Goal: Task Accomplishment & Management: Manage account settings

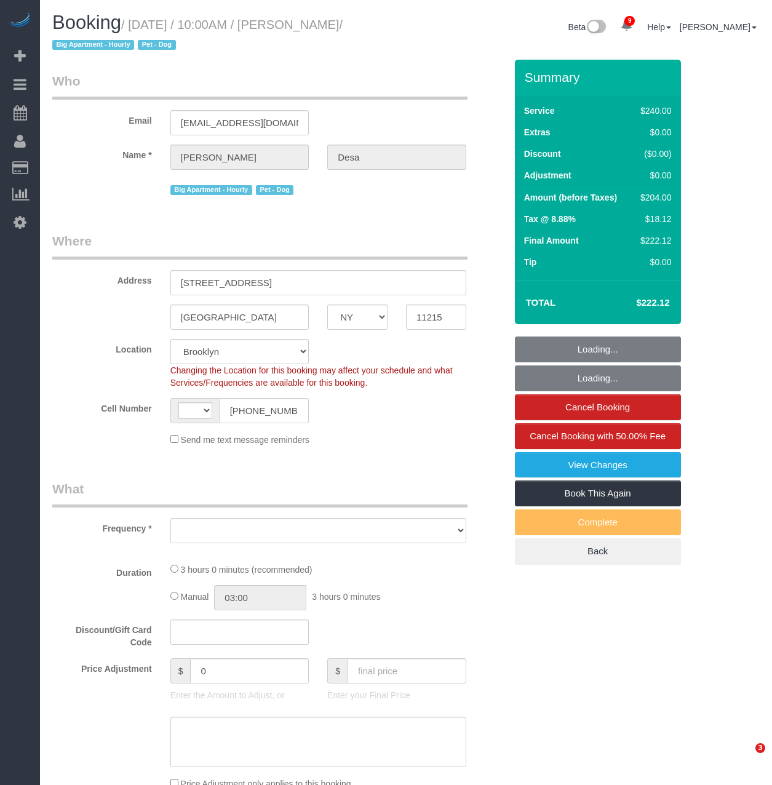
select select "NY"
select select "object:464"
select select "number:56"
select select "number:74"
select select "number:13"
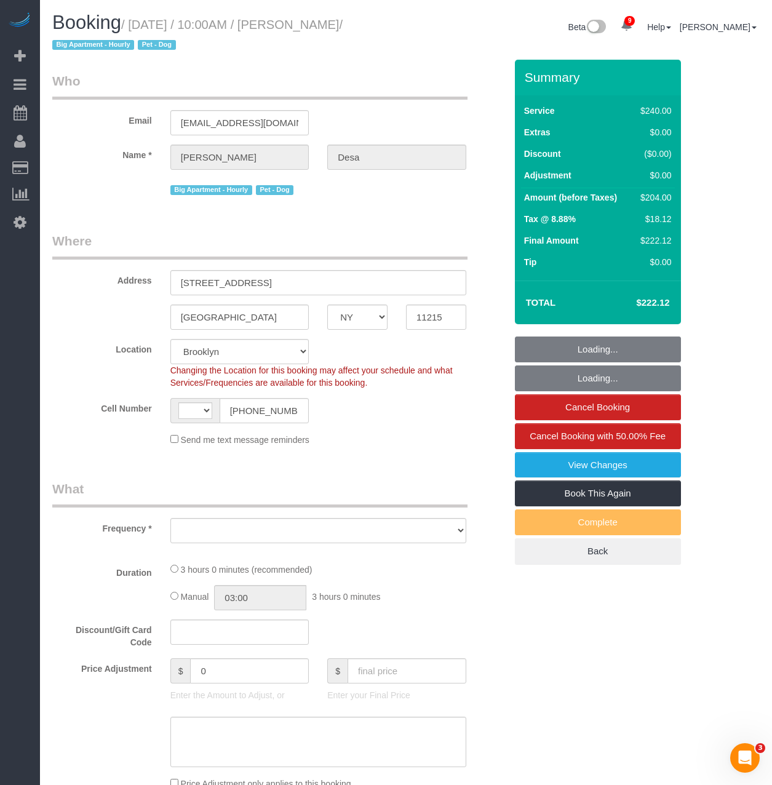
select select "number:5"
select select "object:860"
select select "string:US"
select select "string:stripe-pm_1Qsr1j4VGloSiKo7w2MwV4dS"
select select "spot1"
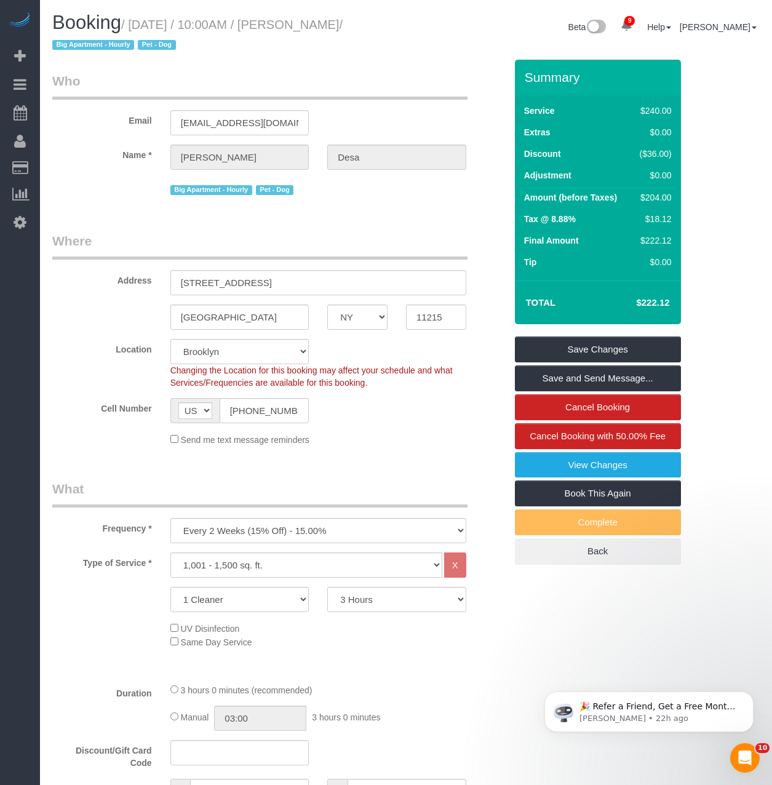
click at [394, 616] on div "Type of Service * Under 1,000 sq. ft. 1,001 - 1,500 sq. ft. 1,500+ sq. ft. Cust…" at bounding box center [278, 612] width 453 height 121
click at [394, 604] on select "2 Hours 2.5 Hours 3 Hours 3.5 Hours 4 Hours 4.5 Hours 5 Hours 5.5 Hours 6 Hours…" at bounding box center [396, 599] width 139 height 25
select select "240"
click at [327, 587] on select "2 Hours 2.5 Hours 3 Hours 3.5 Hours 4 Hours 4.5 Hours 5 Hours 5.5 Hours 6 Hours…" at bounding box center [396, 599] width 139 height 25
select select "spot56"
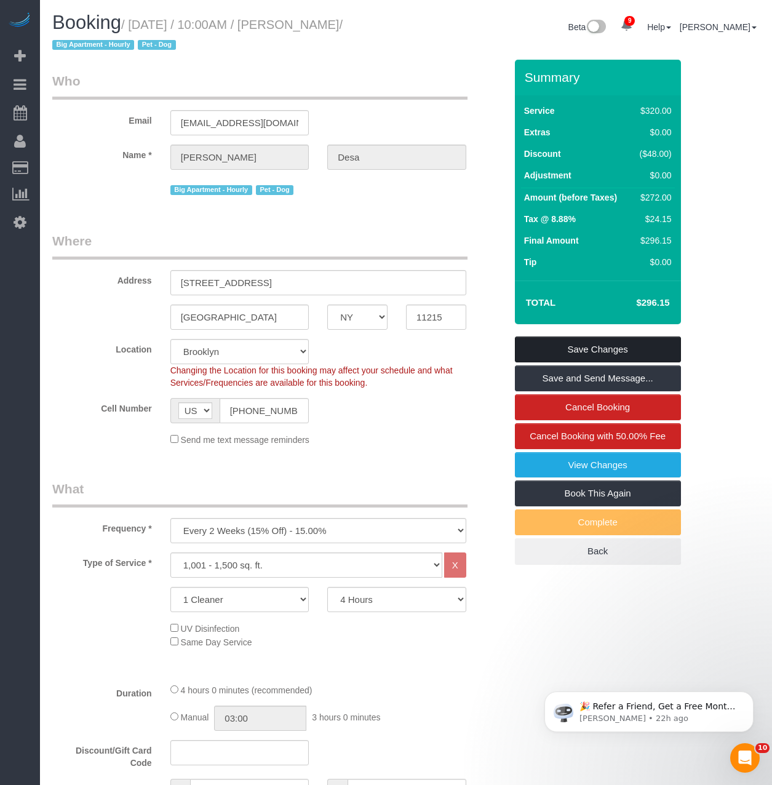
click at [561, 352] on link "Save Changes" at bounding box center [598, 349] width 166 height 26
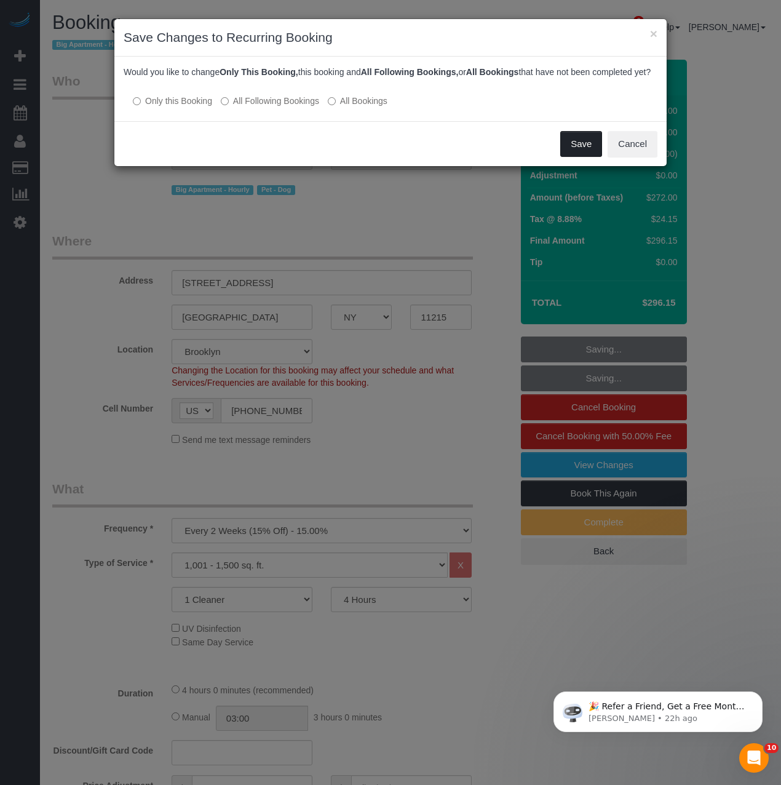
click at [594, 157] on button "Save" at bounding box center [581, 144] width 42 height 26
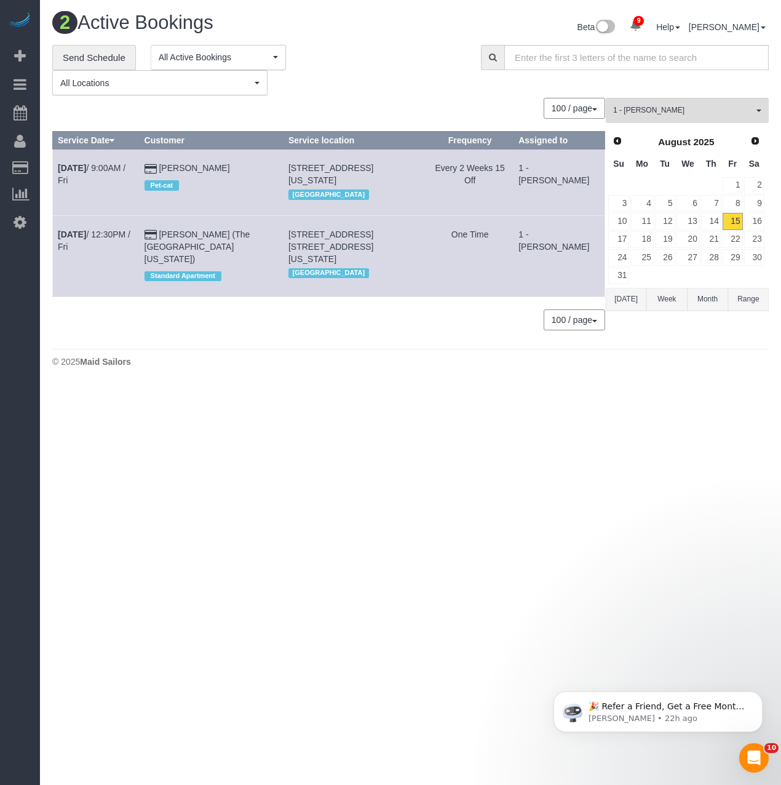
click at [328, 356] on div "© 2025 Maid Sailors" at bounding box center [410, 362] width 717 height 12
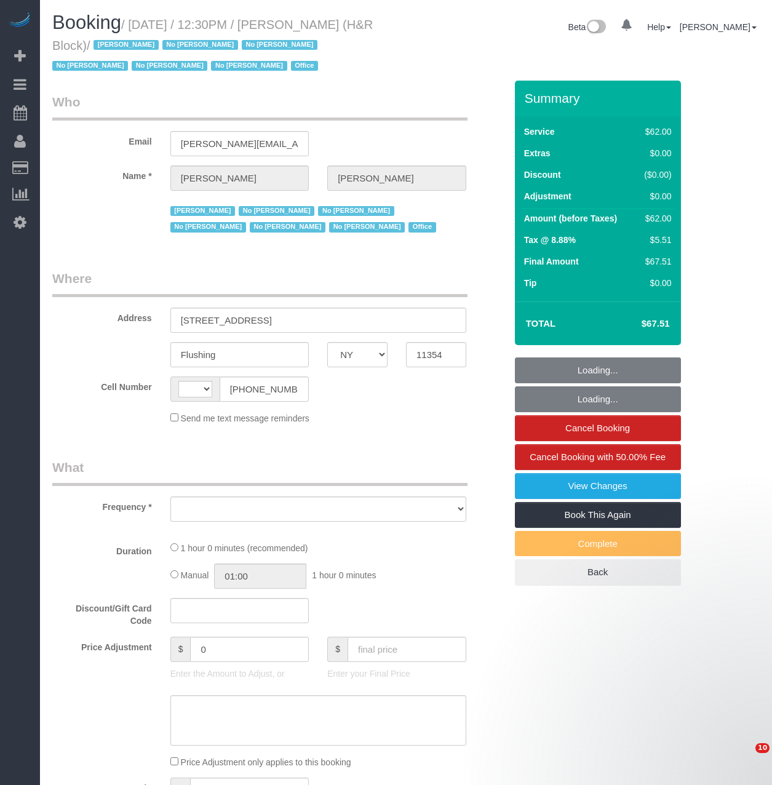
select select "NY"
select select "string:US"
select select "object:713"
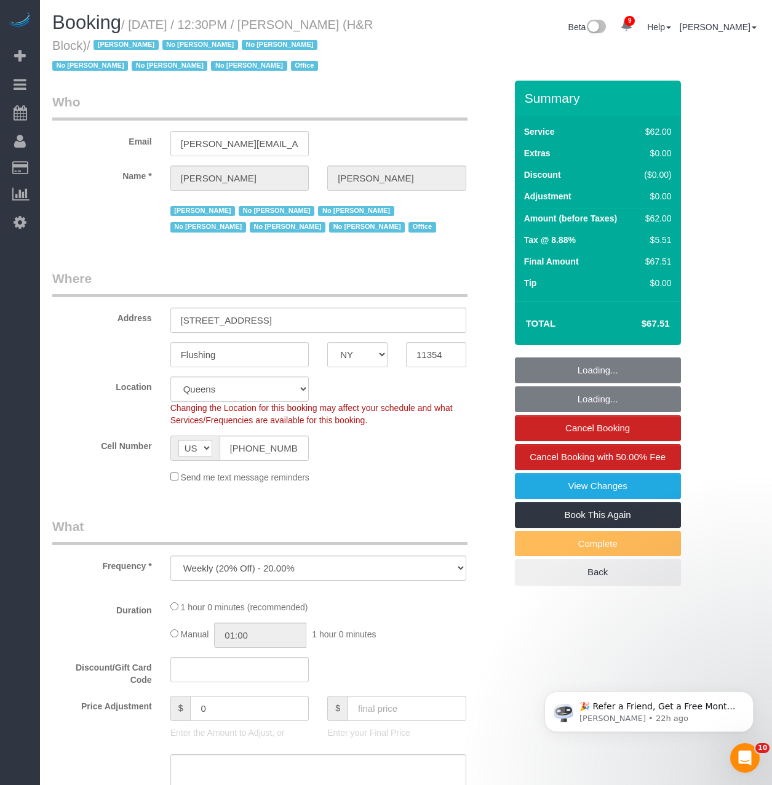
select select "number:89"
select select "number:90"
select select "number:15"
select select "number:5"
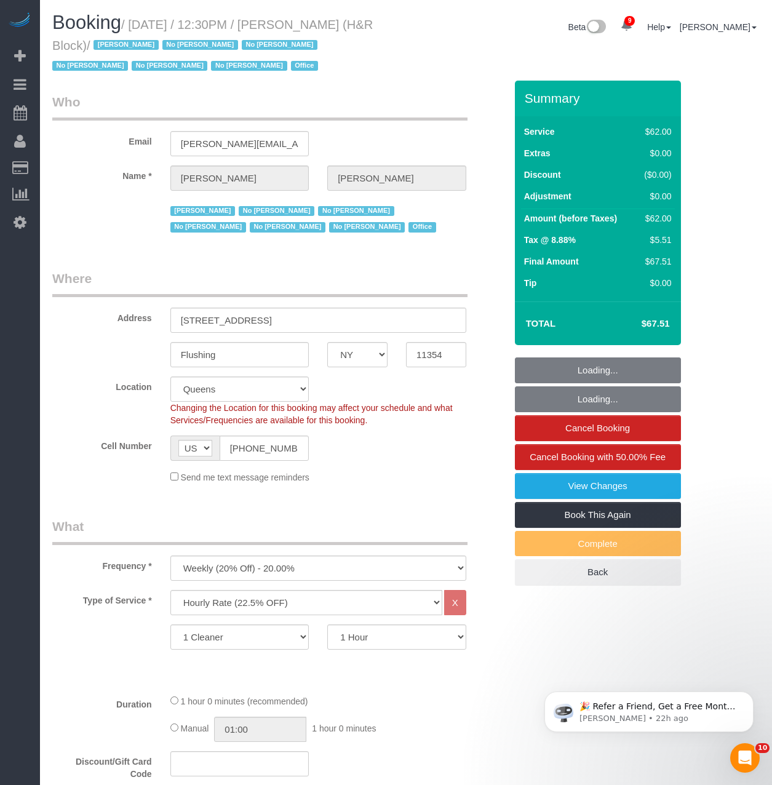
select select "object:1348"
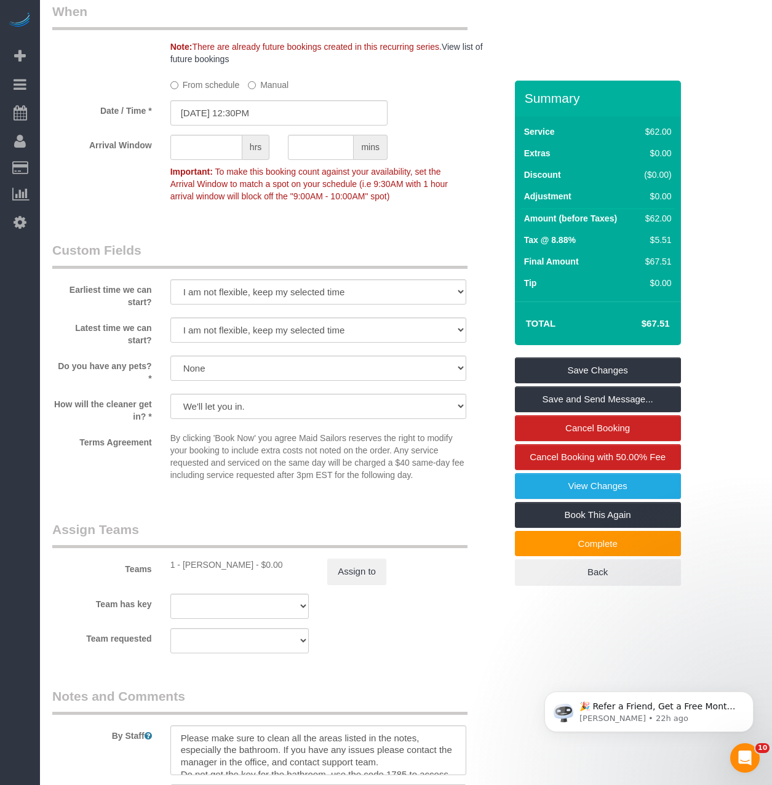
scroll to position [1046, 0]
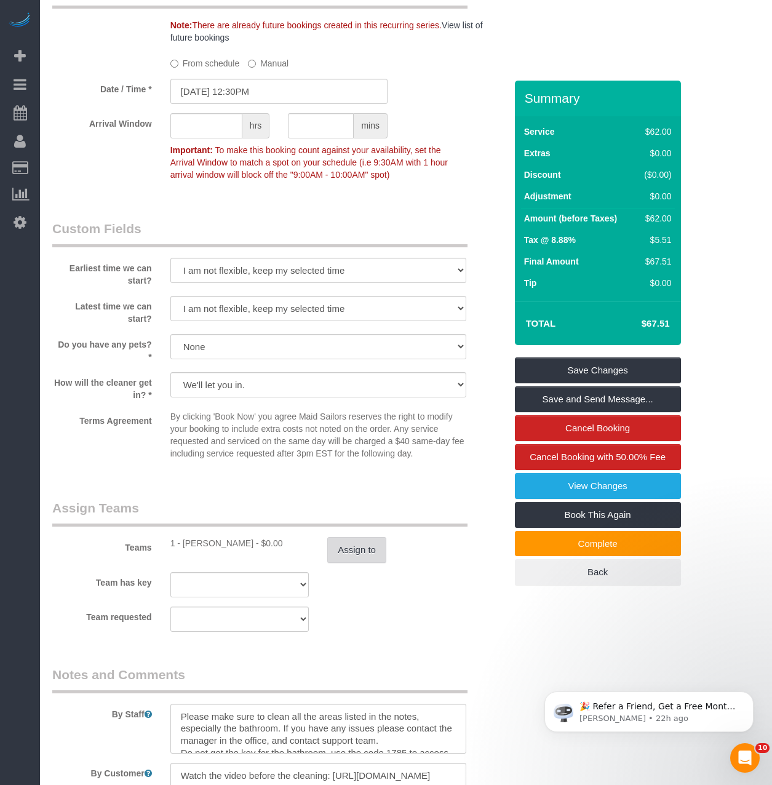
click at [353, 558] on button "Assign to" at bounding box center [356, 550] width 59 height 26
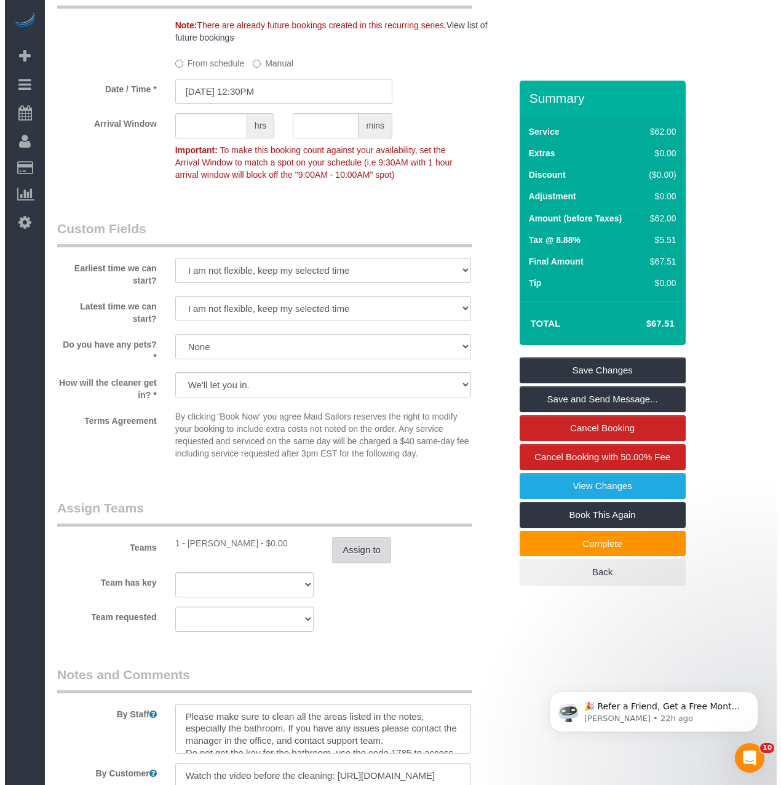
scroll to position [1042, 0]
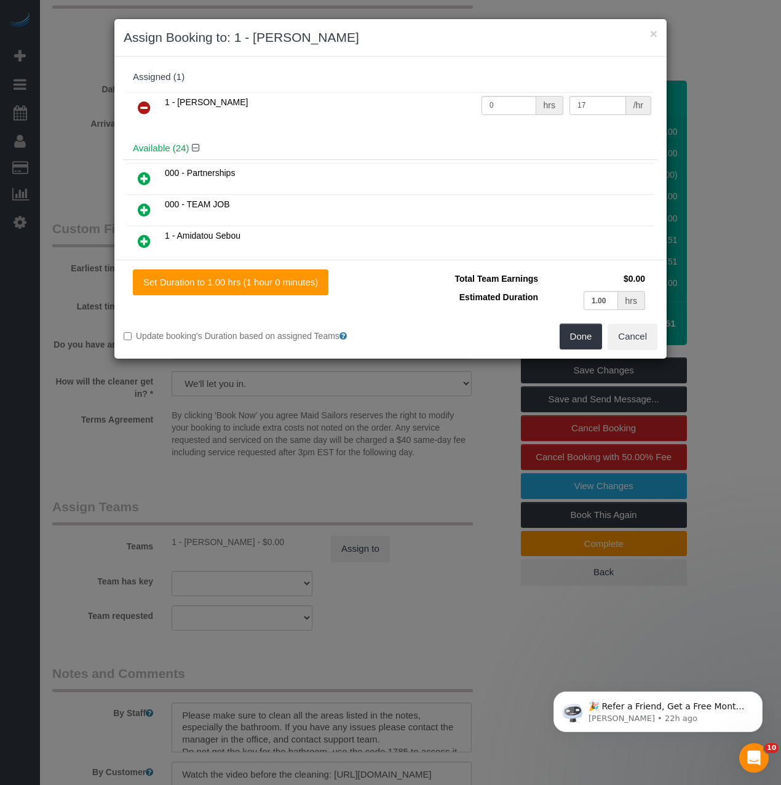
click at [136, 108] on link at bounding box center [144, 108] width 29 height 25
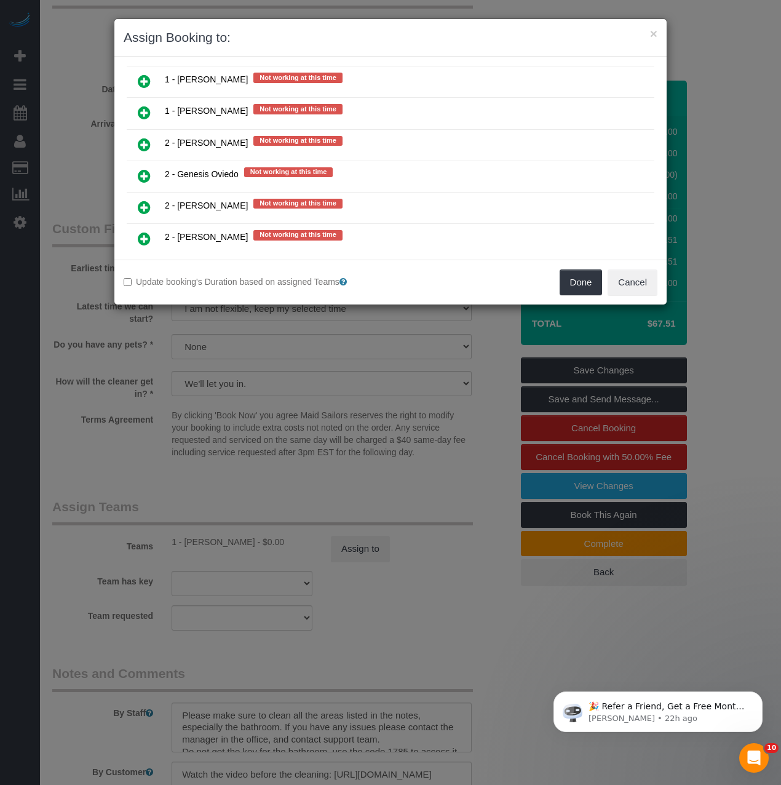
scroll to position [1845, 0]
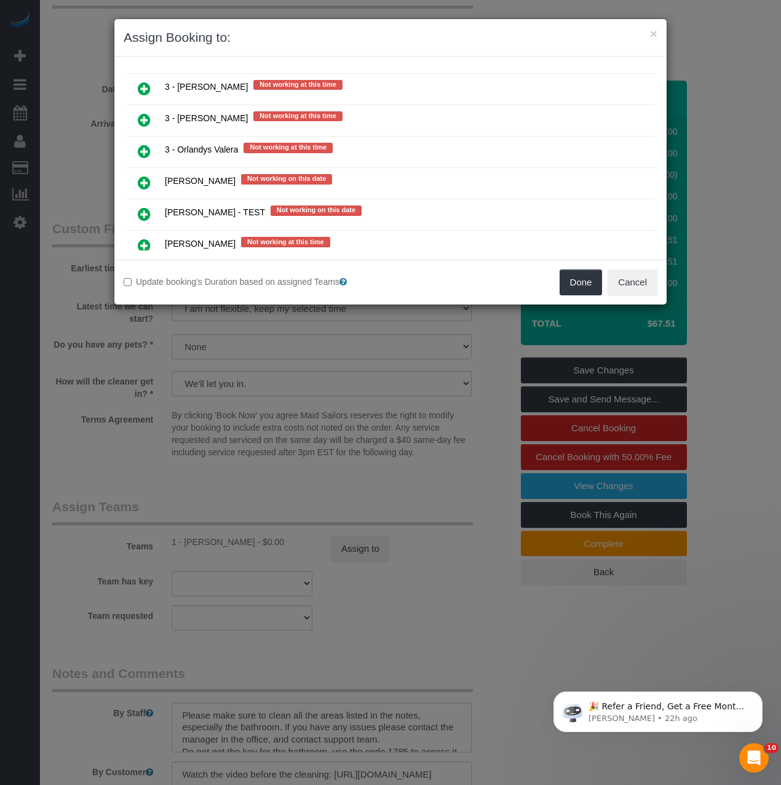
click at [144, 119] on icon at bounding box center [144, 120] width 13 height 15
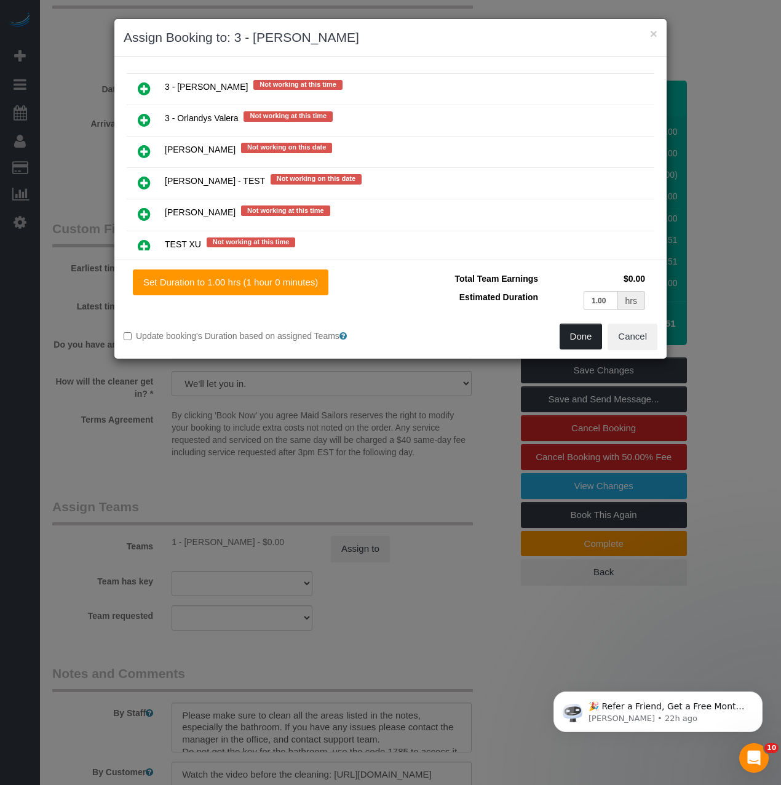
click at [573, 336] on button "Done" at bounding box center [581, 337] width 43 height 26
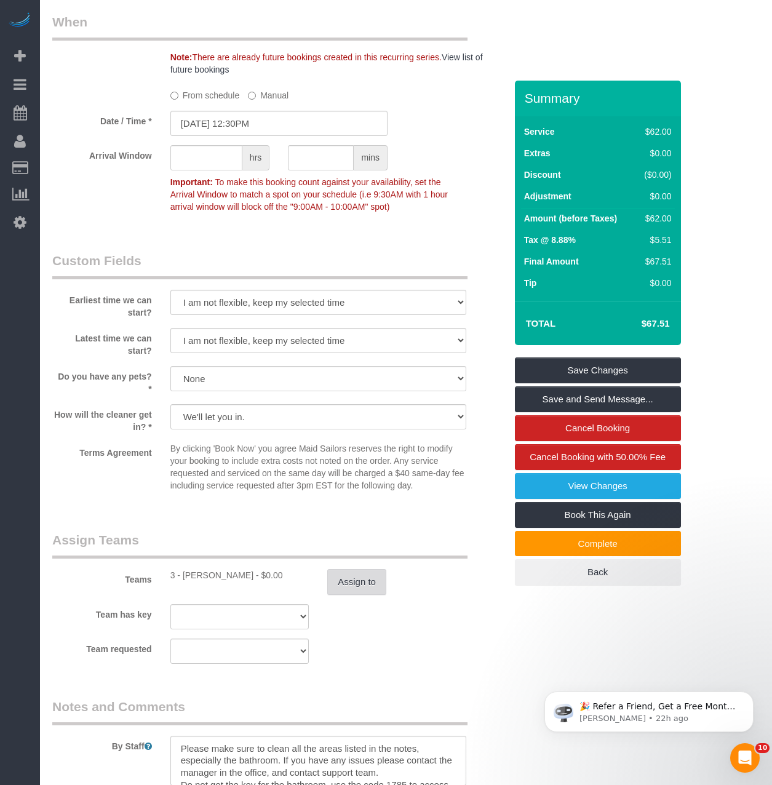
scroll to position [861, 0]
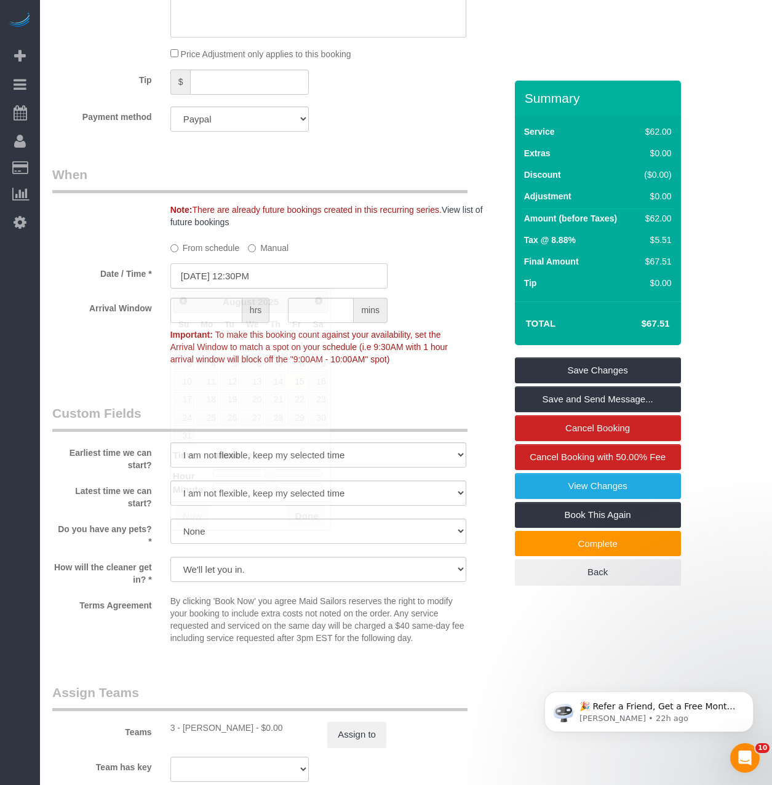
click at [296, 285] on input "08/15/2025 12:30PM" at bounding box center [278, 275] width 217 height 25
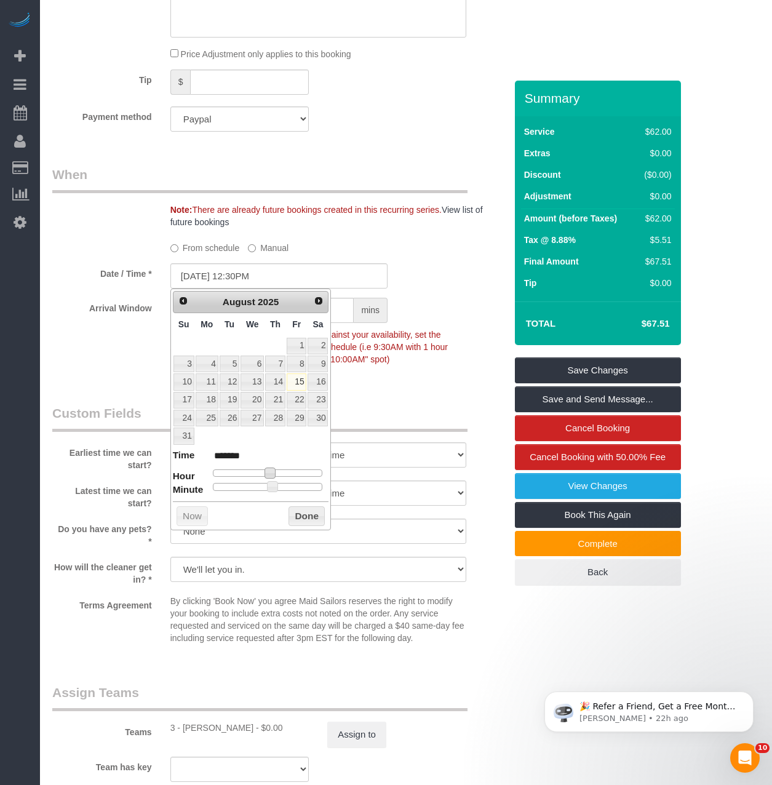
type input "08/15/2025 1:30PM"
type input "******"
type input "[DATE] 2:30PM"
type input "******"
type input "08/15/2025 3:30PM"
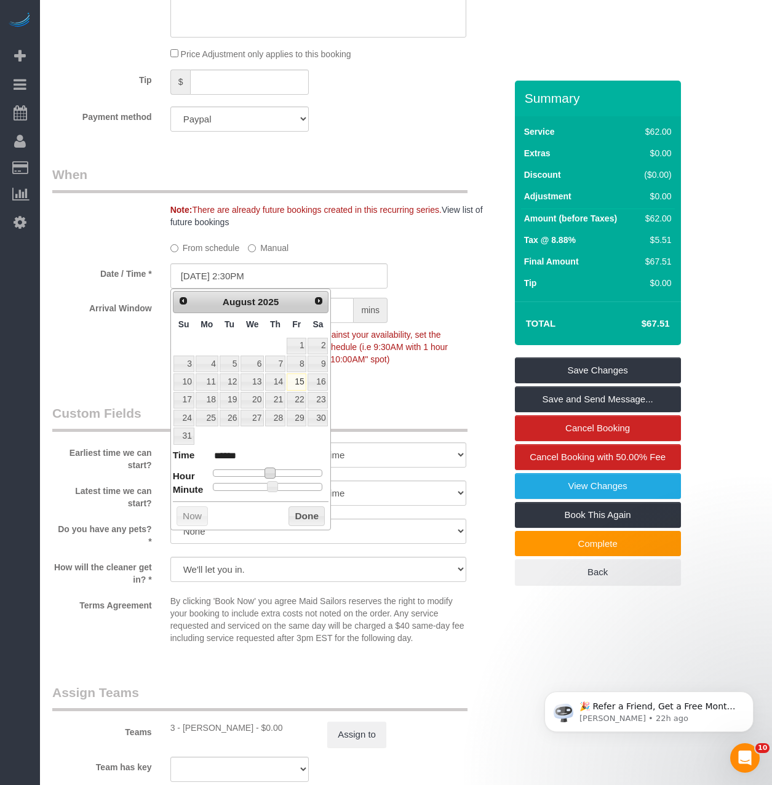
type input "******"
type input "08/15/2025 4:30PM"
type input "******"
drag, startPoint x: 273, startPoint y: 471, endPoint x: 294, endPoint y: 481, distance: 23.1
click at [294, 481] on dl "Time ****** Hour Minute Second Millisecond Microsecond Time Zone ***** ***** **…" at bounding box center [251, 469] width 156 height 42
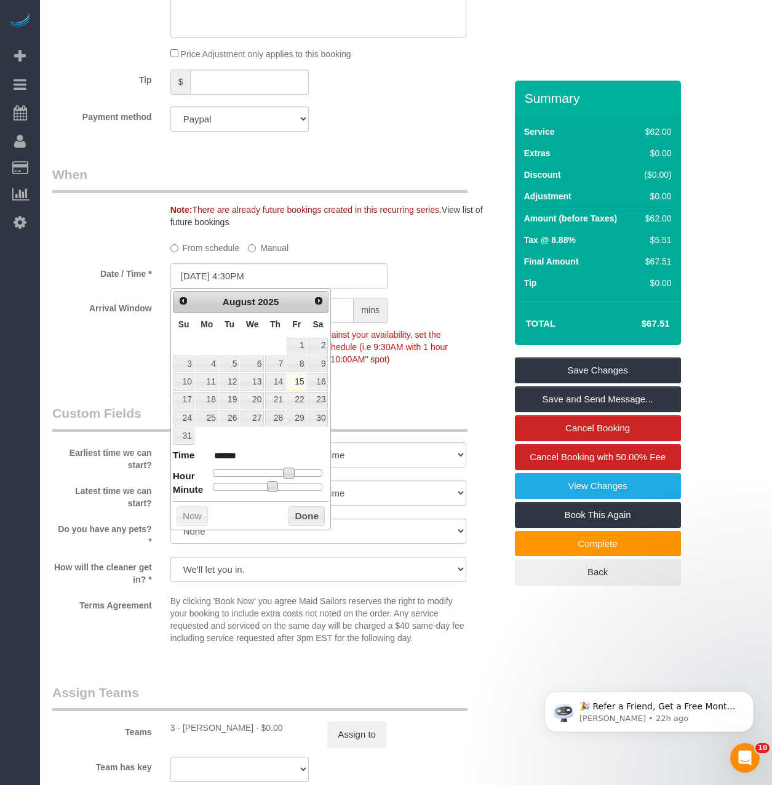
type input "08/15/2025 4:25PM"
type input "******"
type input "08/15/2025 4:20PM"
type input "******"
type input "08/15/2025 4:15PM"
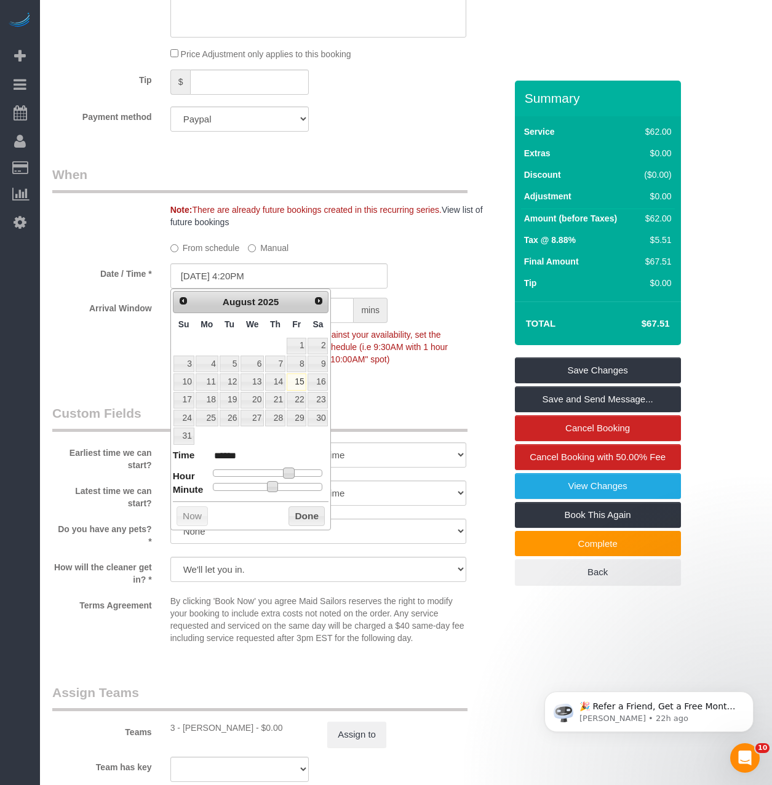
type input "******"
type input "08/15/2025 4:10PM"
type input "******"
type input "08/15/2025 4:05PM"
type input "******"
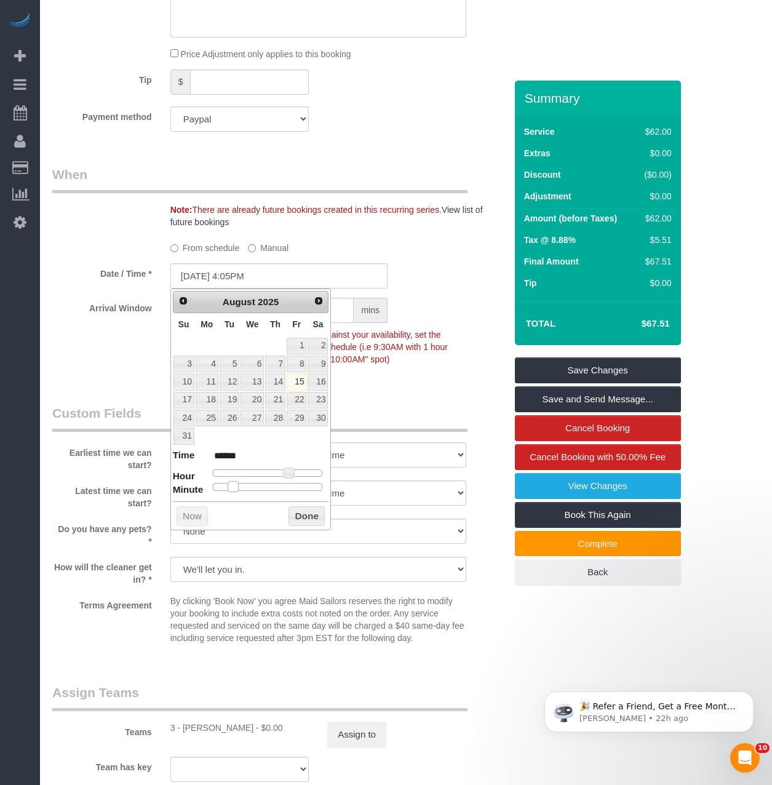
type input "08/15/2025 4:00PM"
type input "******"
drag, startPoint x: 274, startPoint y: 484, endPoint x: 186, endPoint y: 487, distance: 88.6
click at [185, 488] on dl "Time ****** Hour Minute Second Millisecond Microsecond Time Zone ***** ***** **…" at bounding box center [251, 469] width 156 height 42
click at [303, 511] on button "Done" at bounding box center [306, 516] width 36 height 20
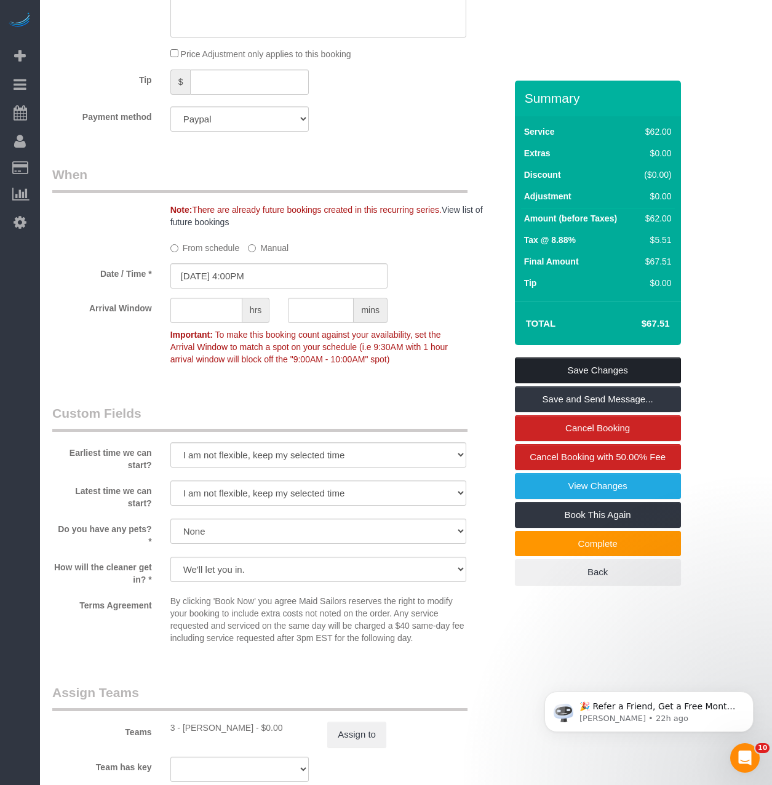
click at [573, 371] on link "Save Changes" at bounding box center [598, 370] width 166 height 26
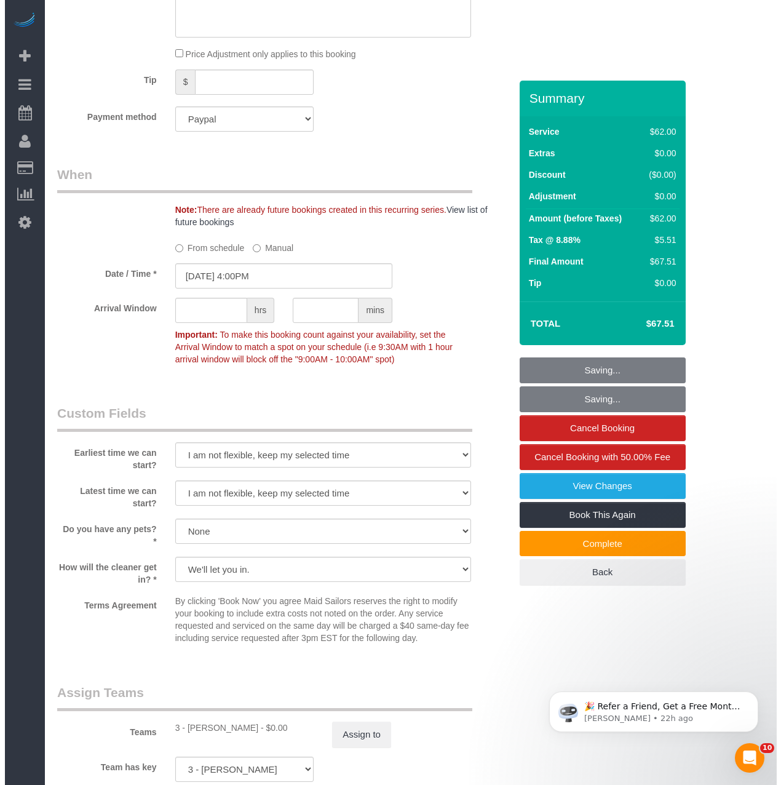
scroll to position [857, 0]
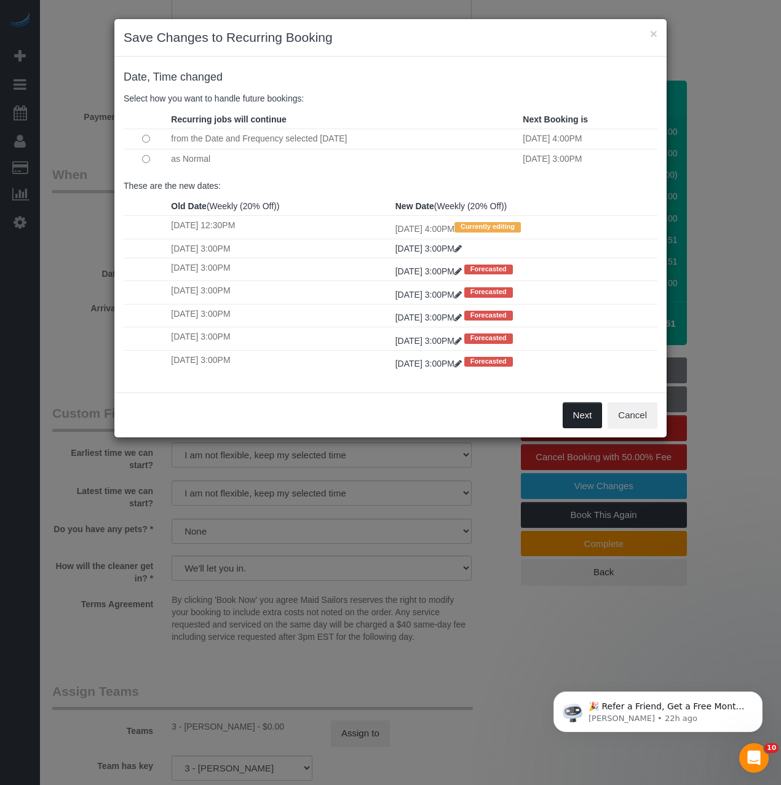
click at [568, 413] on button "Next" at bounding box center [583, 415] width 40 height 26
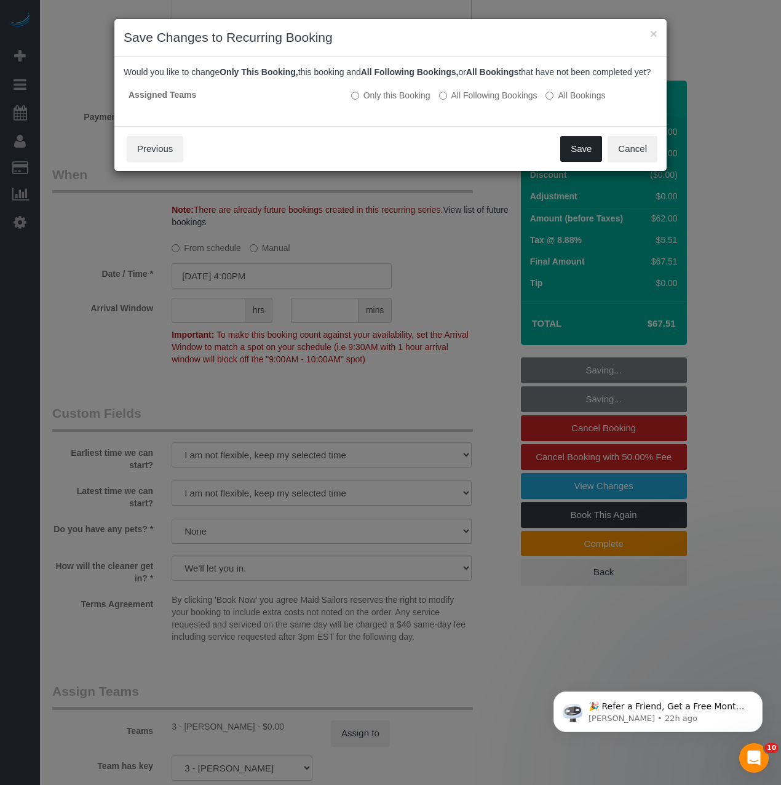
click at [565, 156] on button "Save" at bounding box center [581, 149] width 42 height 26
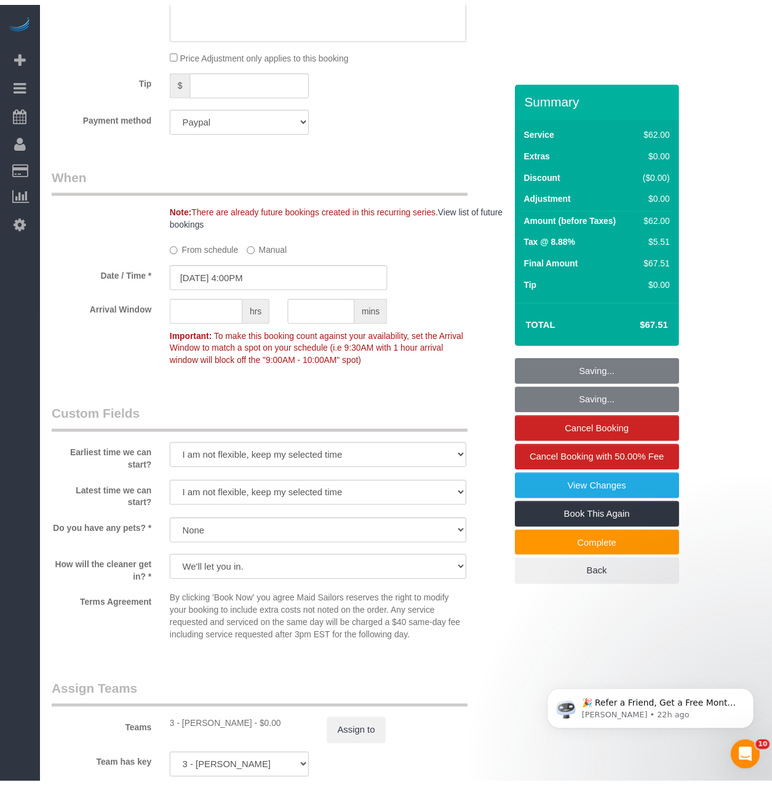
scroll to position [861, 0]
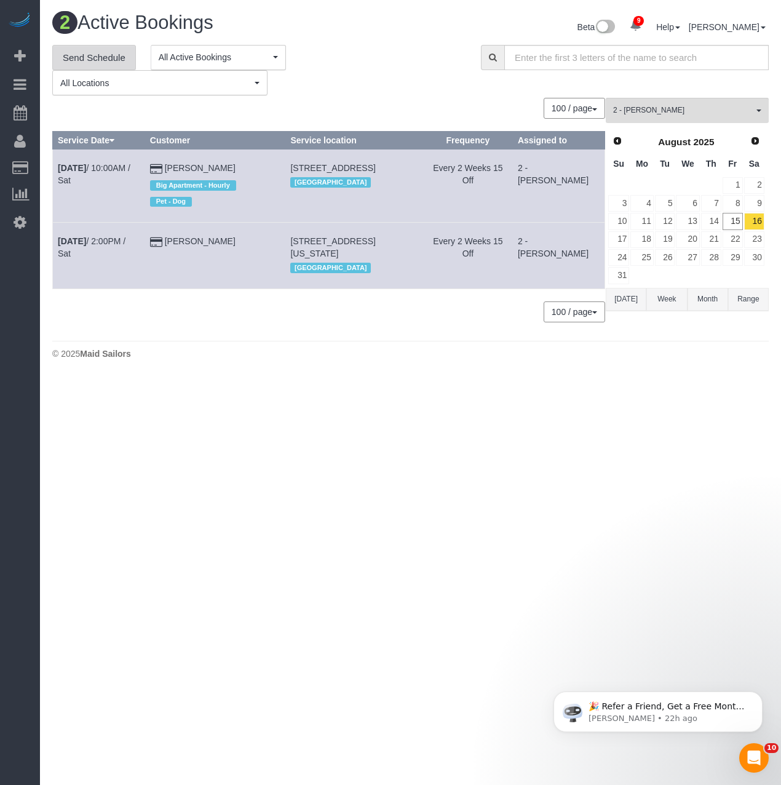
click at [105, 63] on link "Send Schedule" at bounding box center [94, 58] width 84 height 26
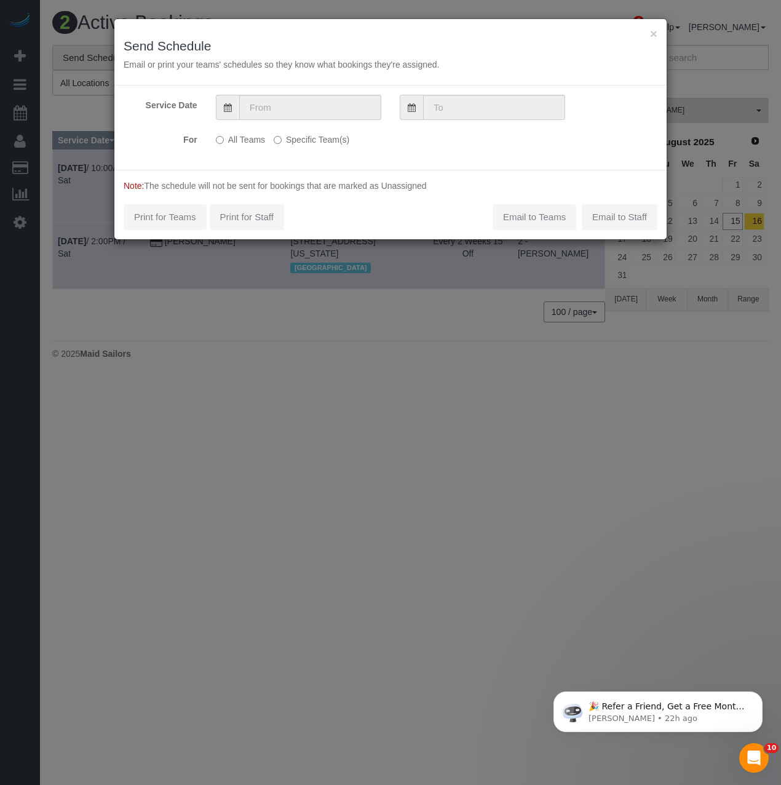
click at [299, 122] on div "Service Date For All Teams Specific Team(s) 2 - Milagros Ramirez Choose Team(s)…" at bounding box center [390, 127] width 552 height 84
click at [297, 117] on input "text" at bounding box center [310, 107] width 142 height 25
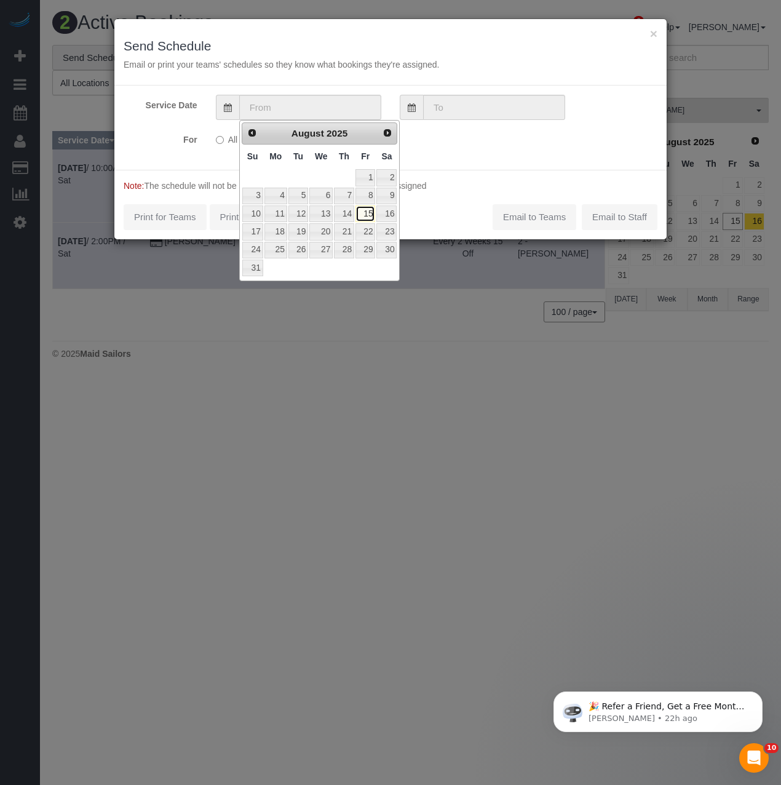
click at [368, 212] on link "15" at bounding box center [366, 213] width 20 height 17
type input "08/15/2025"
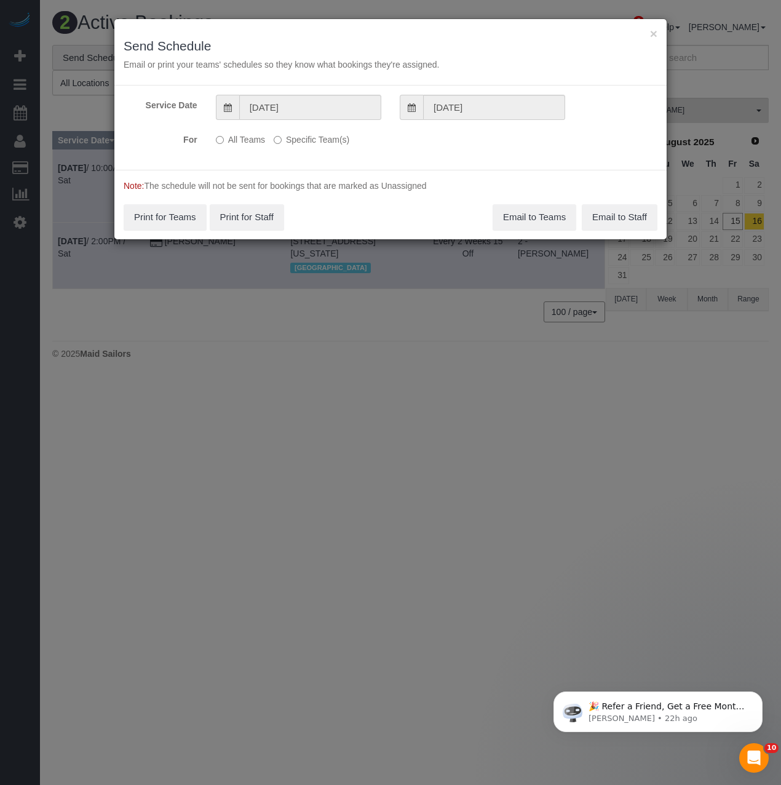
click at [287, 140] on label "Specific Team(s)" at bounding box center [312, 137] width 76 height 17
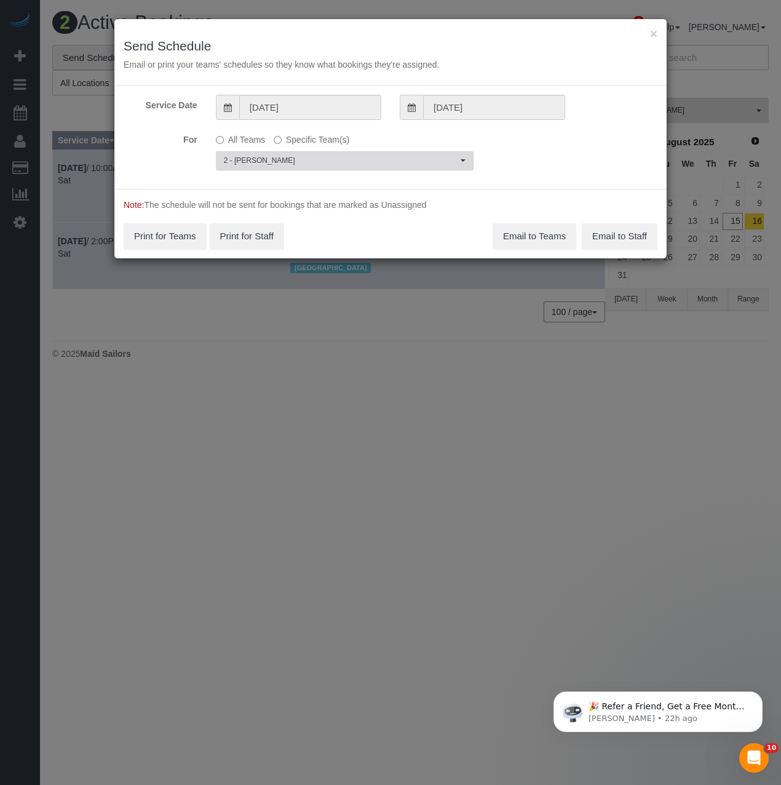
click at [294, 161] on span "2 - [PERSON_NAME]" at bounding box center [341, 161] width 234 height 10
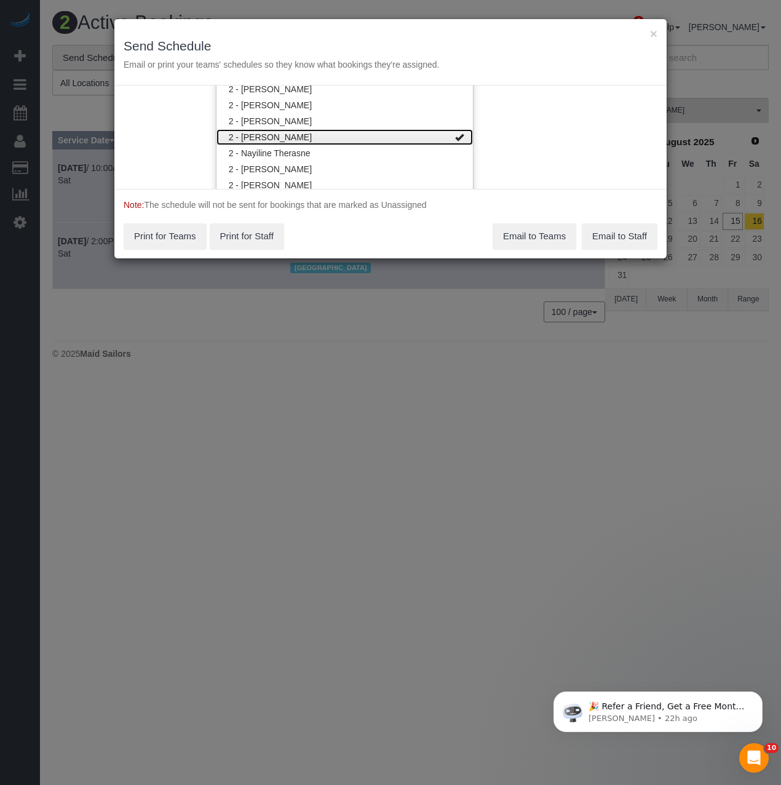
click at [296, 136] on link "2 - [PERSON_NAME]" at bounding box center [345, 137] width 256 height 16
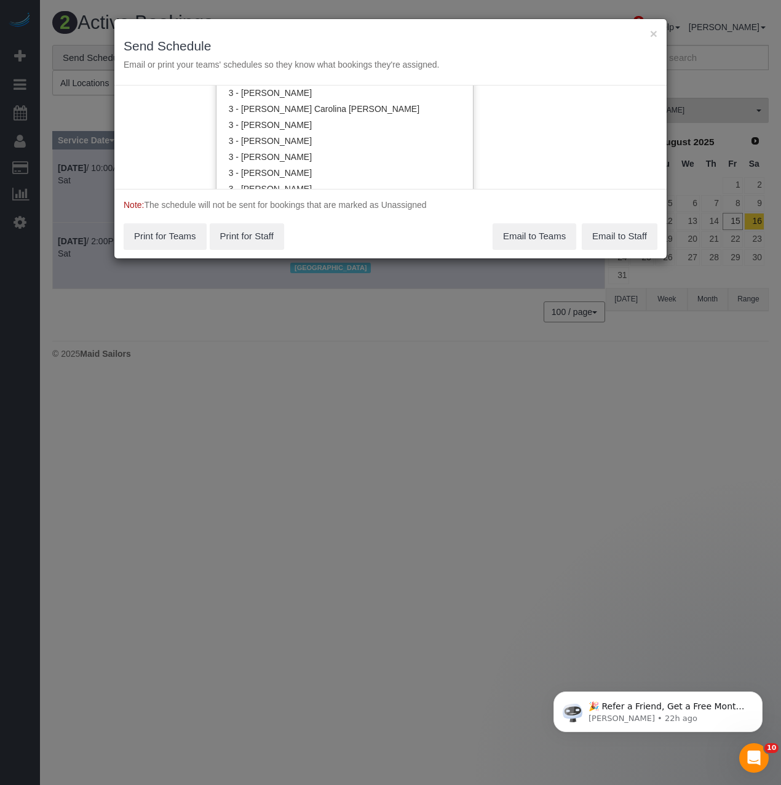
scroll to position [1126, 0]
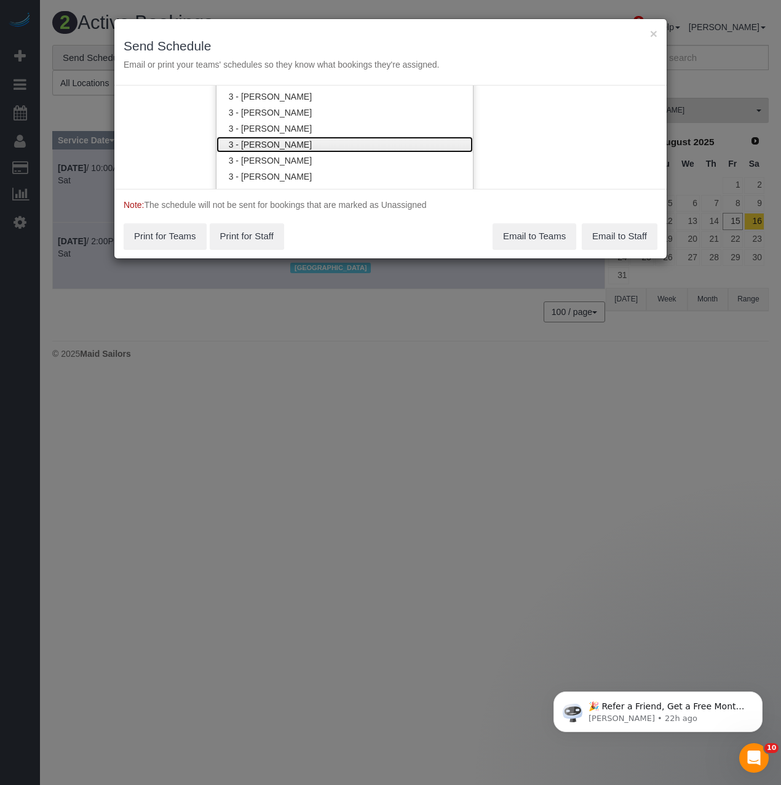
click at [297, 140] on link "3 - [PERSON_NAME]" at bounding box center [345, 145] width 256 height 16
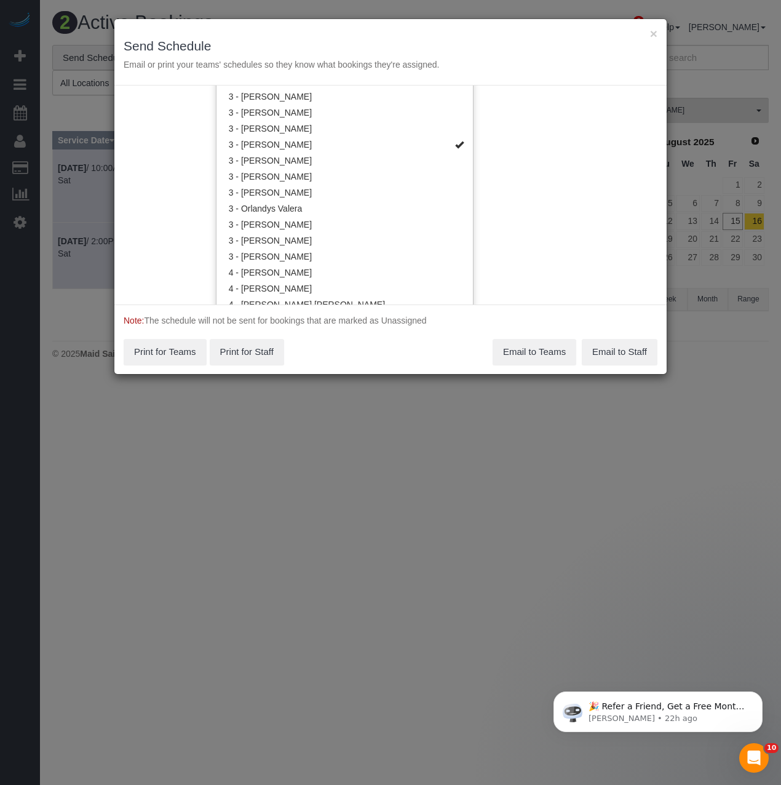
click at [400, 322] on div "Note: The schedule will not be sent for bookings that are marked as Unassigned …" at bounding box center [390, 339] width 552 height 70
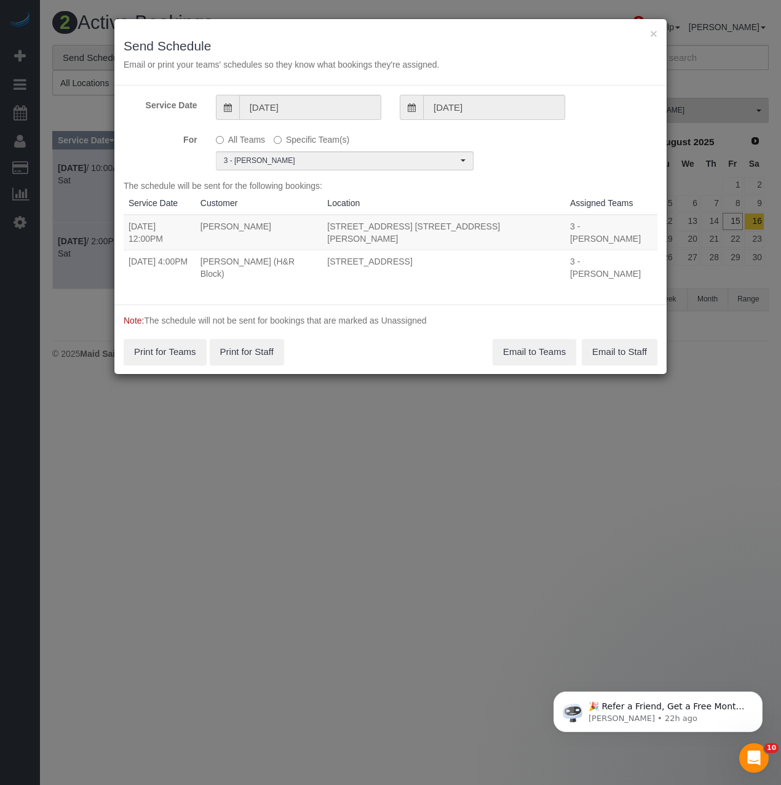
scroll to position [0, 0]
drag, startPoint x: 124, startPoint y: 250, endPoint x: 551, endPoint y: 247, distance: 426.9
click at [551, 250] on tr "08/15/2025 4:00PM Tiffany Clark (H&R Block) 39-20 Main Street, 2nd Floor, Flush…" at bounding box center [391, 267] width 534 height 35
copy tr "08/15/2025 4:00PM Tiffany Clark (H&R Block) 39-20 Main Street, 2nd Floor, Flush…"
click at [542, 339] on button "Email to Teams" at bounding box center [535, 352] width 84 height 26
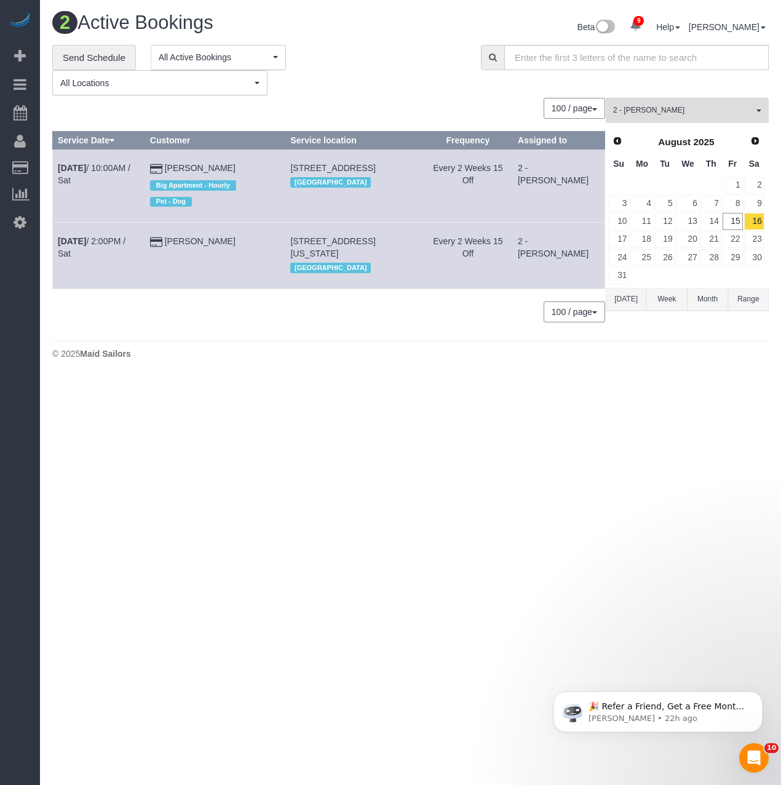
click at [186, 410] on body "9 Beta Your Notifications You have 0 alerts × You have 6 to charge for 08/14/20…" at bounding box center [390, 392] width 781 height 785
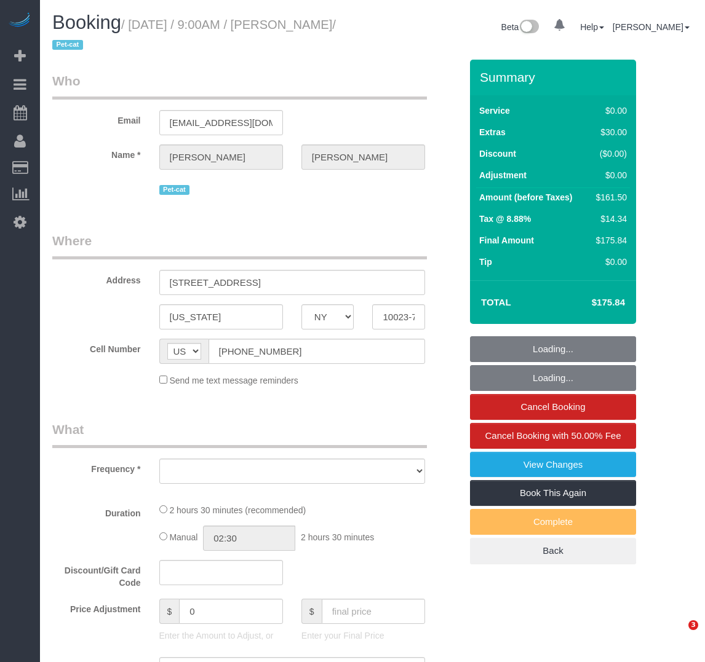
select select "NY"
select select "number:57"
select select "number:71"
select select "number:14"
select select "number:6"
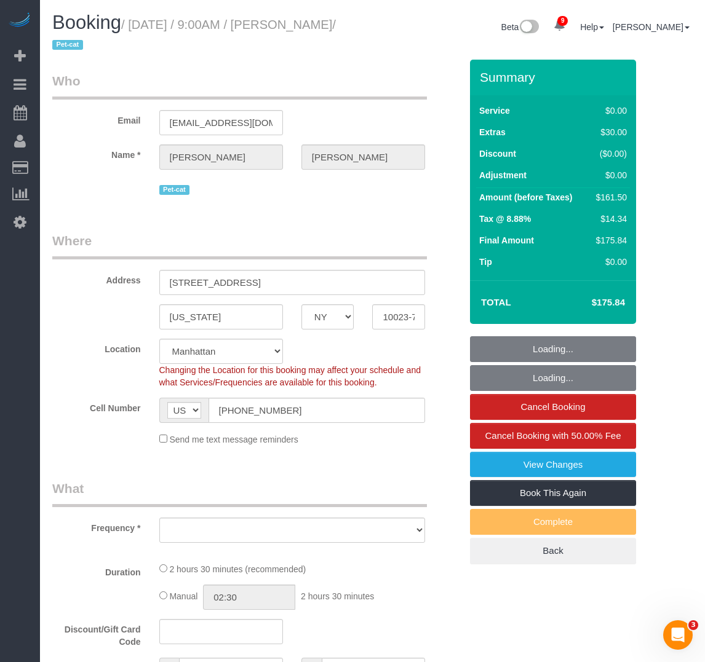
select select "object:856"
select select "string:stripe-pm_1Rqw2V4VGloSiKo71PD9Zofk"
select select "object:1387"
select select "1"
select select "spot1"
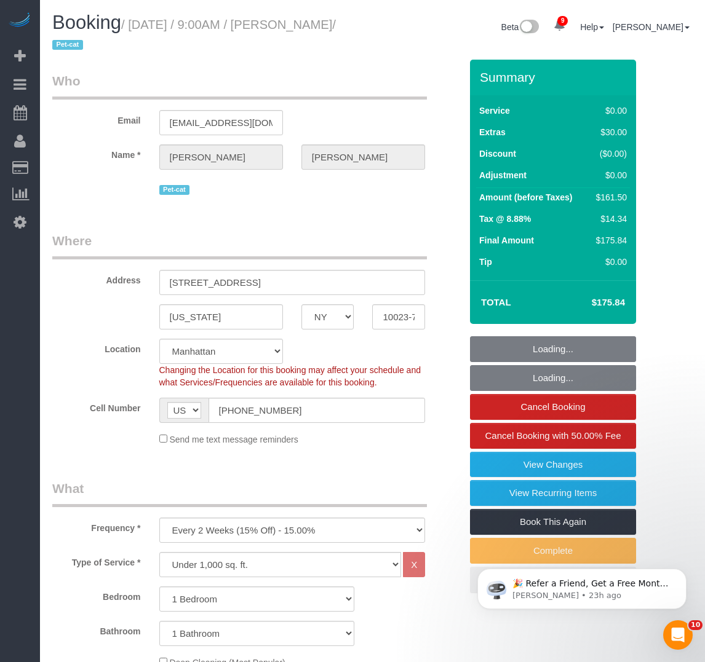
select select "1"
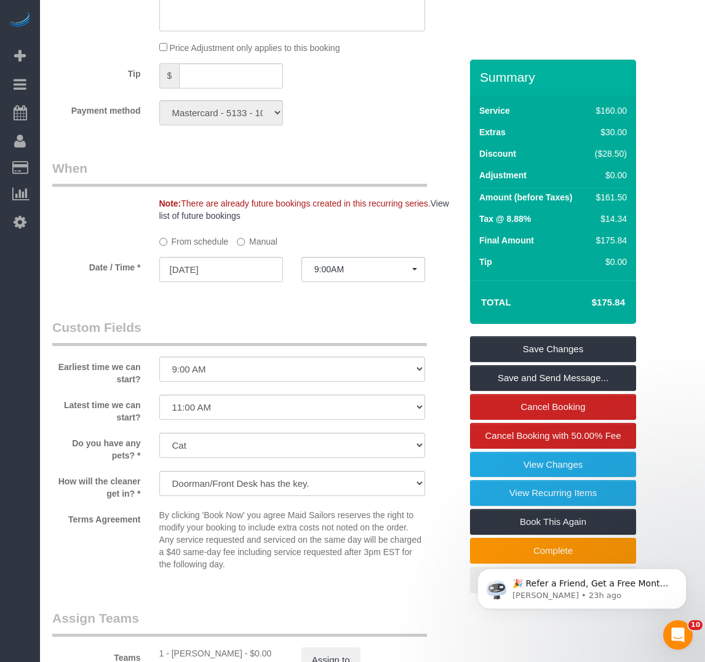
scroll to position [1107, 0]
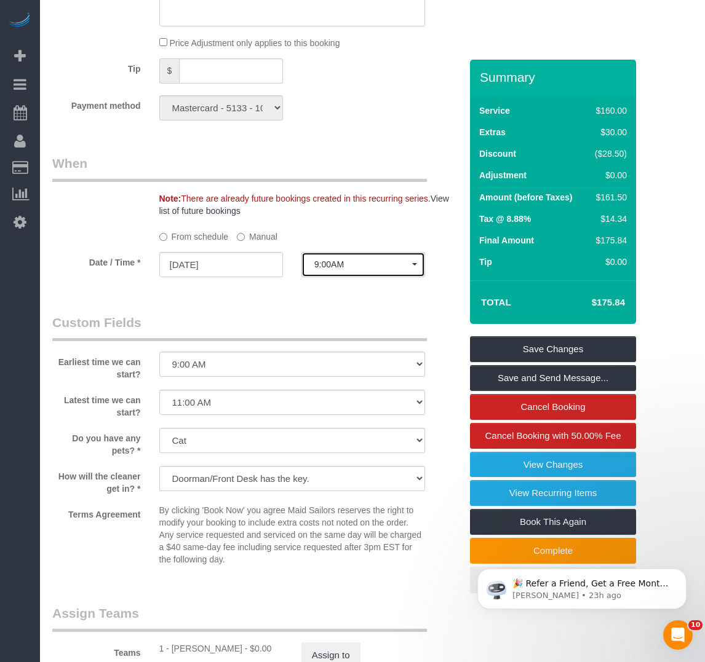
click at [343, 265] on span "9:00AM" at bounding box center [363, 265] width 98 height 10
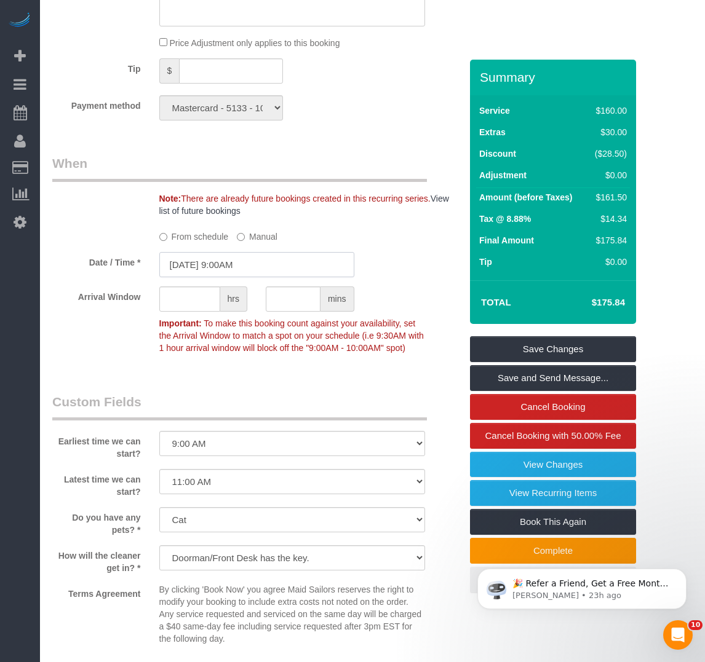
click at [280, 261] on input "08/15/2025 9:00AM" at bounding box center [256, 264] width 195 height 25
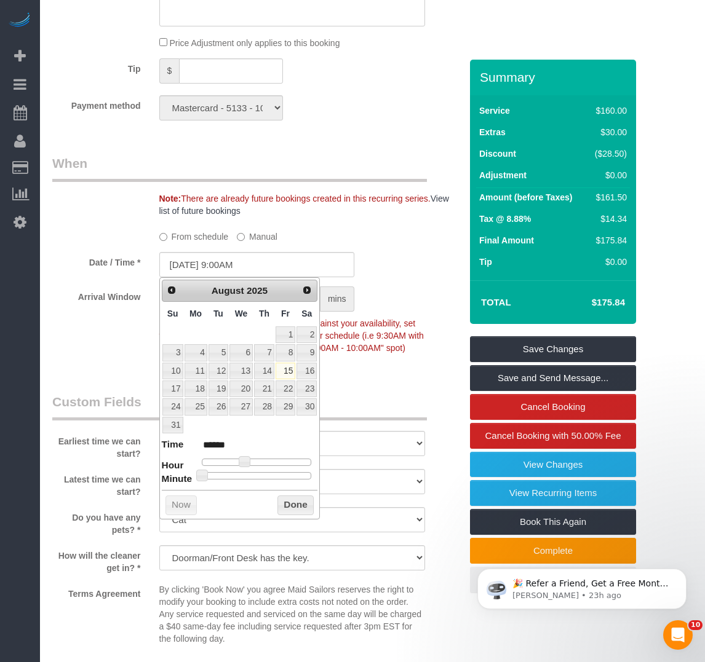
type input "08/15/2025 2:00PM"
type input "******"
click at [267, 461] on div at bounding box center [257, 462] width 110 height 7
type input "08/15/2025 2:35PM"
type input "******"
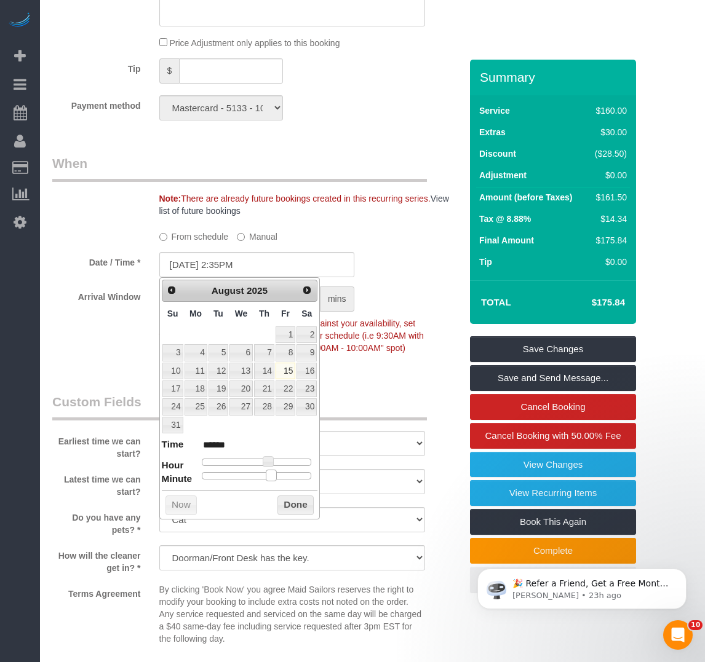
click at [267, 478] on div at bounding box center [257, 475] width 110 height 7
type input "08/15/2025 2:30PM"
type input "******"
click at [262, 477] on span at bounding box center [261, 475] width 11 height 11
click at [293, 514] on button "Done" at bounding box center [295, 506] width 36 height 20
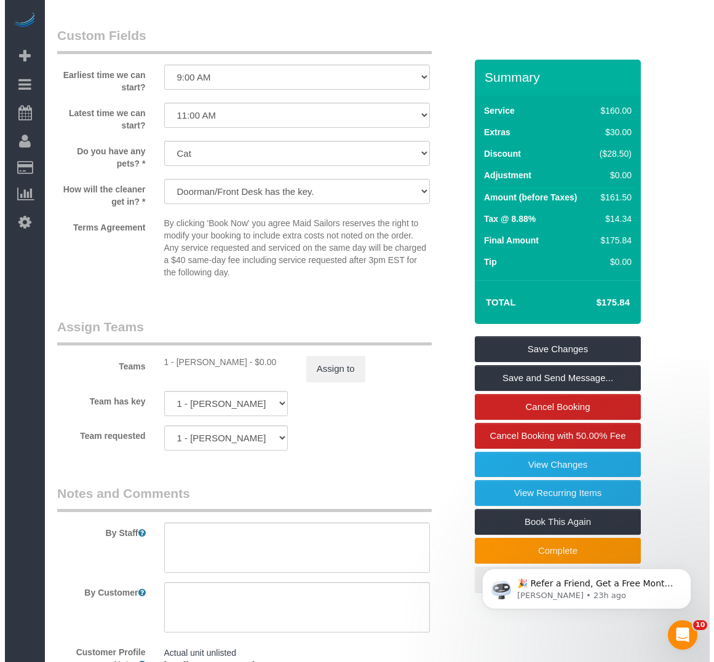
scroll to position [1476, 0]
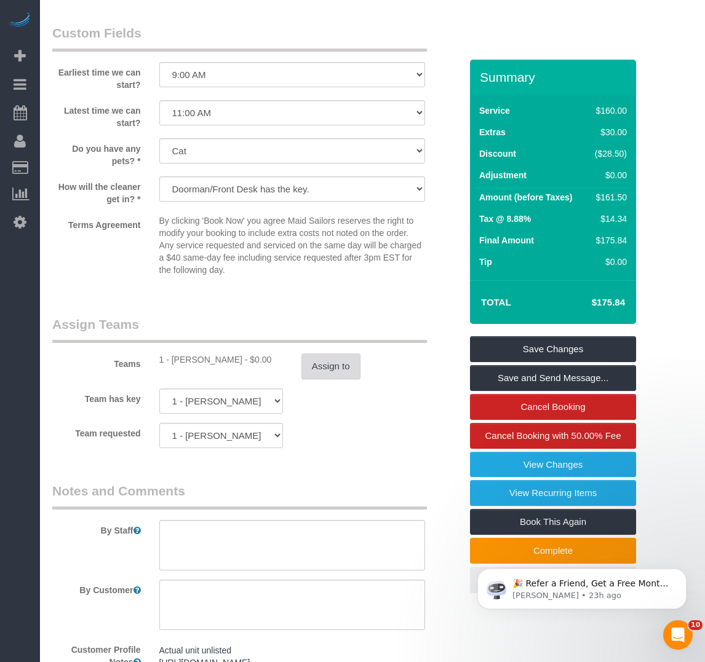
click at [319, 364] on button "Assign to" at bounding box center [330, 367] width 59 height 26
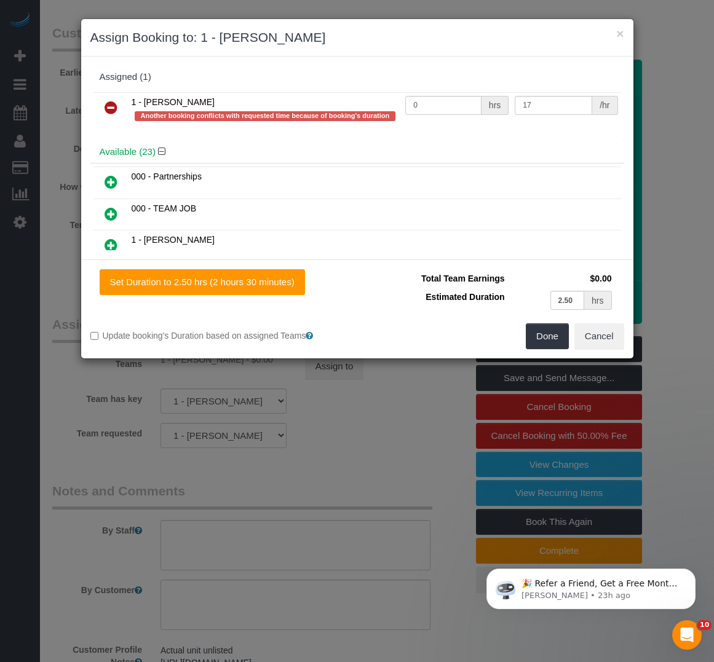
click at [115, 105] on icon at bounding box center [111, 107] width 13 height 15
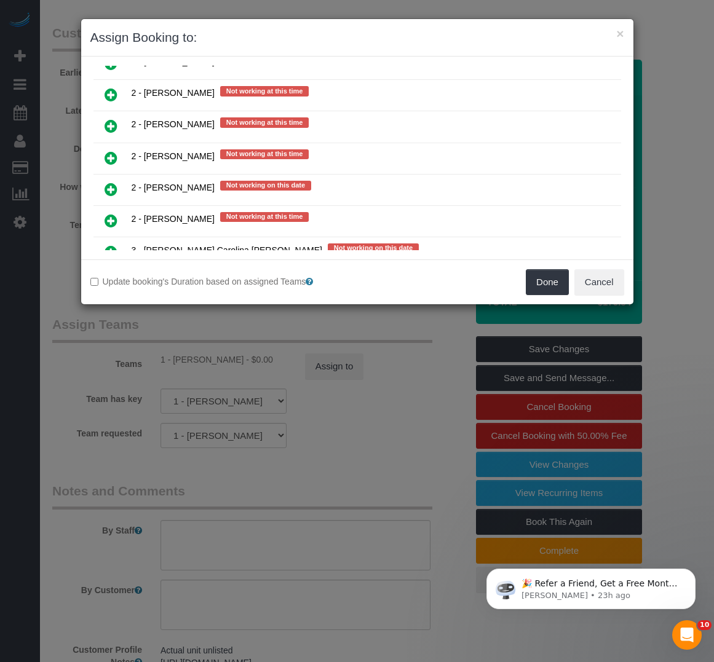
scroll to position [1784, 0]
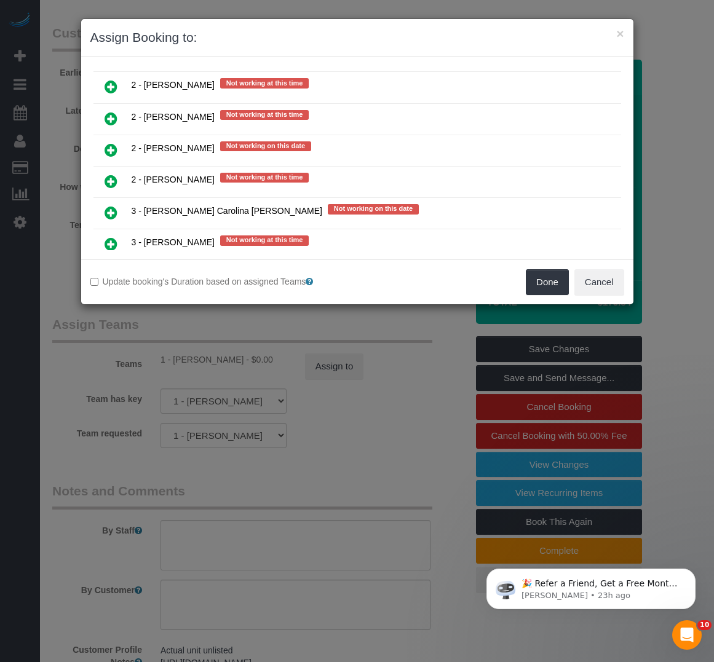
click at [114, 210] on icon at bounding box center [111, 212] width 13 height 15
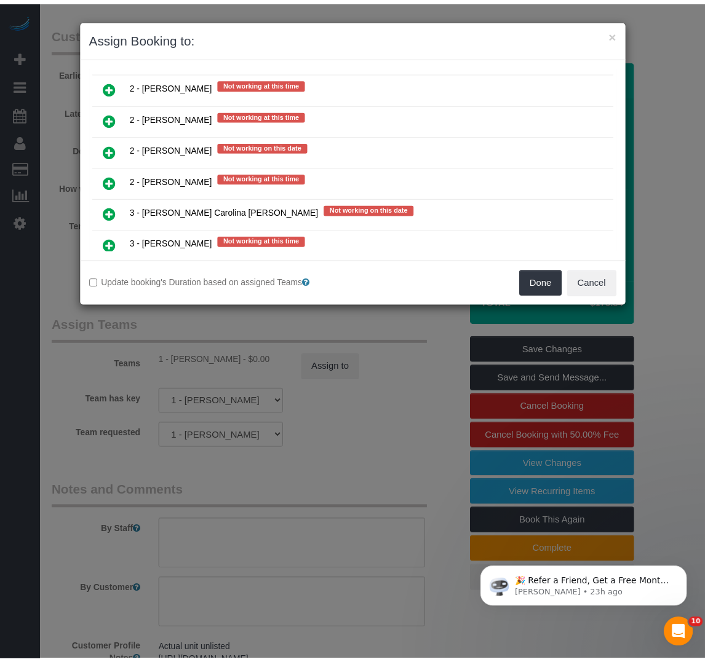
scroll to position [1818, 0]
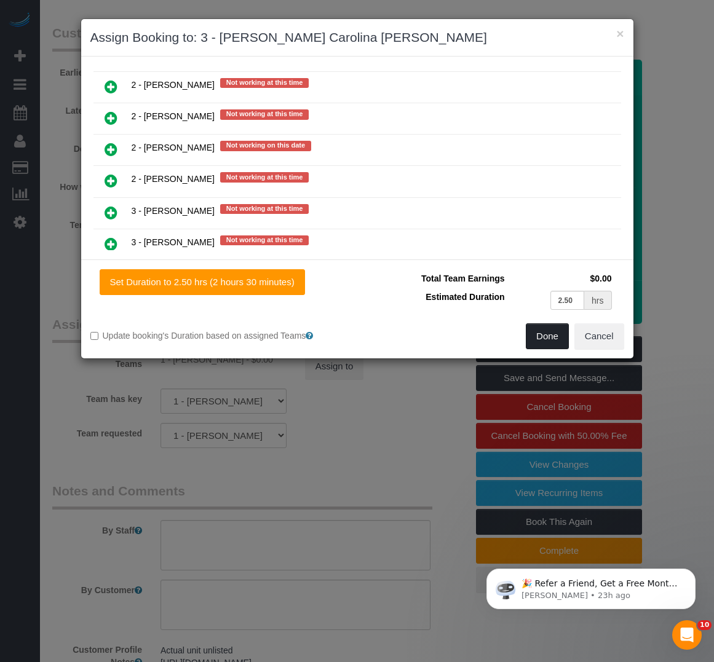
click at [530, 334] on button "Done" at bounding box center [547, 337] width 43 height 26
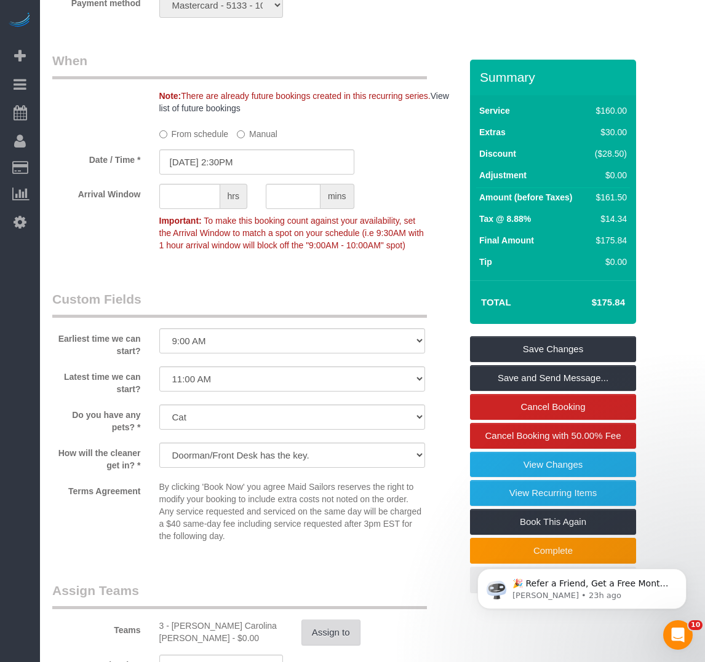
scroll to position [1476, 0]
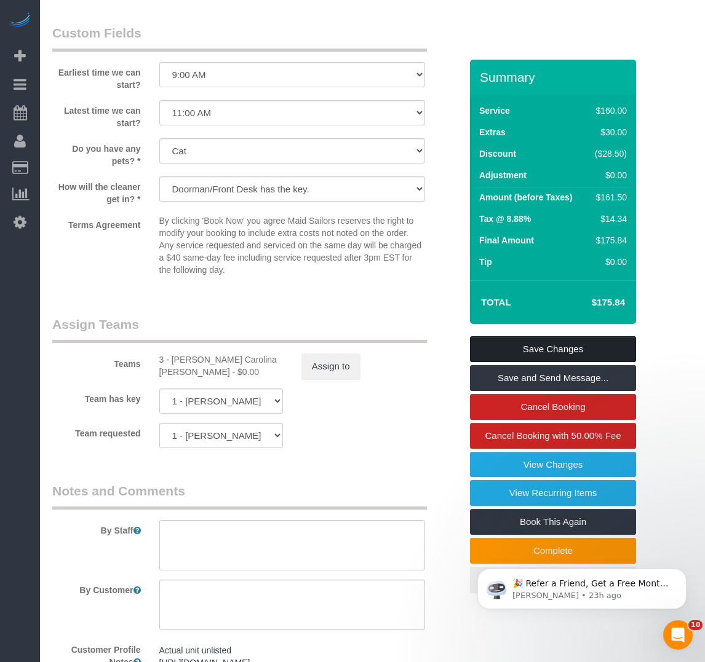
click at [543, 340] on link "Save Changes" at bounding box center [553, 349] width 166 height 26
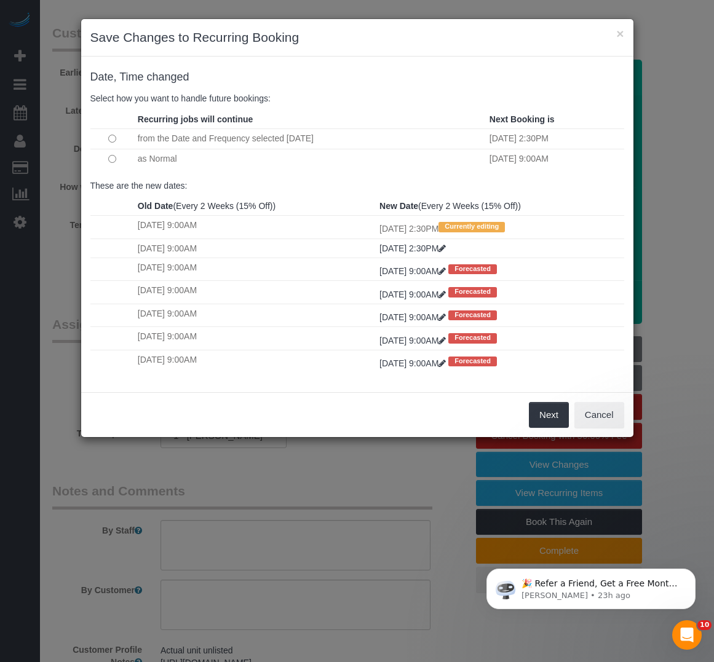
click at [118, 159] on td at bounding box center [112, 159] width 44 height 20
click at [547, 415] on button "Next" at bounding box center [549, 415] width 40 height 26
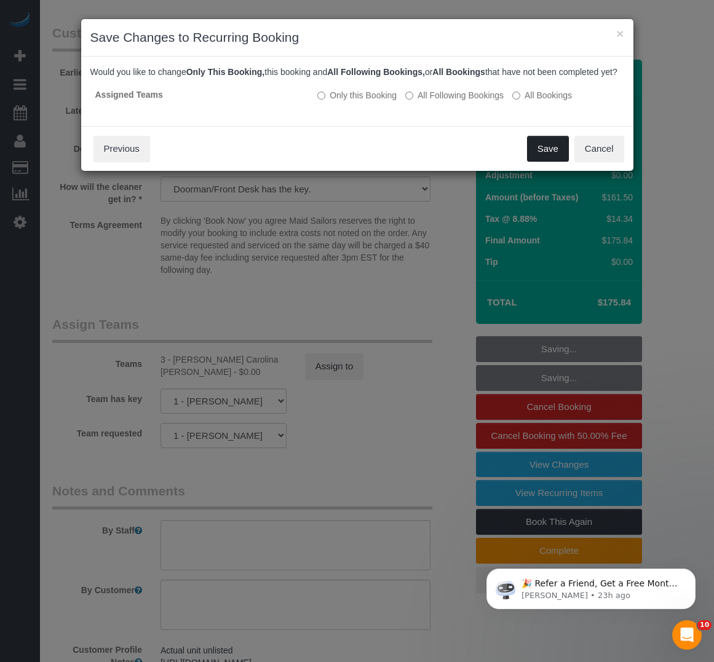
click at [536, 162] on button "Save" at bounding box center [548, 149] width 42 height 26
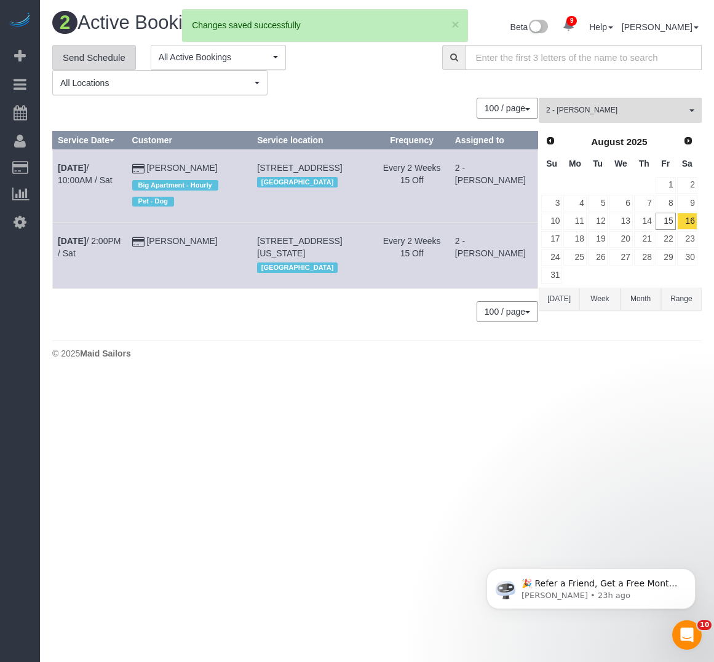
click at [98, 62] on link "Send Schedule" at bounding box center [94, 58] width 84 height 26
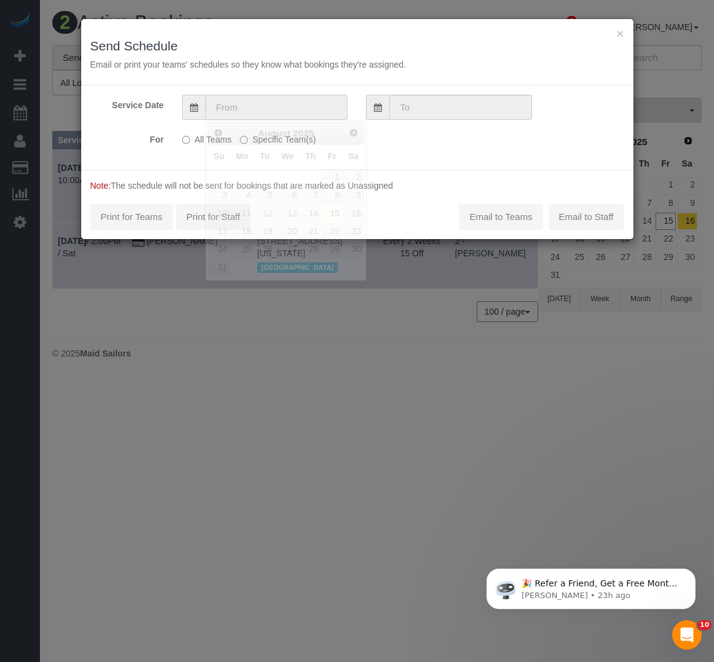
click at [283, 110] on input "text" at bounding box center [276, 107] width 142 height 25
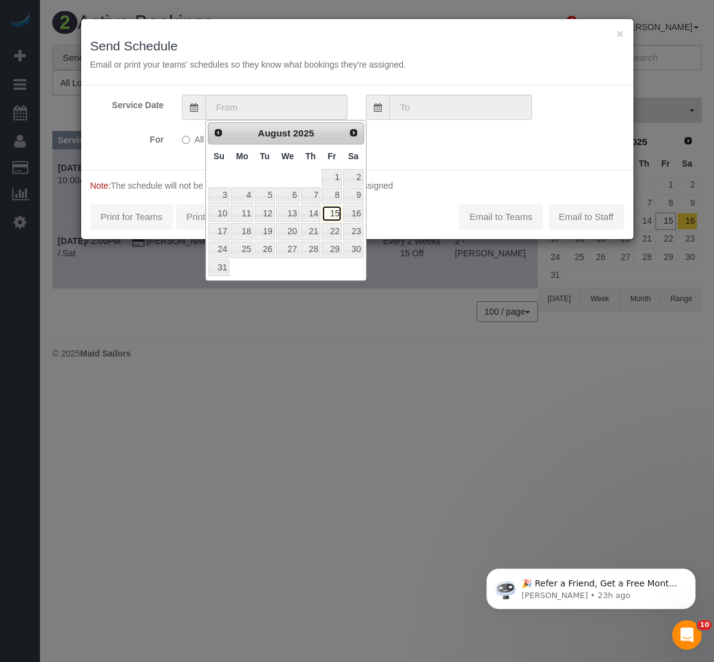
click at [336, 213] on link "15" at bounding box center [332, 213] width 20 height 17
type input "08/15/2025"
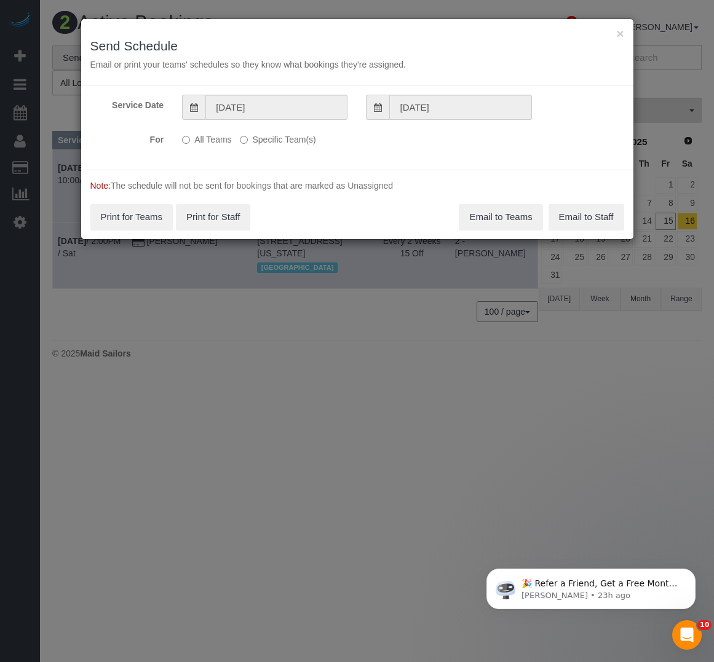
click at [234, 142] on p "All Teams Specific Team(s)" at bounding box center [311, 137] width 258 height 17
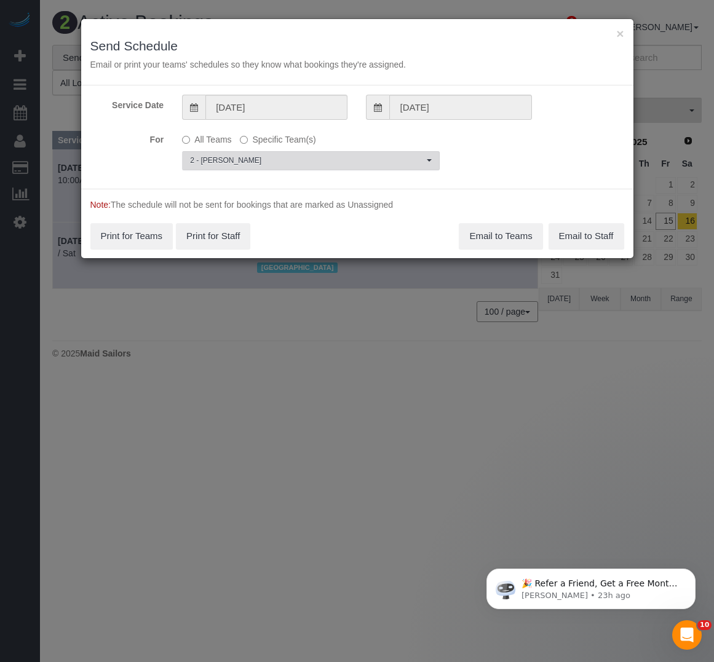
click at [264, 164] on span "2 - [PERSON_NAME]" at bounding box center [307, 161] width 234 height 10
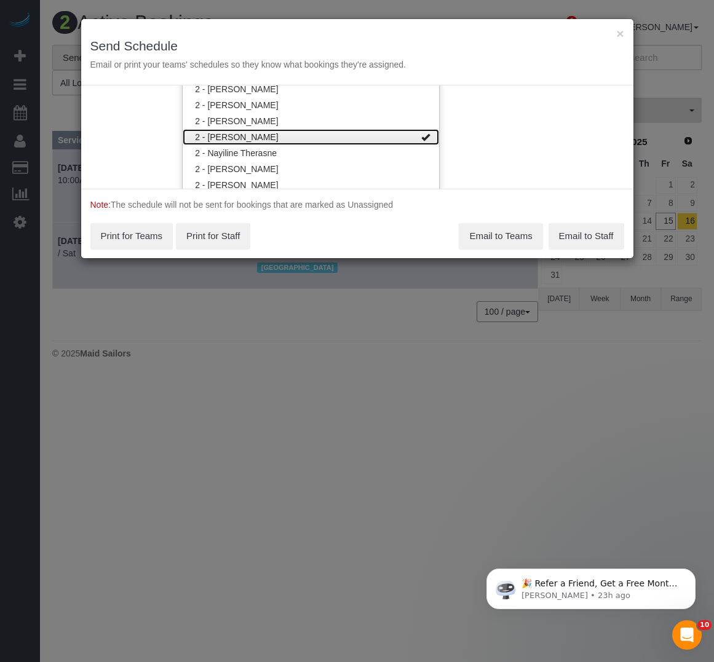
click at [271, 137] on link "2 - [PERSON_NAME]" at bounding box center [311, 137] width 256 height 16
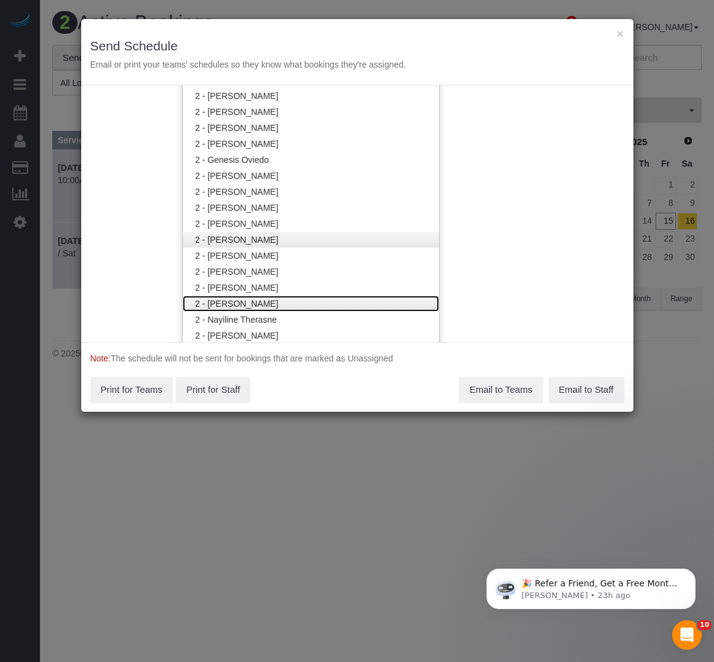
scroll to position [1065, 0]
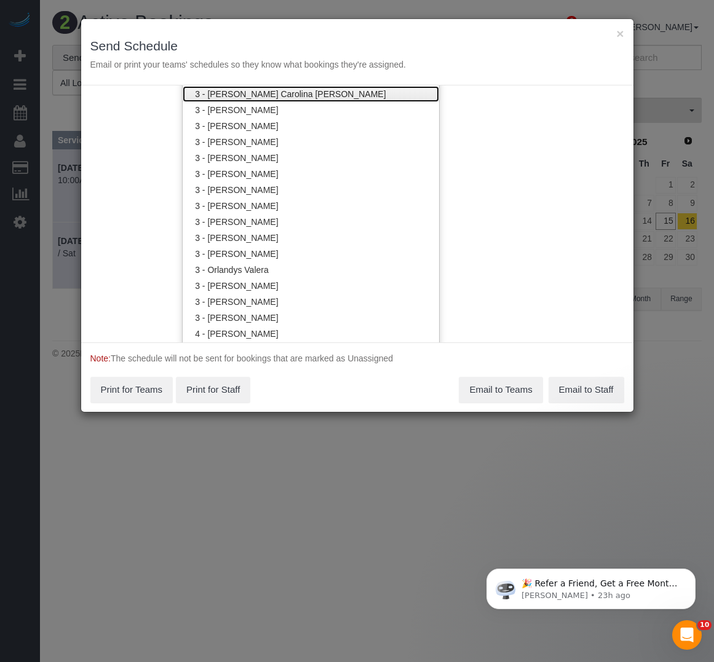
click at [264, 101] on link "3 - [PERSON_NAME] Carolina [PERSON_NAME]" at bounding box center [311, 94] width 256 height 16
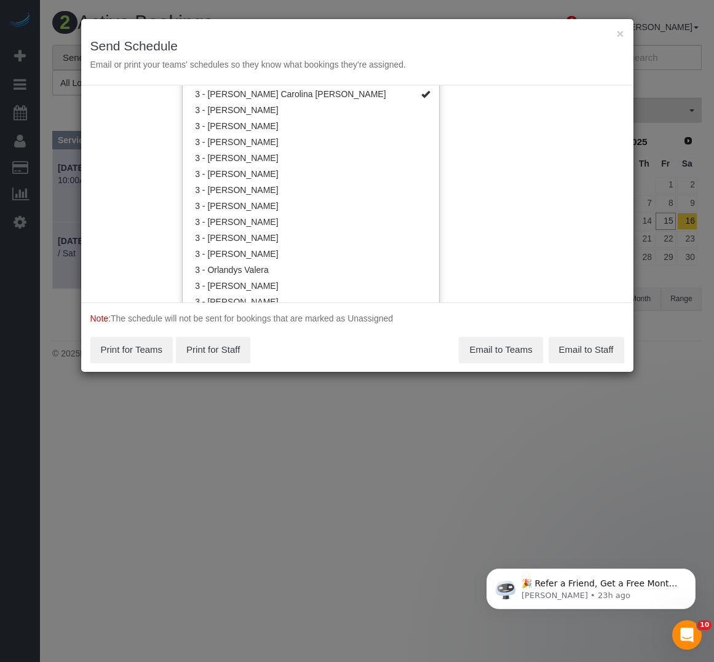
click at [389, 372] on div "Note: The schedule will not be sent for bookings that are marked as Unassigned …" at bounding box center [357, 338] width 552 height 70
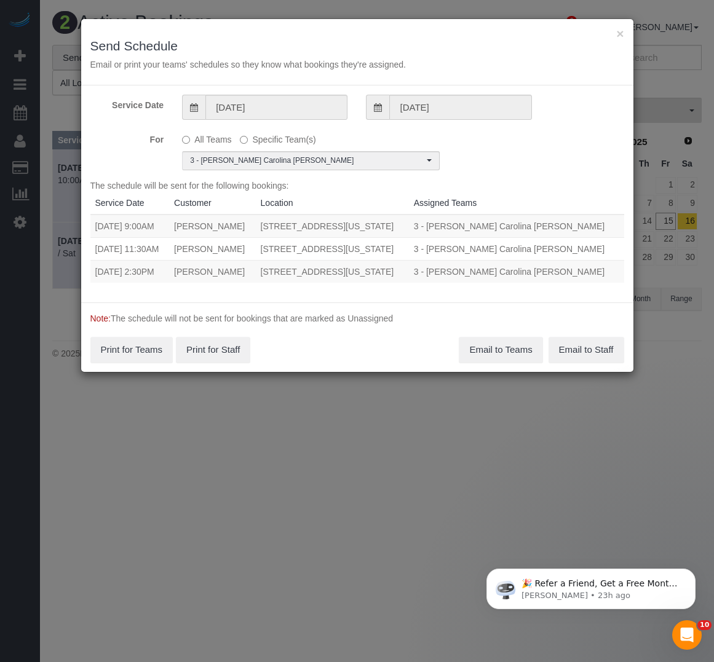
scroll to position [0, 0]
drag, startPoint x: 90, startPoint y: 295, endPoint x: 278, endPoint y: 309, distance: 188.7
click at [278, 283] on tr "08/15/2025 2:30PM Allison Kelly 75 West End Avenue, Apt C18f, New York, NY 1002…" at bounding box center [357, 271] width 534 height 23
copy tr "08/15/2025 2:30PM Allison Kelly 75 West End Avenue, Apt C18f, New York, NY 1002…"
click at [492, 363] on button "Email to Teams" at bounding box center [501, 350] width 84 height 26
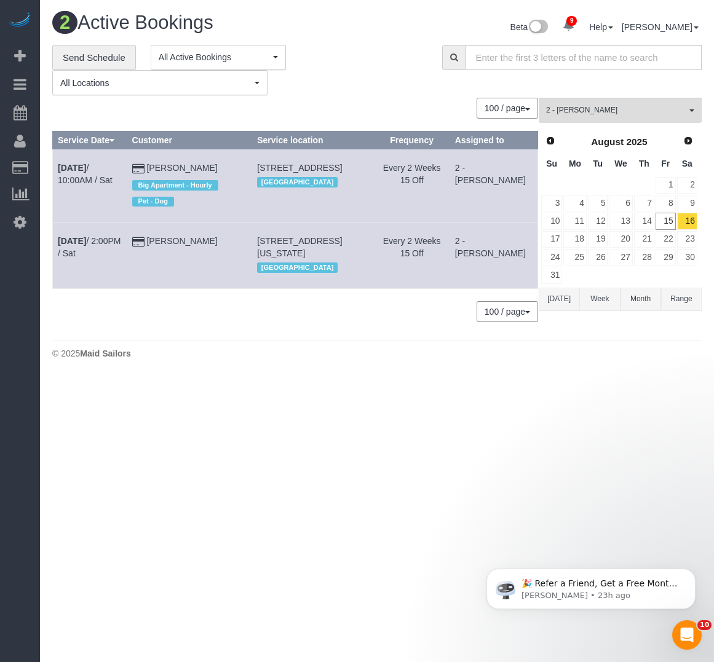
click at [366, 37] on div "2 Active Bookings" at bounding box center [210, 25] width 334 height 26
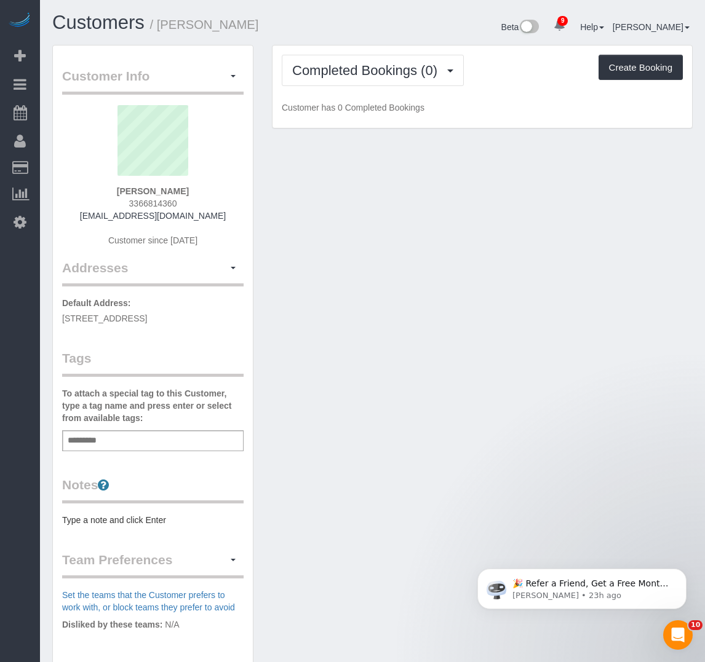
drag, startPoint x: 91, startPoint y: 334, endPoint x: 53, endPoint y: 322, distance: 39.9
click at [53, 322] on div "Customer Info Edit Contact Info Send Message Email Preferences Special Sales Ta…" at bounding box center [153, 451] width 200 height 811
copy span "215 North Pine, Unit 2708, Charlotte, NC 28202"
drag, startPoint x: 191, startPoint y: 187, endPoint x: 93, endPoint y: 194, distance: 98.6
click at [93, 194] on div "Kendra Rutledge 3366814360 kendrarutledge@yahoo.com Customer since 2025" at bounding box center [152, 182] width 181 height 154
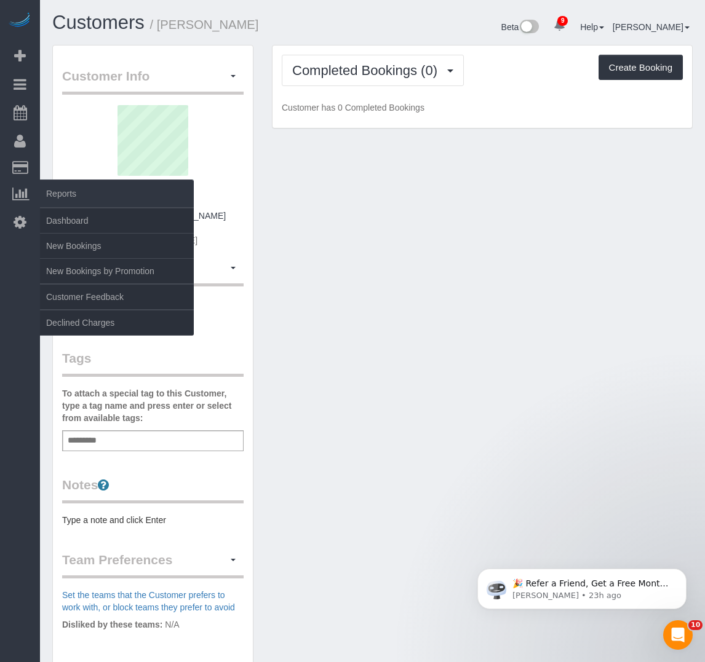
copy strong "Kendra Rutledge"
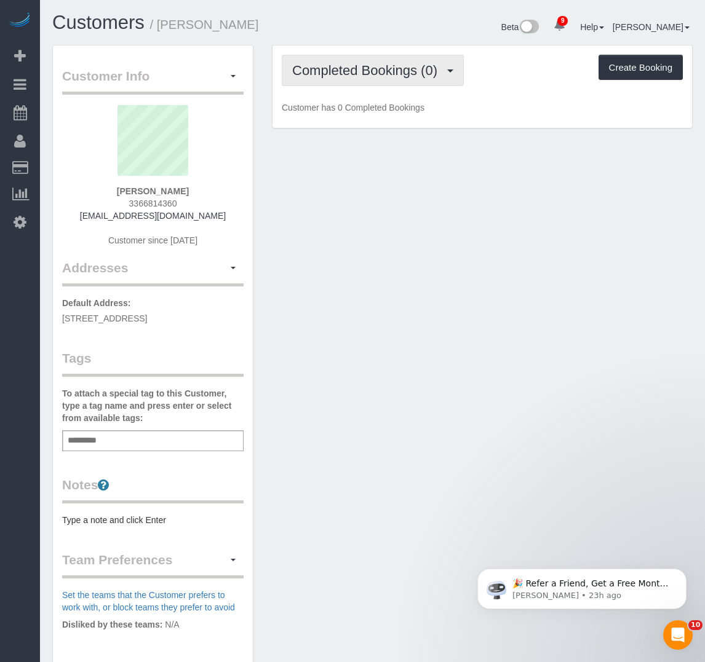
click at [330, 84] on button "Completed Bookings (0)" at bounding box center [373, 70] width 182 height 31
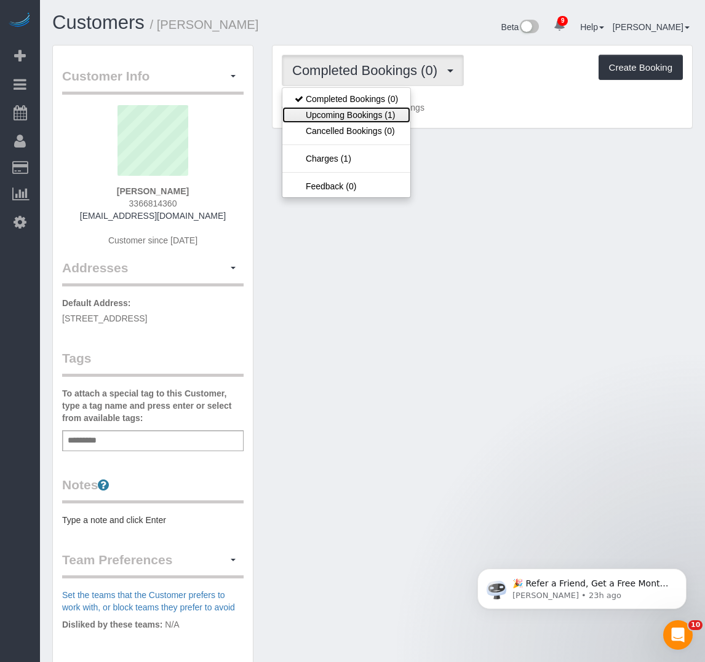
click at [326, 110] on link "Upcoming Bookings (1)" at bounding box center [346, 115] width 128 height 16
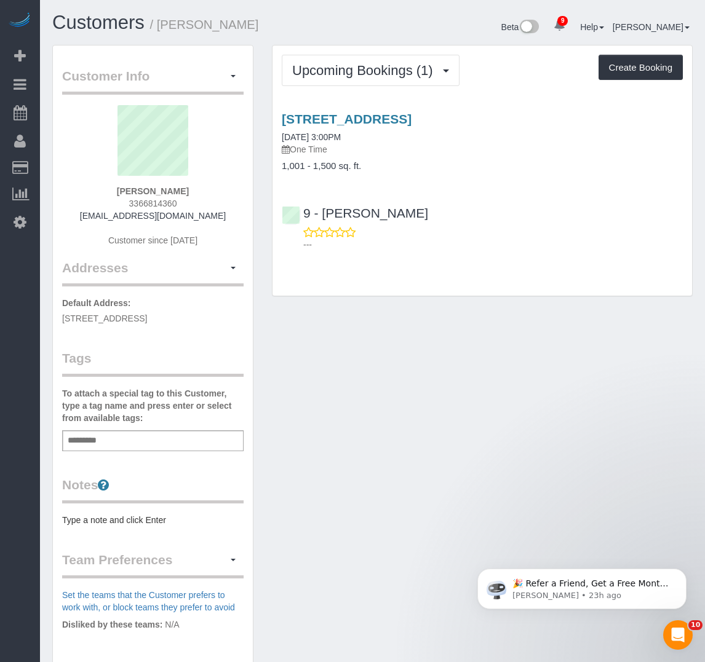
click at [452, 164] on h4 "1,001 - 1,500 sq. ft." at bounding box center [482, 166] width 401 height 10
click at [411, 117] on link "215 North Pine, Unit 2708, Charlotte, NC 28202" at bounding box center [347, 119] width 130 height 14
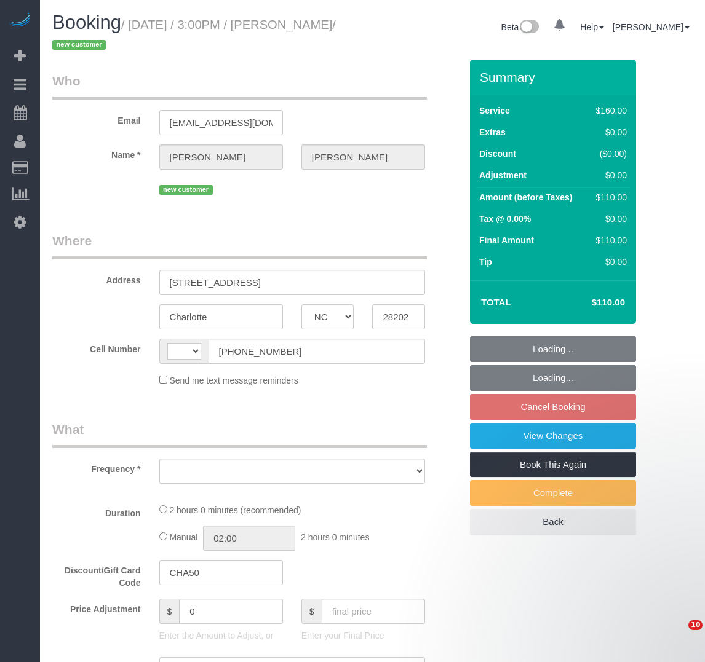
select select "NC"
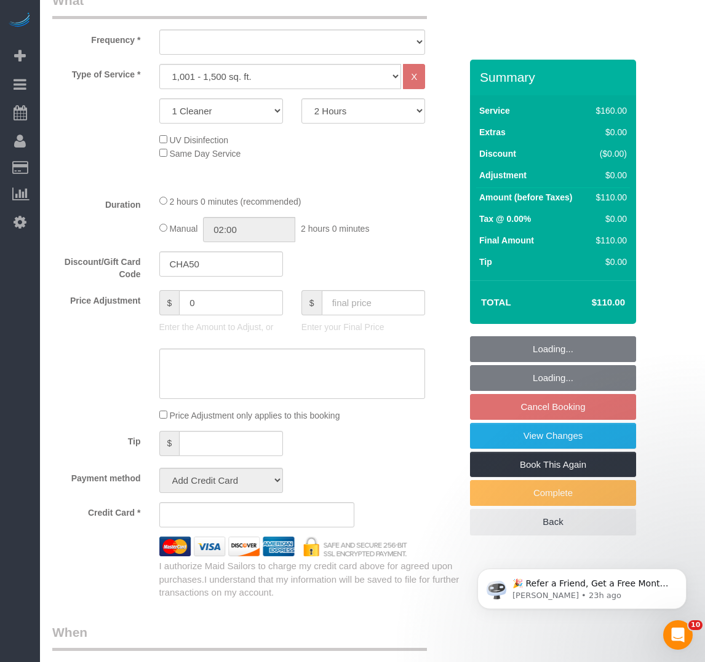
select select "string:[GEOGRAPHIC_DATA]"
select select "object:782"
select select "string:stripe-pm_1RwDGH4VGloSiKo7PE2Ht3MN"
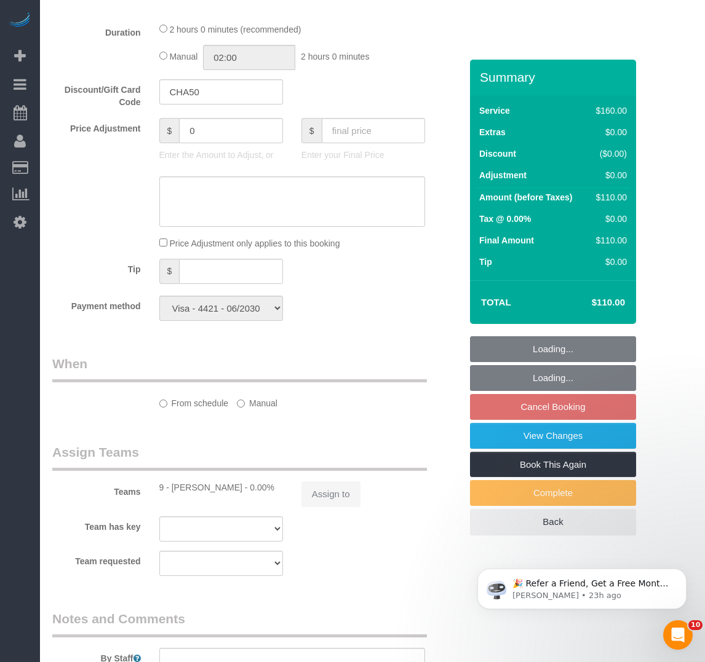
select select "number:89"
select select "number:76"
select select "number:15"
select select "number:6"
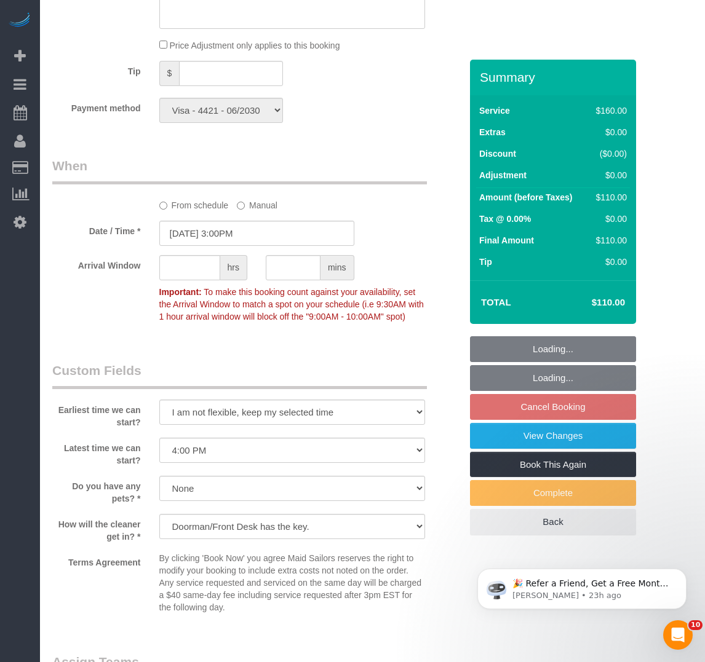
select select "object:970"
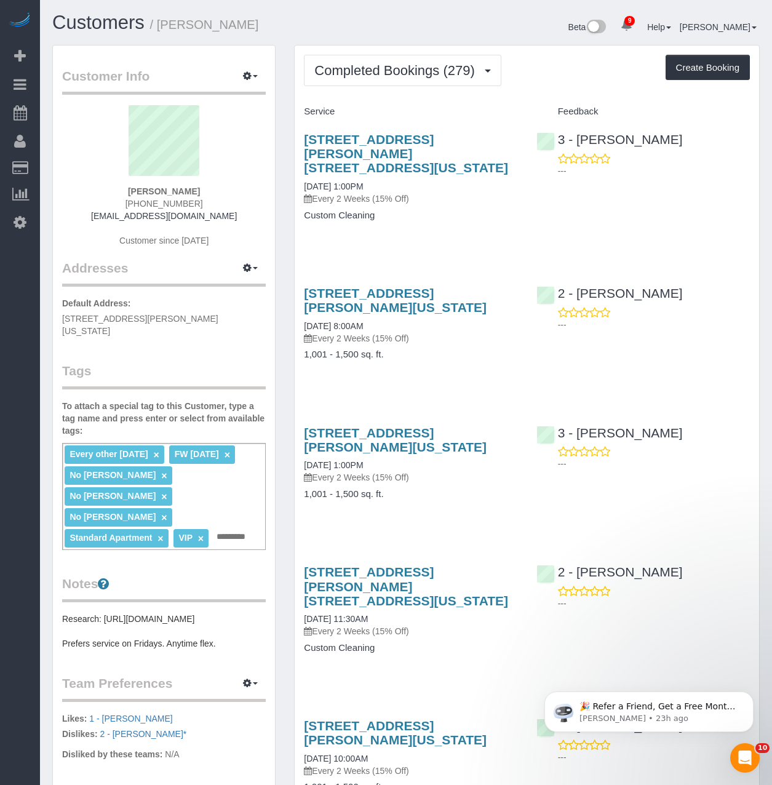
click at [210, 613] on pre "Research: [URL][DOMAIN_NAME] Prefers service on Fridays. Anytime flex." at bounding box center [164, 631] width 204 height 37
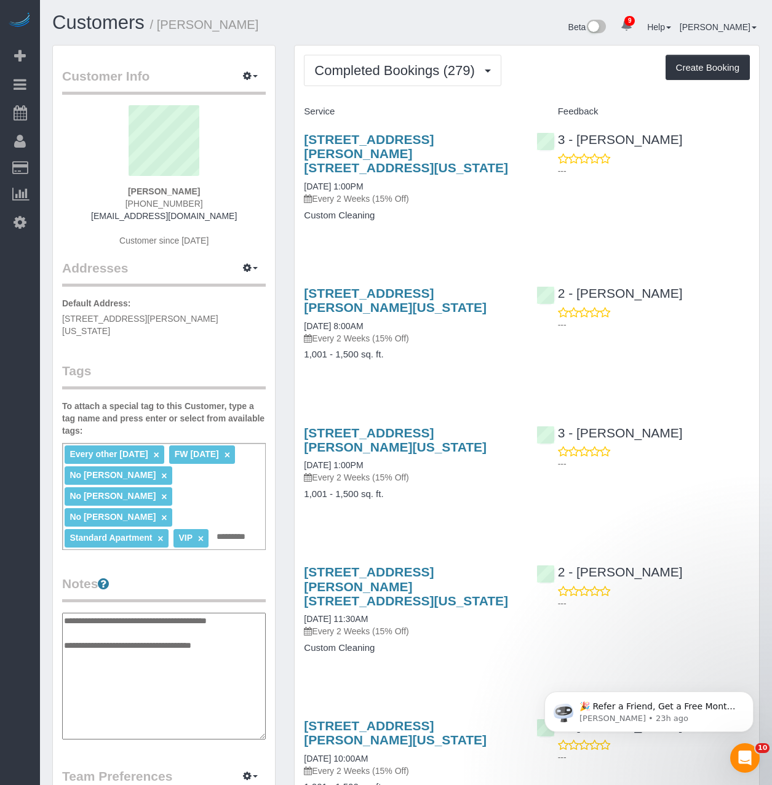
click at [234, 614] on textarea "**********" at bounding box center [164, 676] width 204 height 127
type textarea "**********"
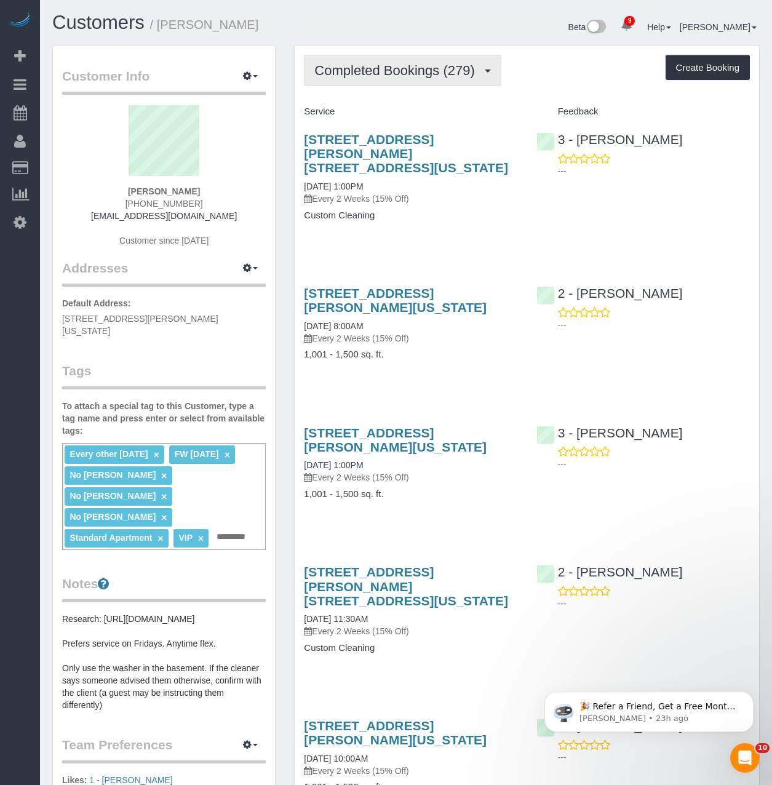
click at [388, 79] on button "Completed Bookings (279)" at bounding box center [402, 70] width 197 height 31
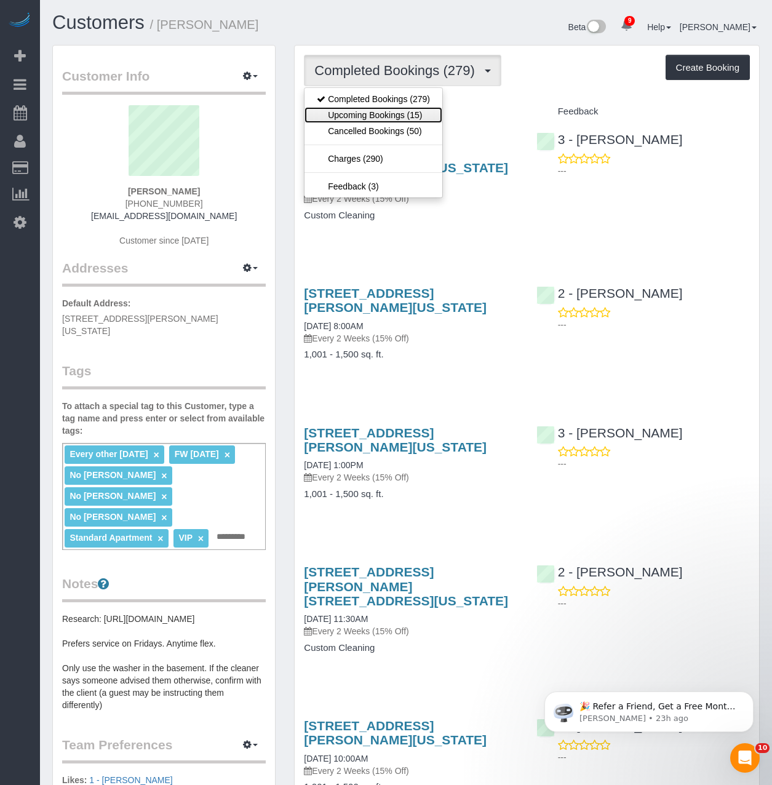
click at [367, 116] on link "Upcoming Bookings (15)" at bounding box center [373, 115] width 138 height 16
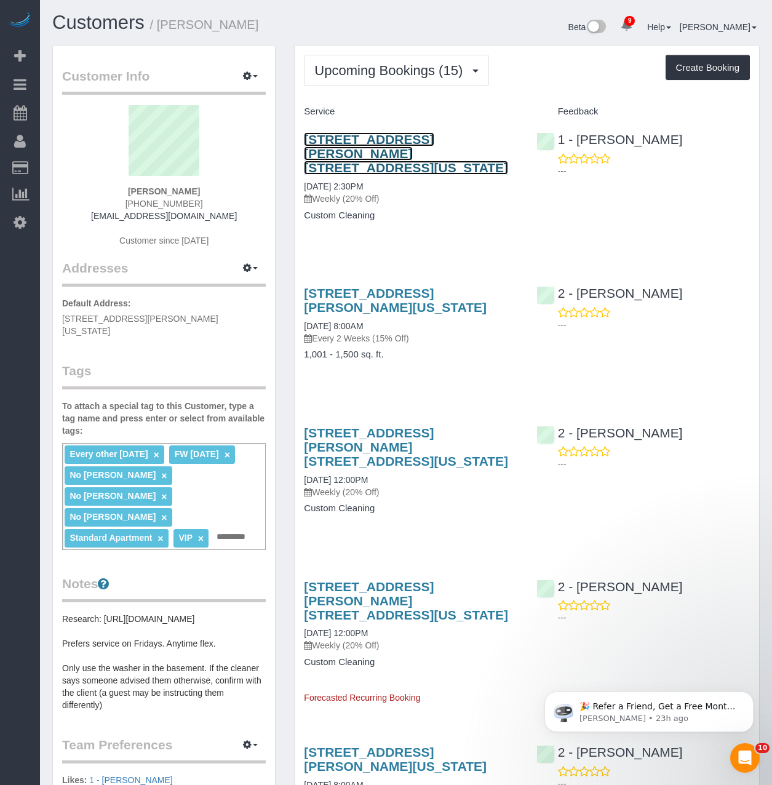
click at [324, 136] on link "[STREET_ADDRESS][PERSON_NAME] [STREET_ADDRESS][US_STATE]" at bounding box center [406, 153] width 204 height 42
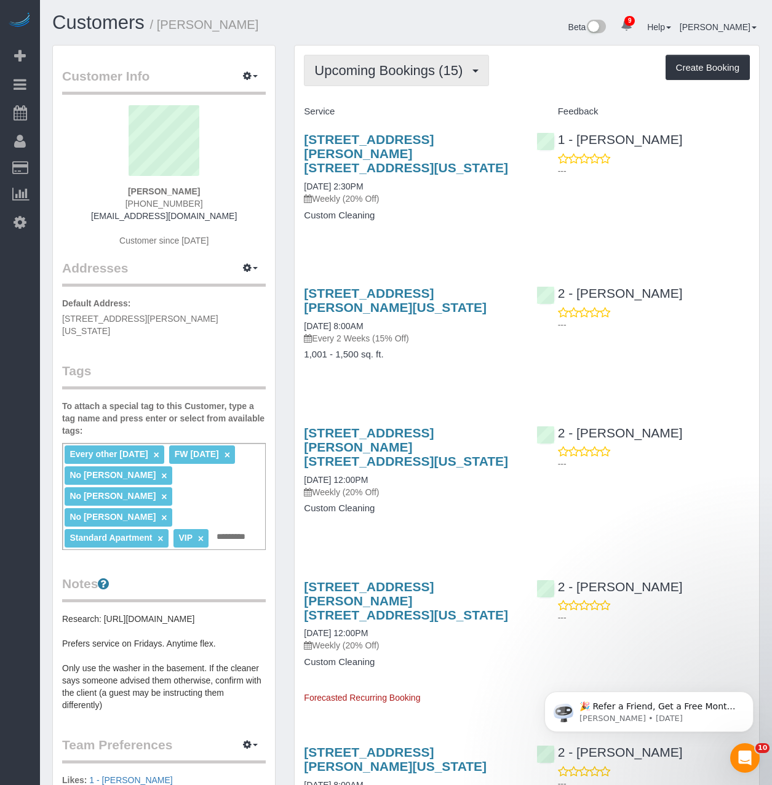
click at [396, 68] on span "Upcoming Bookings (15)" at bounding box center [391, 70] width 154 height 15
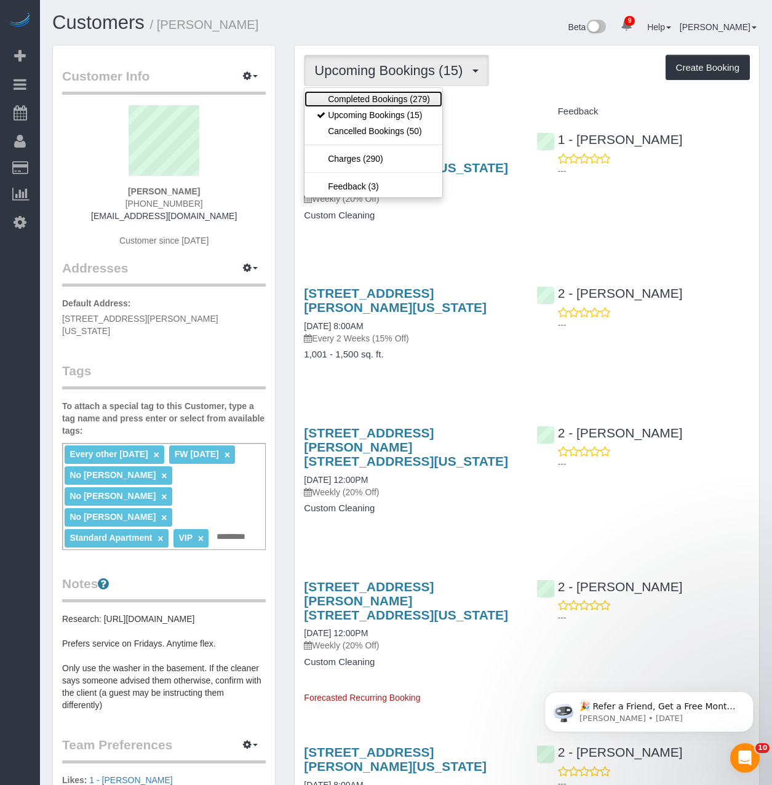
click at [370, 101] on link "Completed Bookings (279)" at bounding box center [373, 99] width 138 height 16
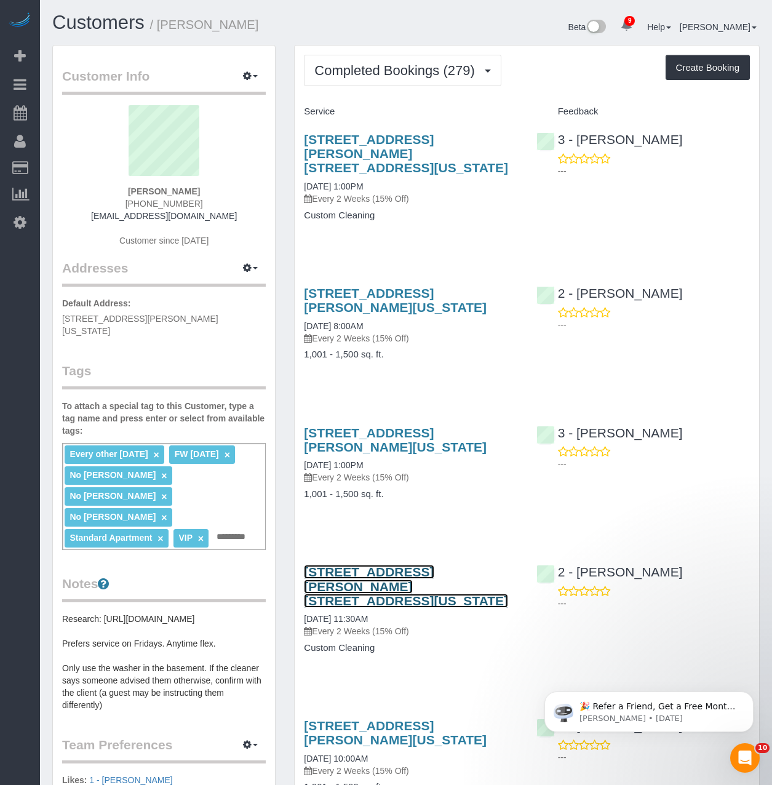
click at [399, 565] on link "[STREET_ADDRESS][PERSON_NAME] [STREET_ADDRESS][US_STATE]" at bounding box center [406, 586] width 204 height 42
click at [461, 565] on link "[STREET_ADDRESS][PERSON_NAME] [STREET_ADDRESS][US_STATE]" at bounding box center [406, 586] width 204 height 42
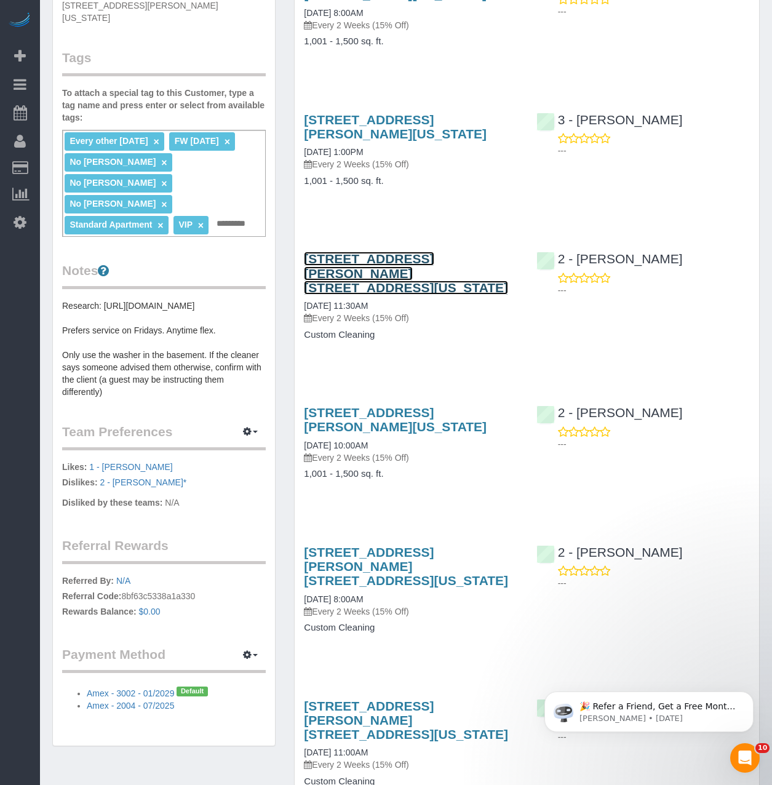
scroll to position [431, 0]
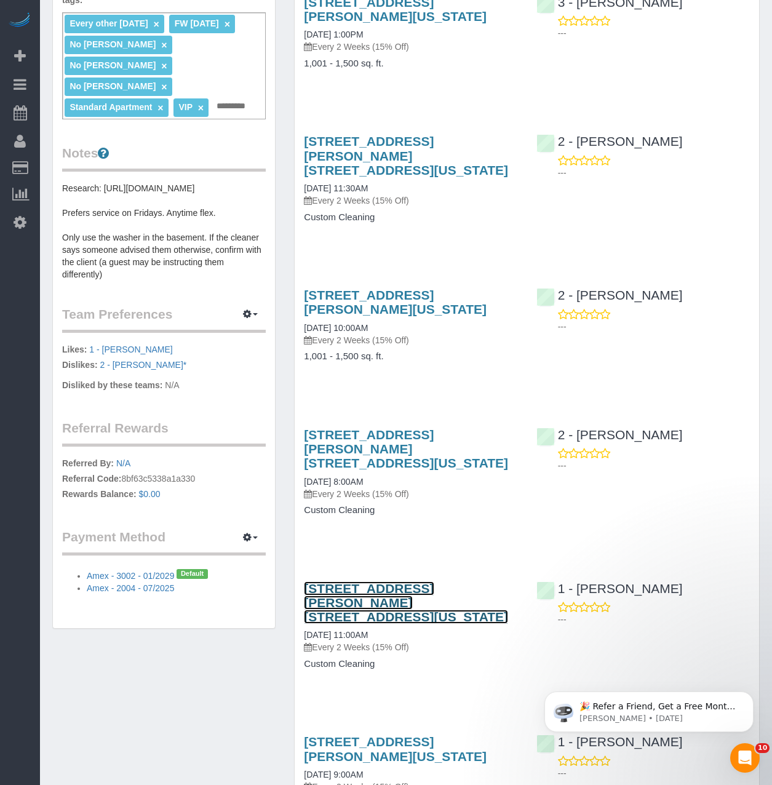
click at [464, 581] on link "[STREET_ADDRESS][PERSON_NAME] [STREET_ADDRESS][US_STATE]" at bounding box center [406, 602] width 204 height 42
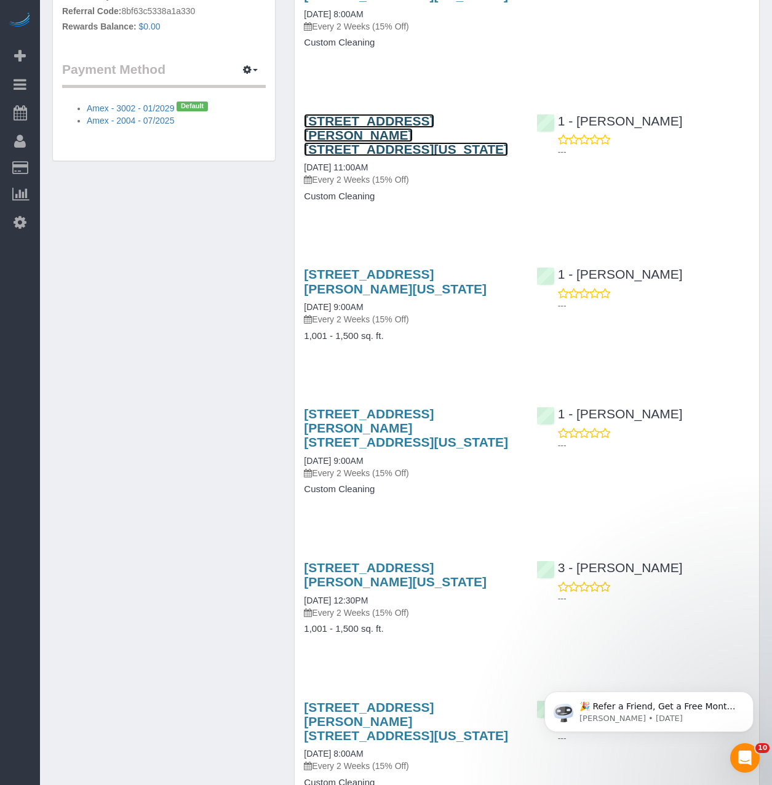
scroll to position [923, 0]
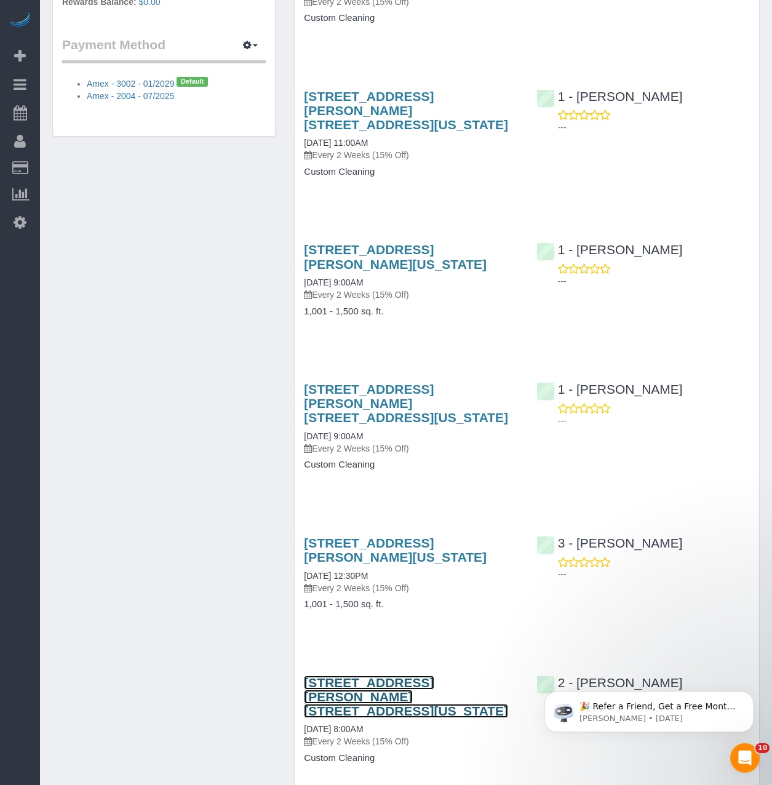
click at [405, 675] on link "[STREET_ADDRESS][PERSON_NAME] [STREET_ADDRESS][US_STATE]" at bounding box center [406, 696] width 204 height 42
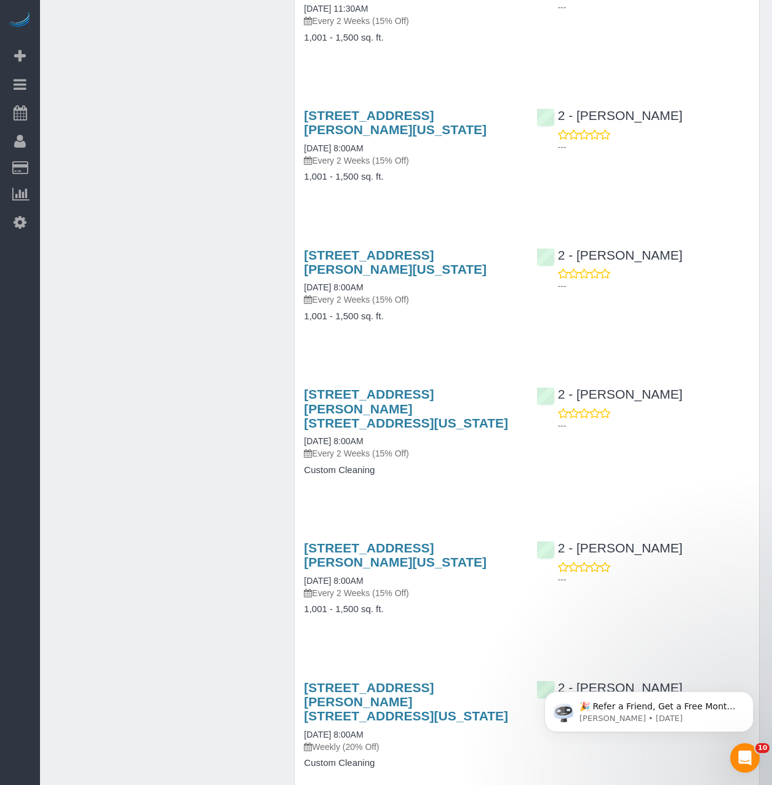
scroll to position [1784, 0]
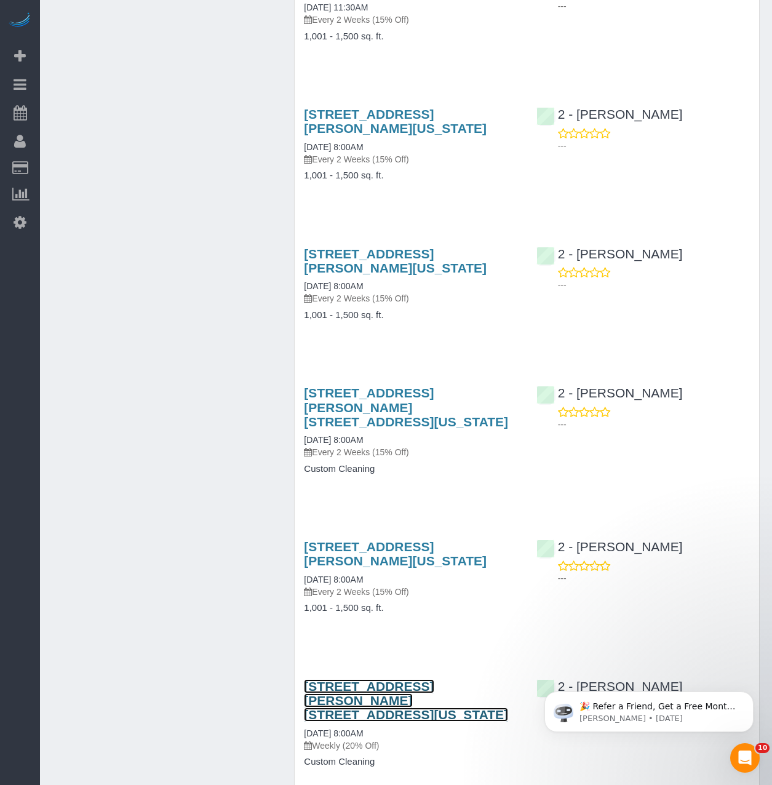
click at [349, 679] on link "[STREET_ADDRESS][PERSON_NAME] [STREET_ADDRESS][US_STATE]" at bounding box center [406, 700] width 204 height 42
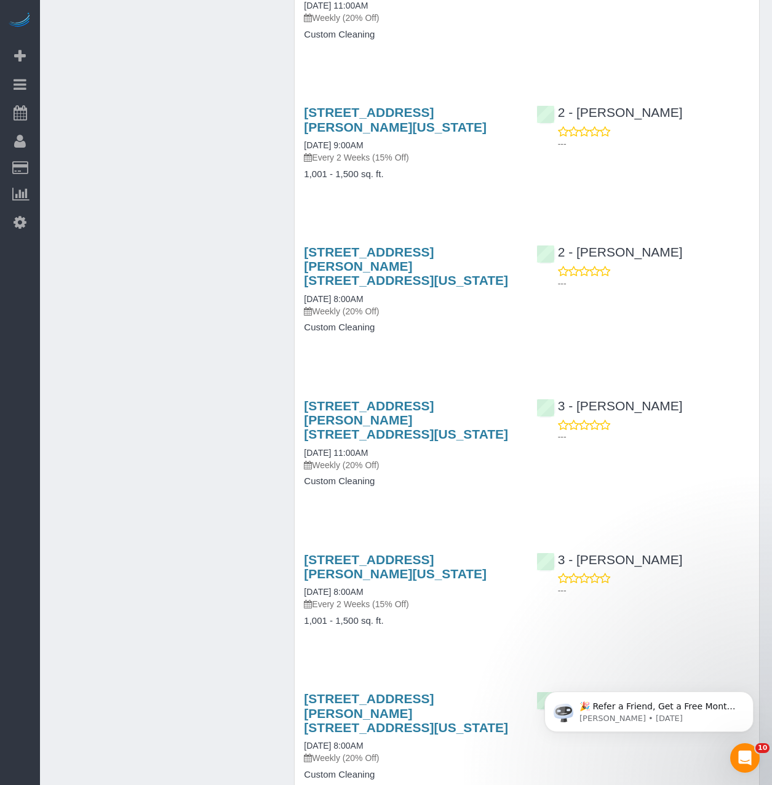
scroll to position [2888, 0]
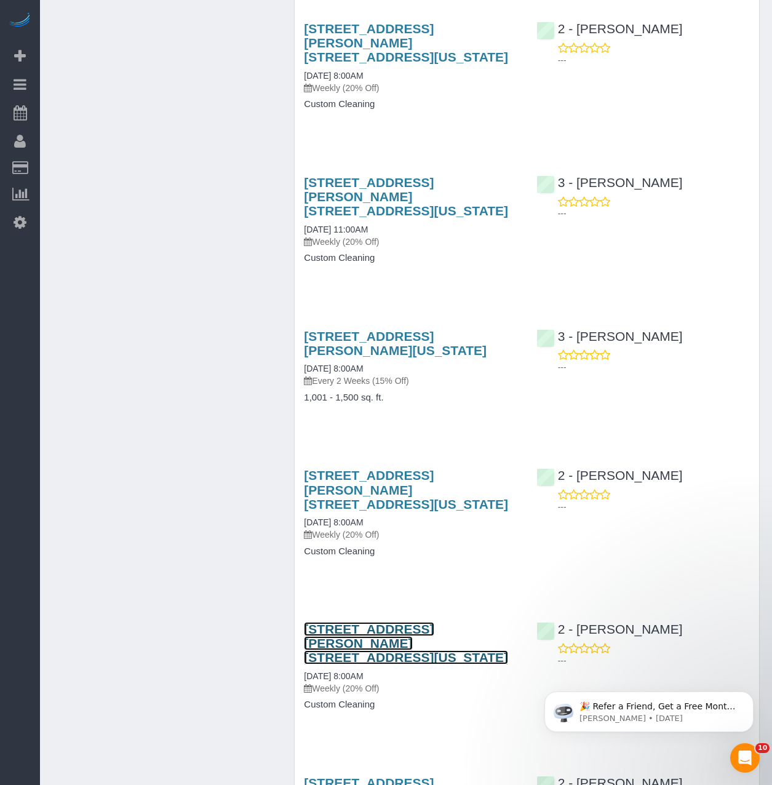
click at [429, 622] on link "[STREET_ADDRESS][PERSON_NAME] [STREET_ADDRESS][US_STATE]" at bounding box center [406, 643] width 204 height 42
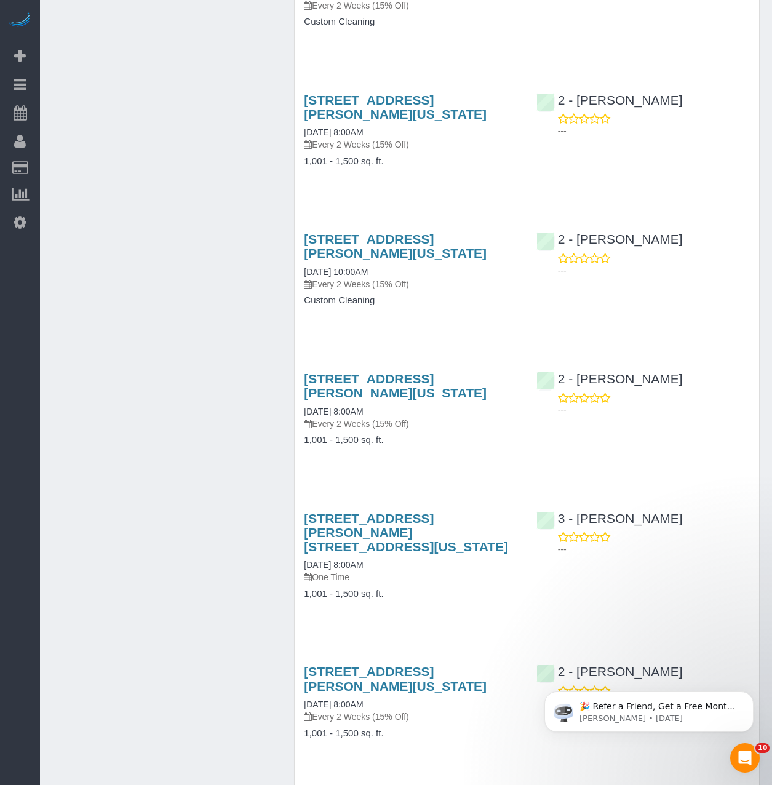
scroll to position [4303, 0]
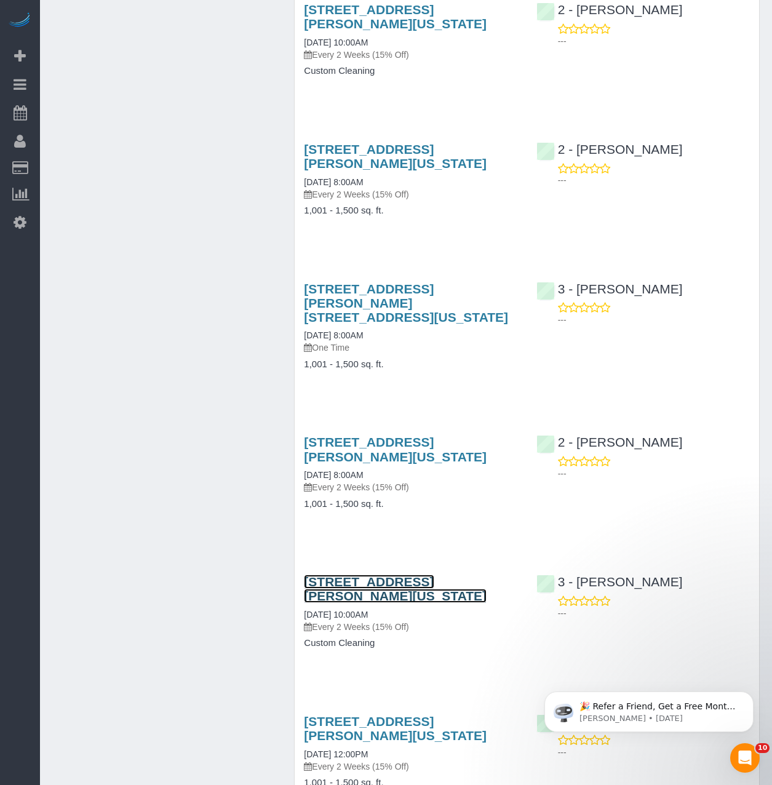
scroll to position [4733, 0]
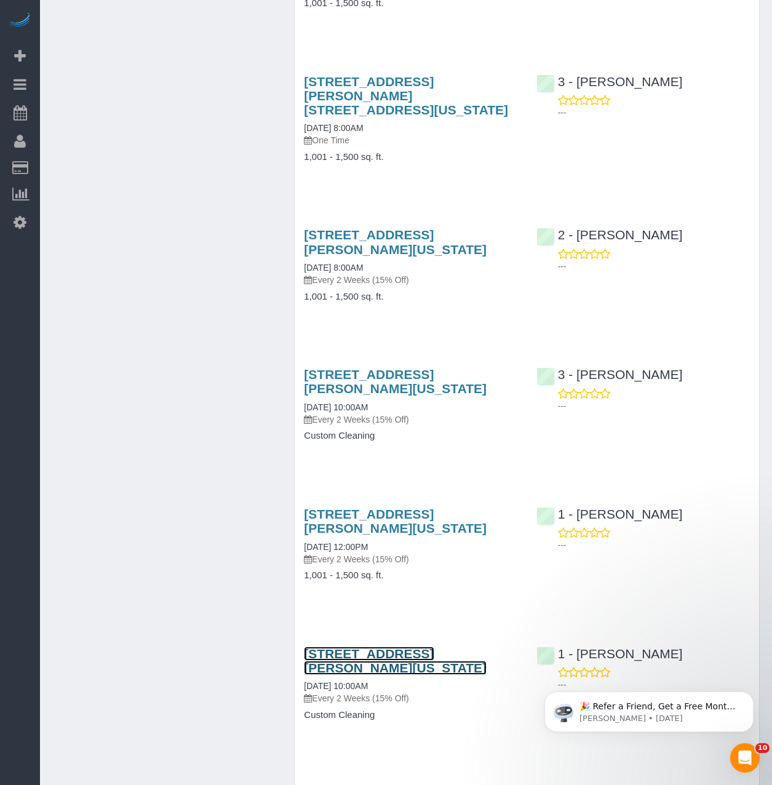
click at [378, 646] on link "[STREET_ADDRESS][PERSON_NAME][US_STATE]" at bounding box center [395, 660] width 183 height 28
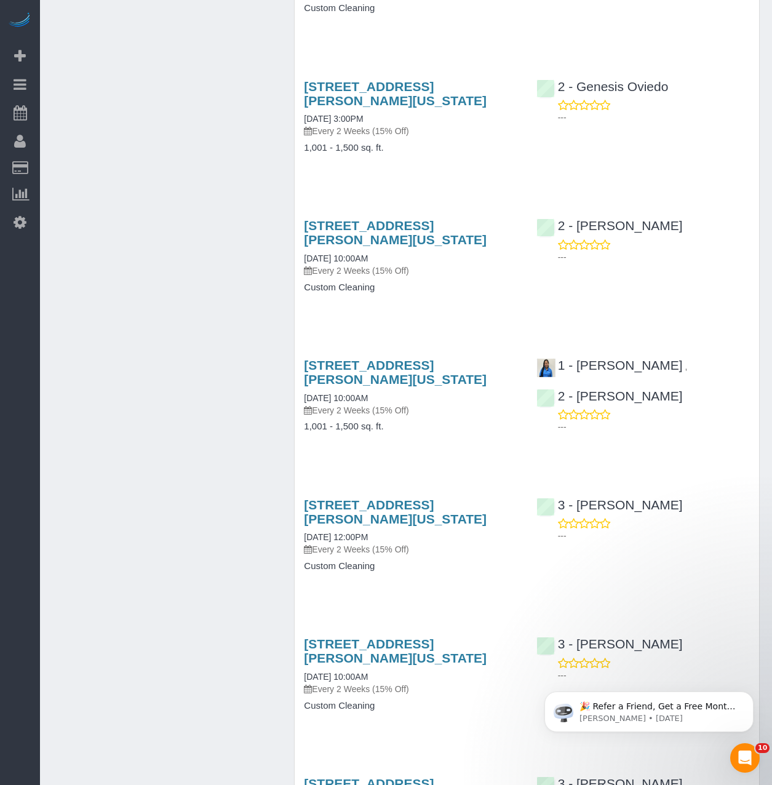
scroll to position [6271, 0]
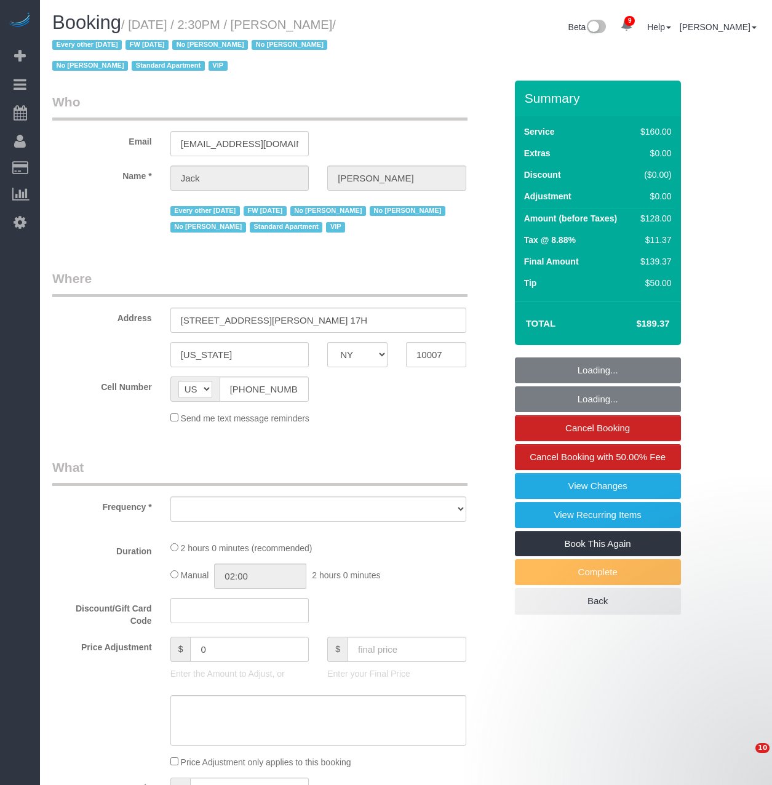
select select "NY"
select select "number:56"
select select "number:78"
select select "number:15"
select select "number:6"
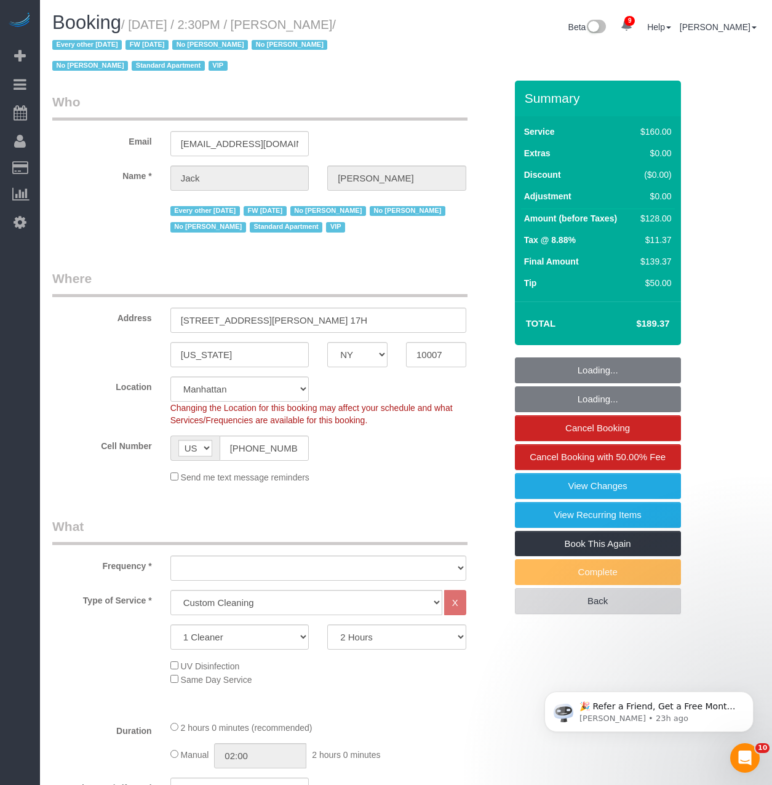
select select "object:1007"
select select "string:stripe-pm_1R9Bsk4VGloSiKo7ufTdcySD"
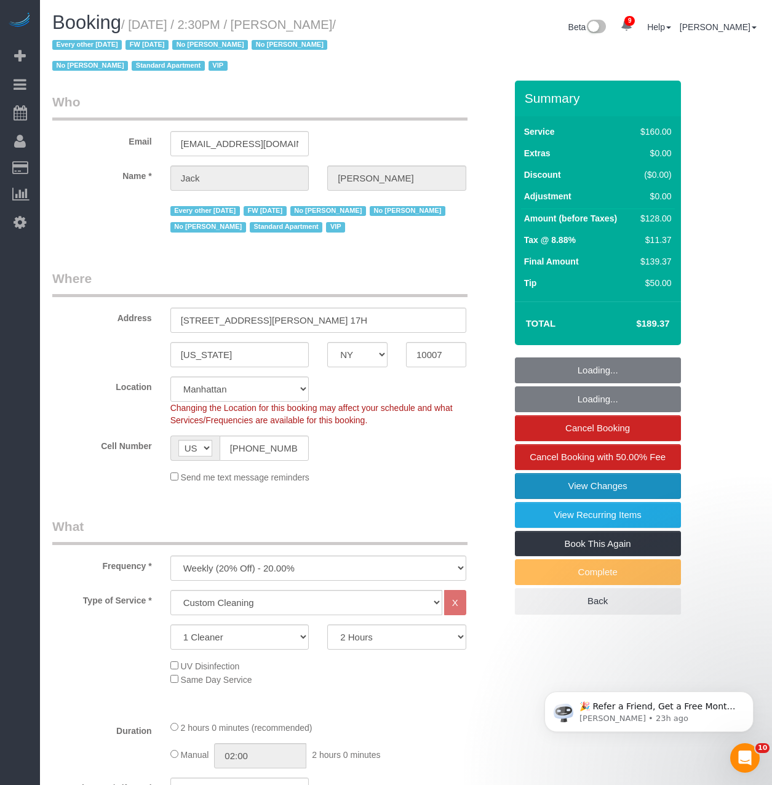
click at [606, 483] on link "View Changes" at bounding box center [598, 486] width 166 height 26
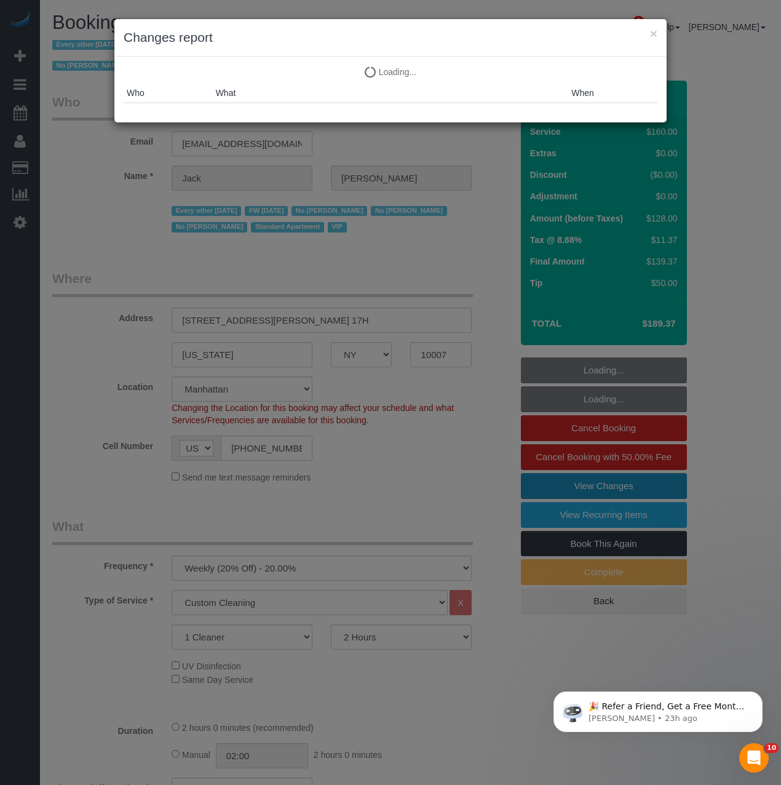
select select "object:1466"
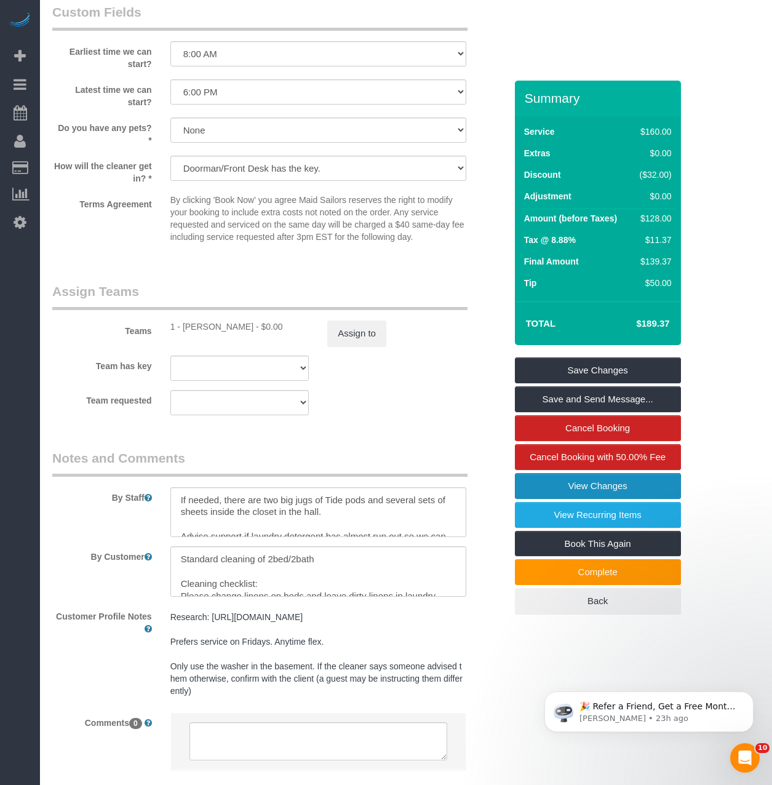
scroll to position [1292, 0]
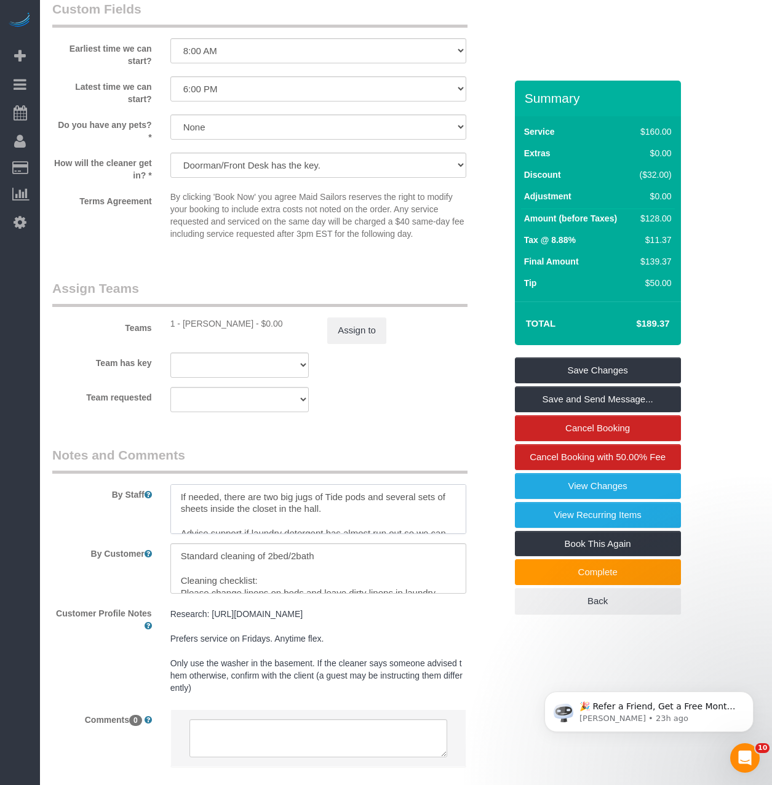
click at [388, 499] on textarea at bounding box center [318, 509] width 296 height 50
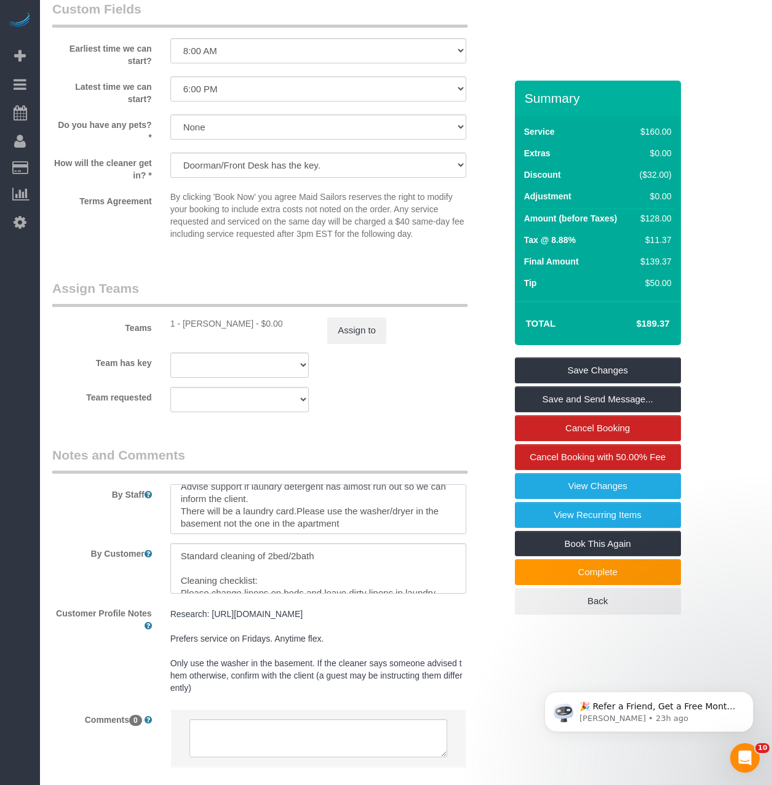
scroll to position [49, 0]
click at [298, 507] on textarea at bounding box center [318, 509] width 296 height 50
click at [378, 502] on textarea at bounding box center [318, 509] width 296 height 50
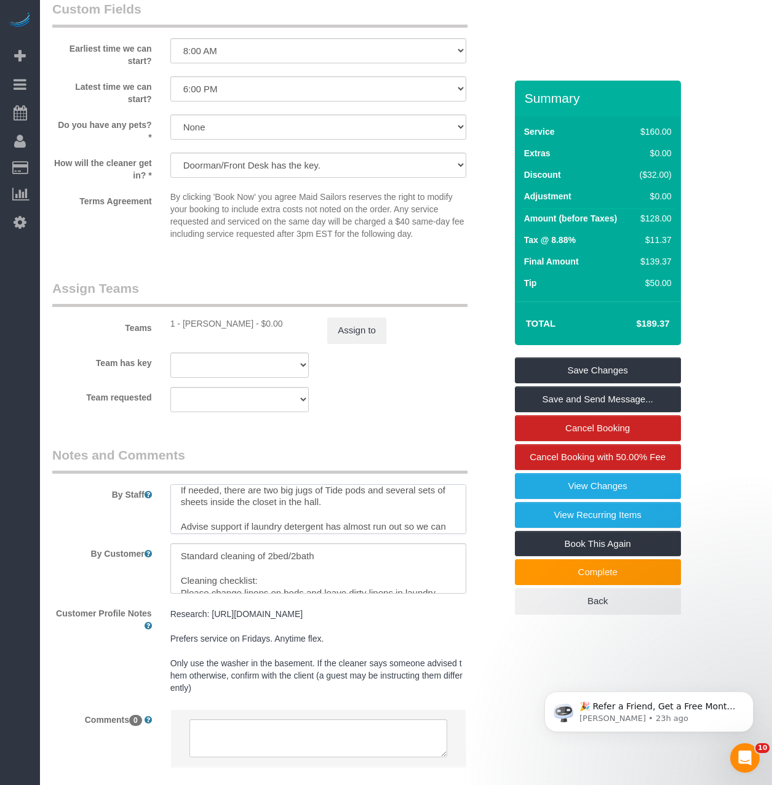
type textarea "If needed, there are two big jugs of Tide pods and several sets of sheets insid…"
click at [342, 568] on textarea at bounding box center [318, 568] width 296 height 50
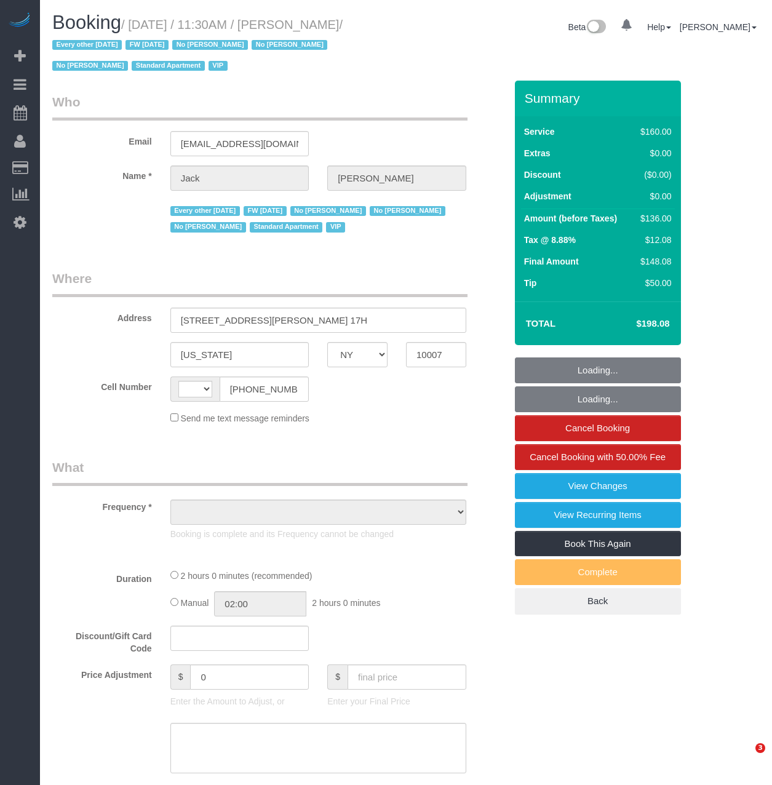
select select "NY"
select select "string:[GEOGRAPHIC_DATA]"
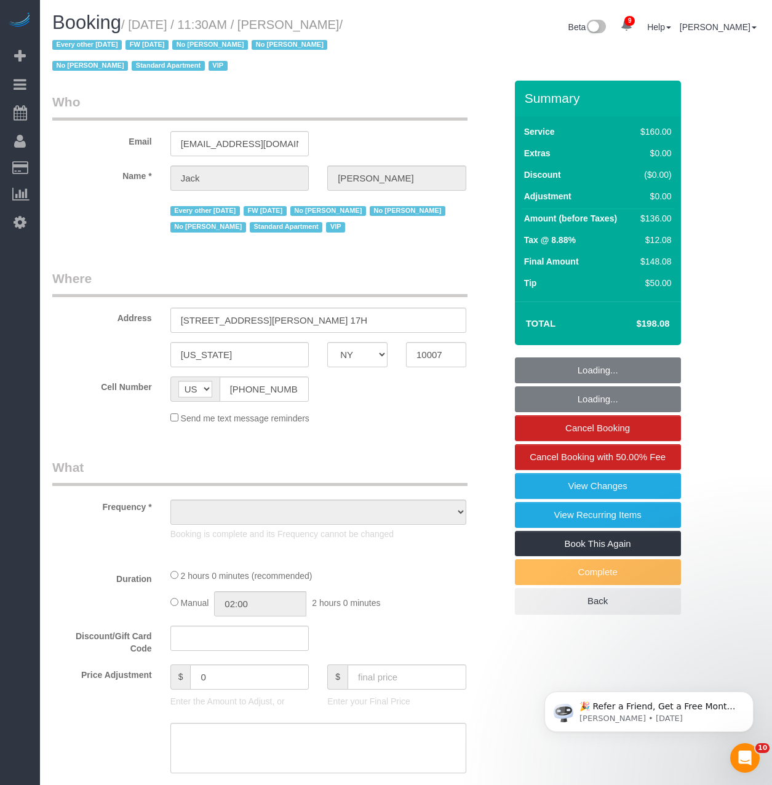
select select "string:stripe-pm_1R9Bsk4VGloSiKo7ufTdcySD"
select select "number:56"
select select "number:78"
select select "number:15"
select select "number:6"
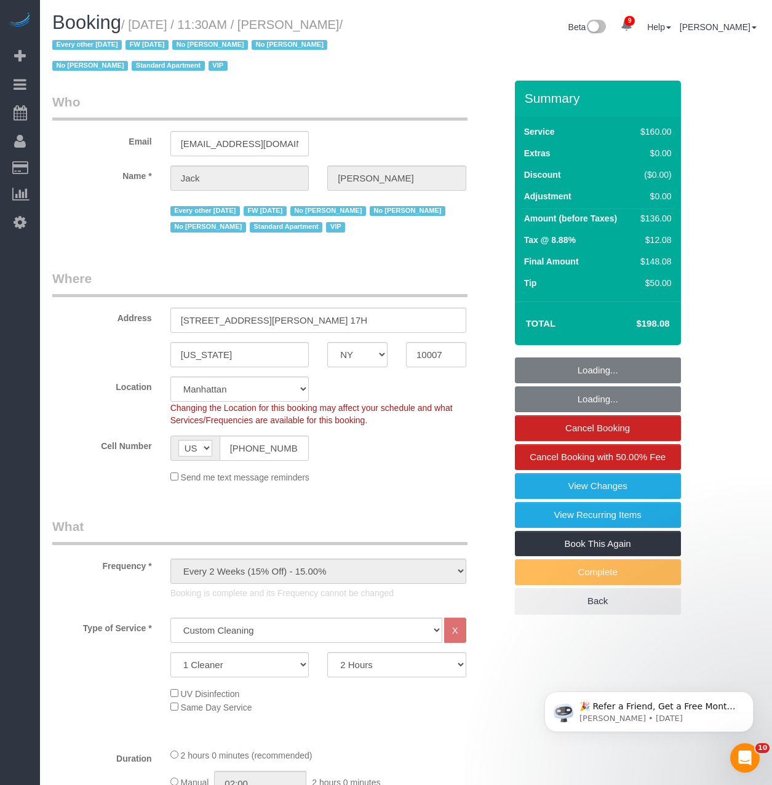
select select "object:1453"
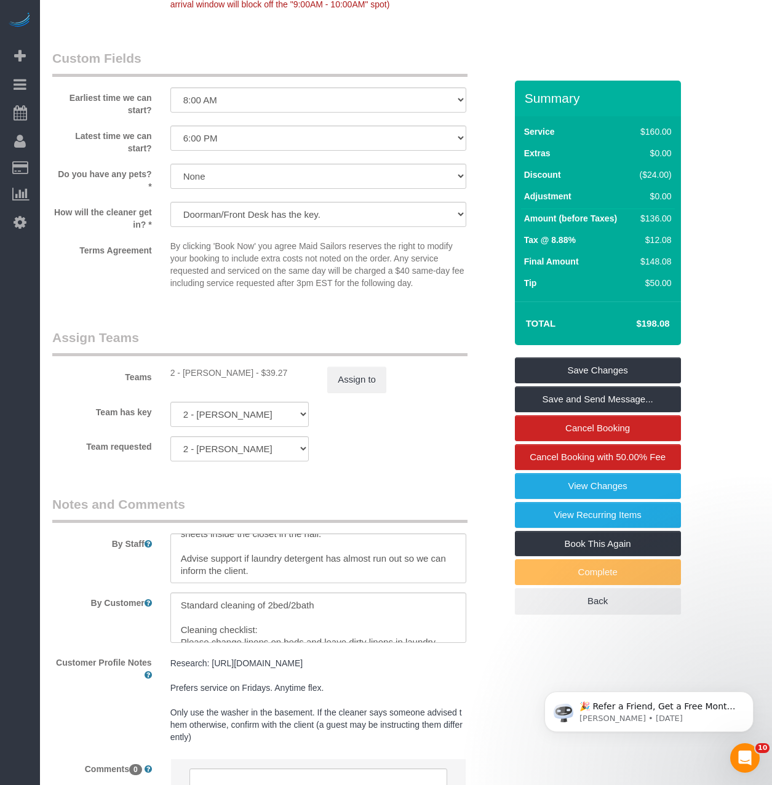
scroll to position [25, 0]
click at [651, 474] on link "View Changes" at bounding box center [598, 486] width 166 height 26
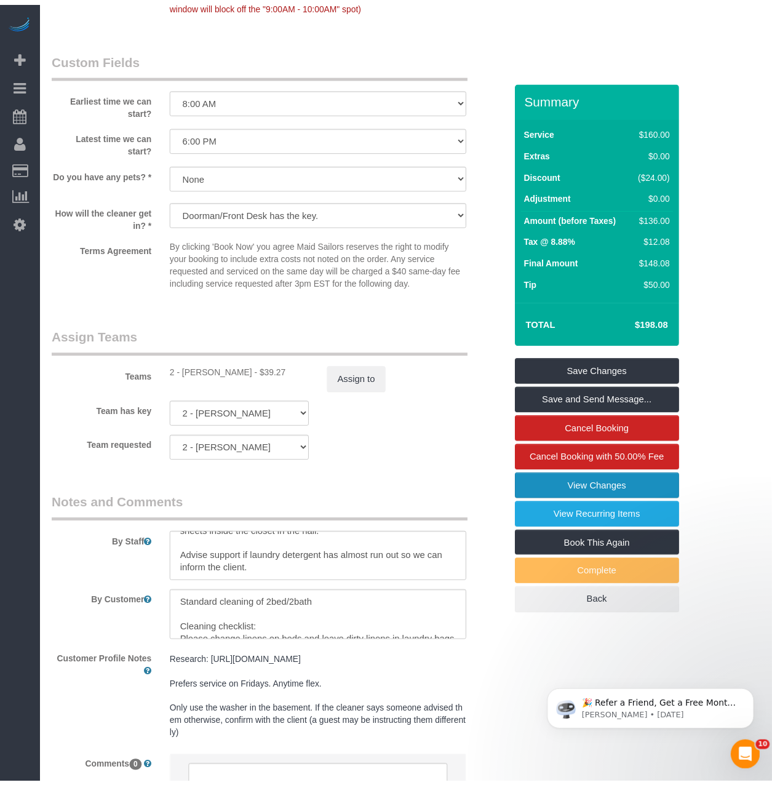
scroll to position [1292, 0]
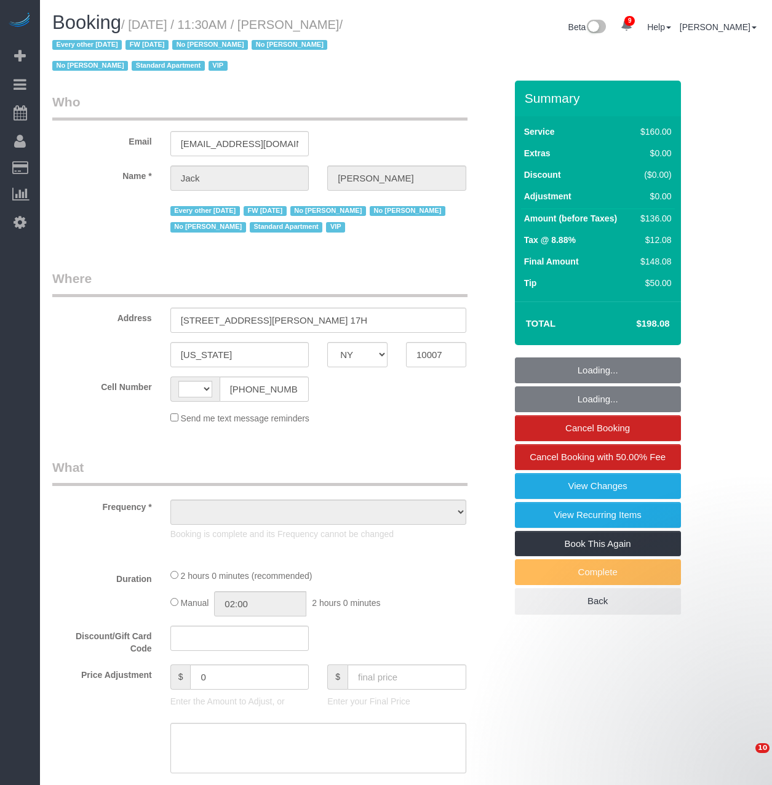
select select "NY"
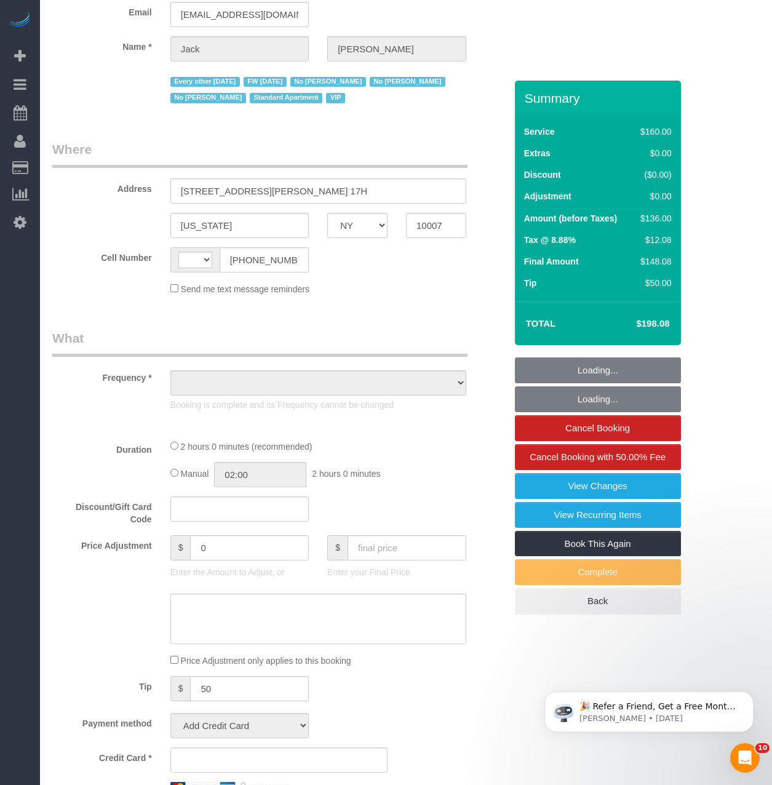
select select "object:494"
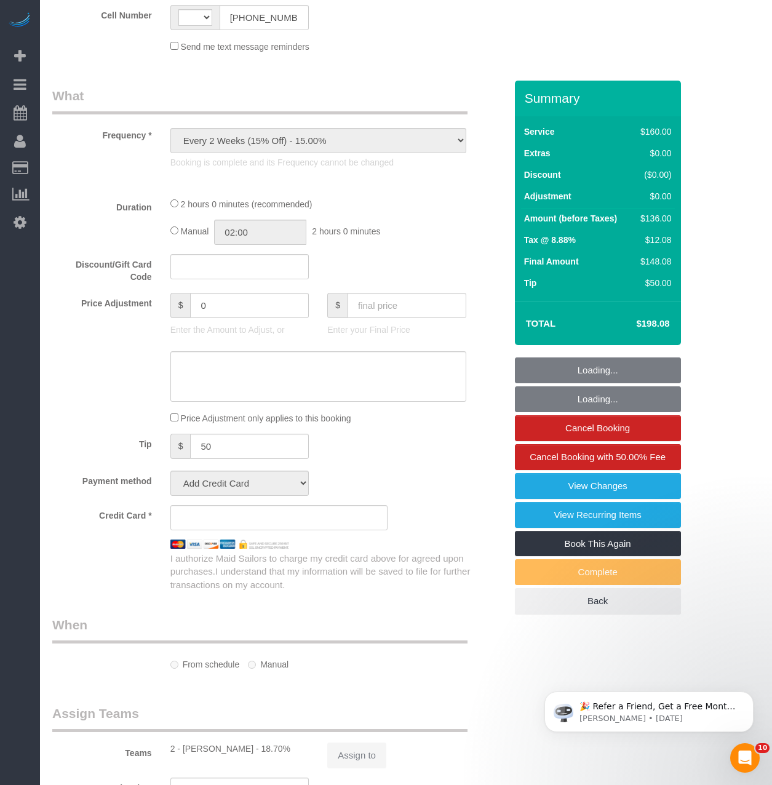
select select "string:[GEOGRAPHIC_DATA]"
select select "number:56"
select select "number:78"
select select "number:15"
select select "number:6"
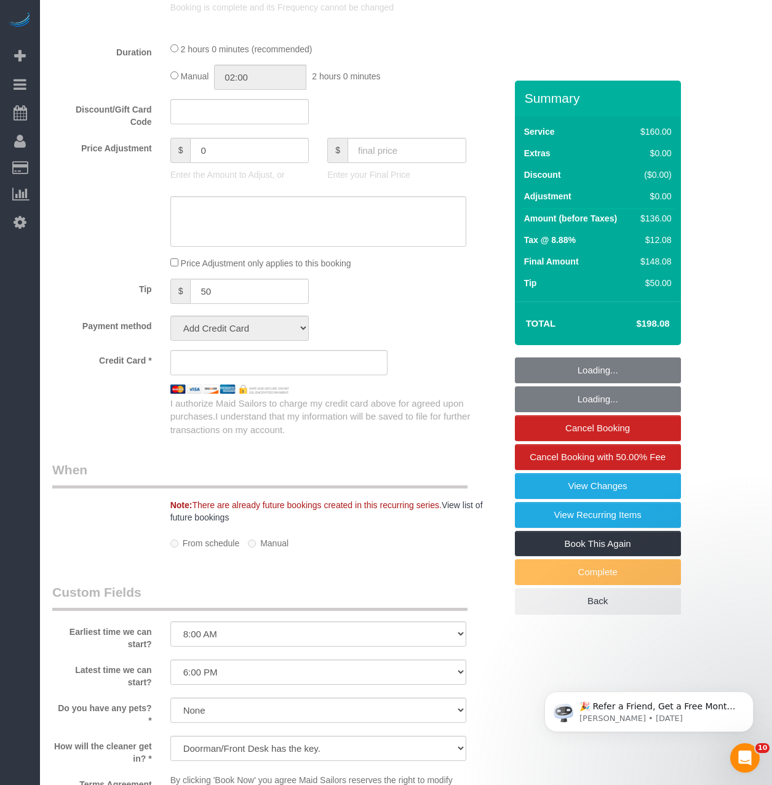
select select "object:894"
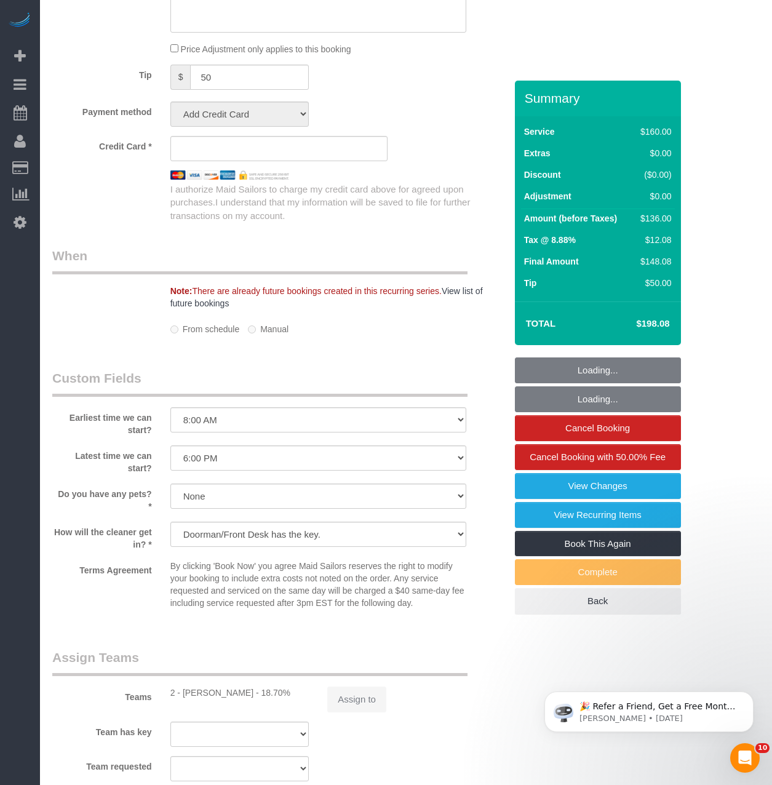
select select "string:stripe-pm_1R9Bsk4VGloSiKo7ufTdcySD"
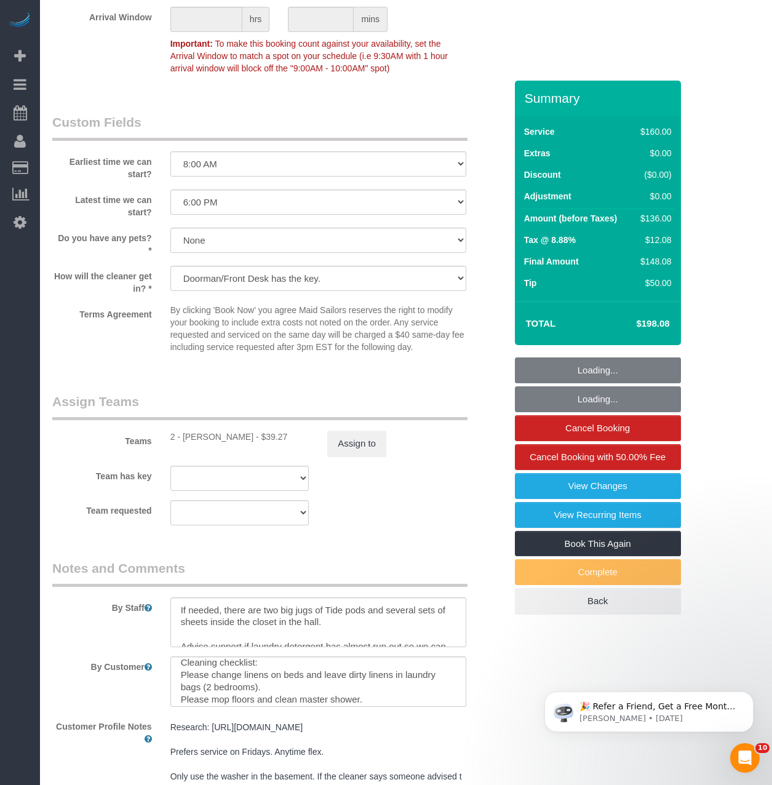
scroll to position [37, 0]
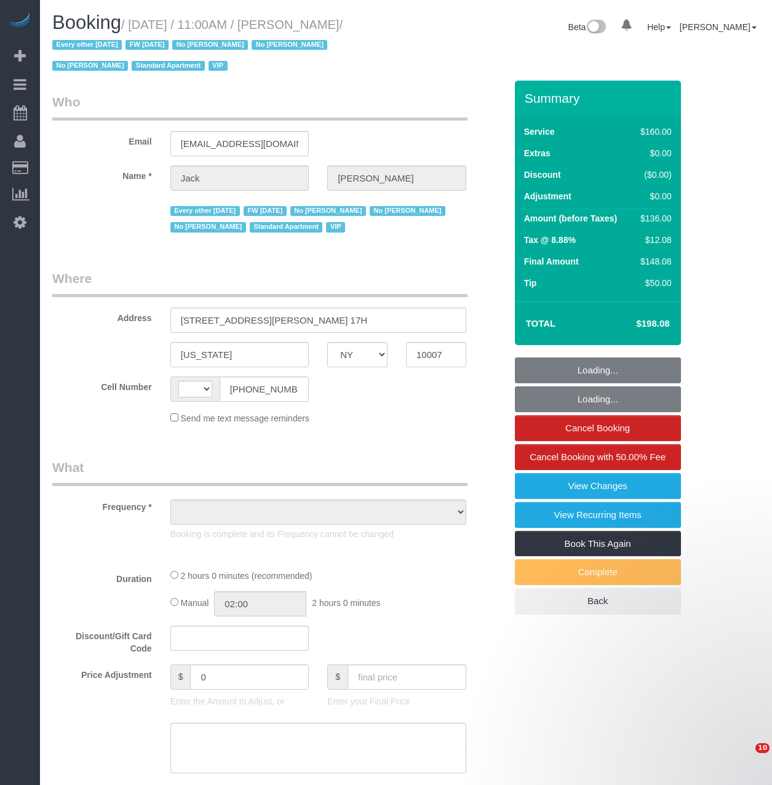
select select "NY"
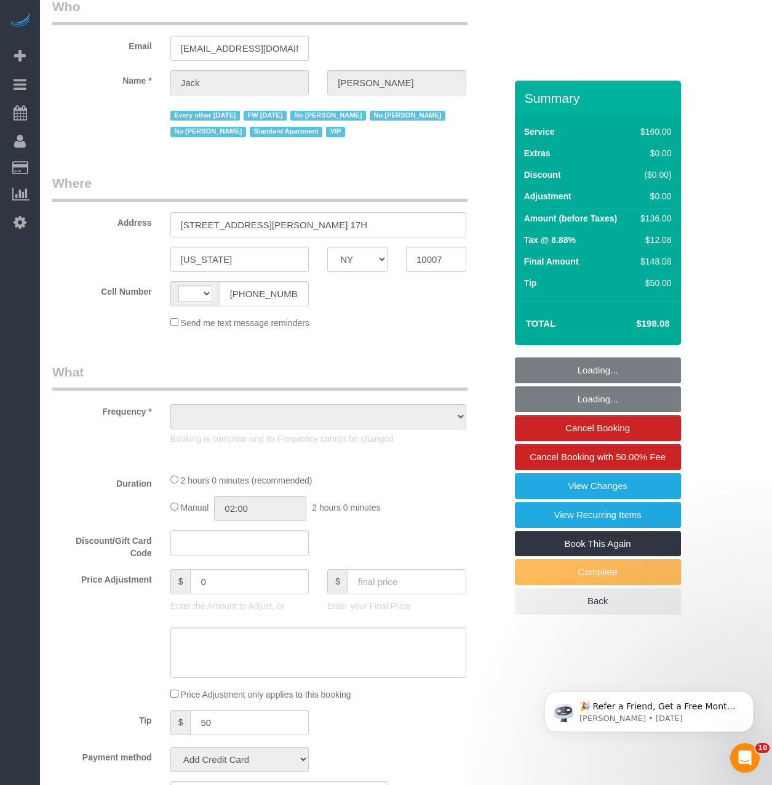
select select "object:489"
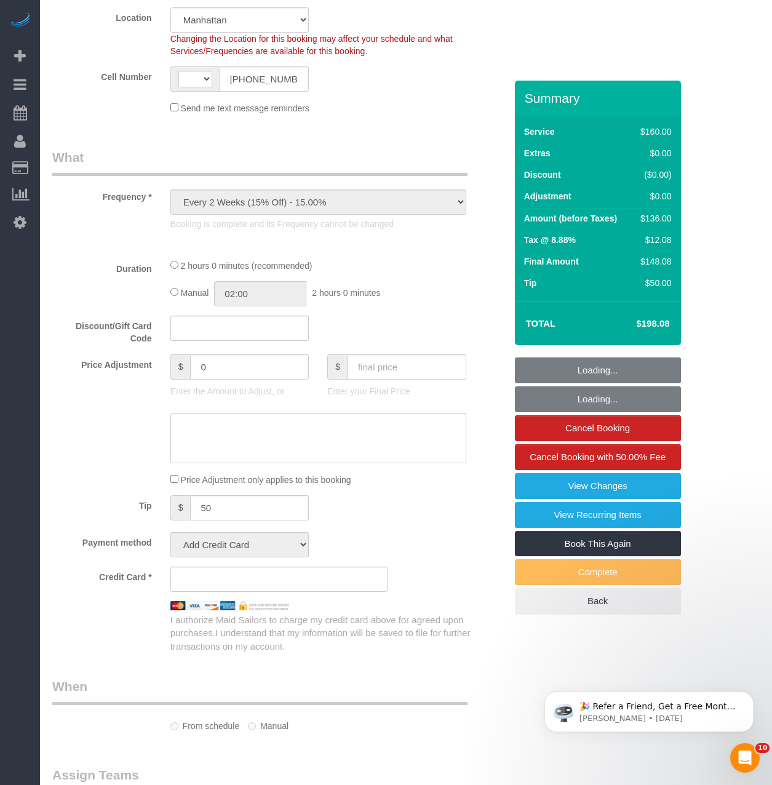
select select "string:[GEOGRAPHIC_DATA]"
select select "string:stripe-pm_1R9Bsk4VGloSiKo7ufTdcySD"
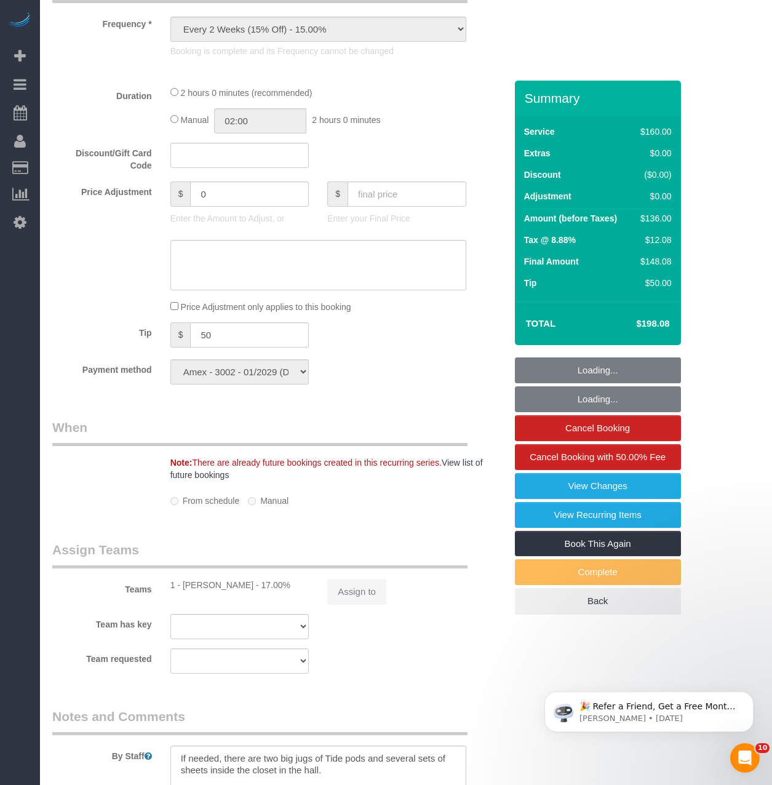
select select "object:746"
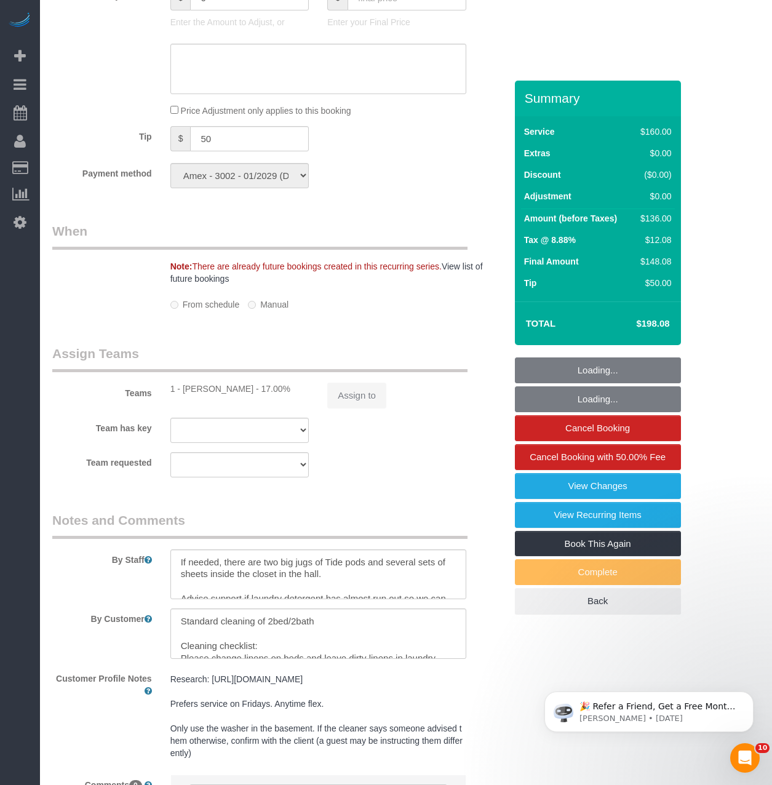
select select "number:56"
select select "number:78"
select select "number:15"
select select "number:6"
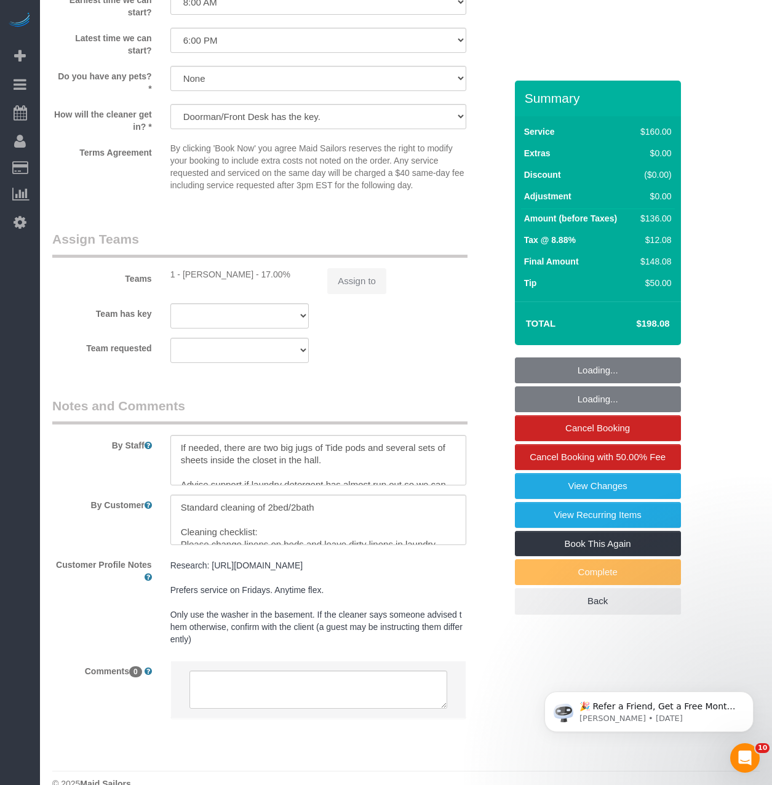
select select "spot1"
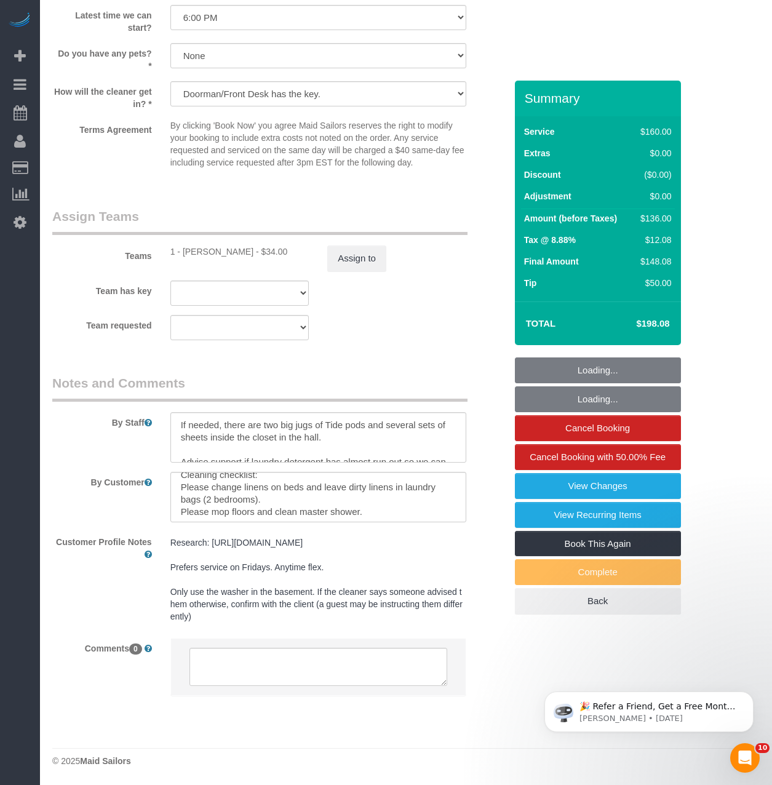
scroll to position [36, 0]
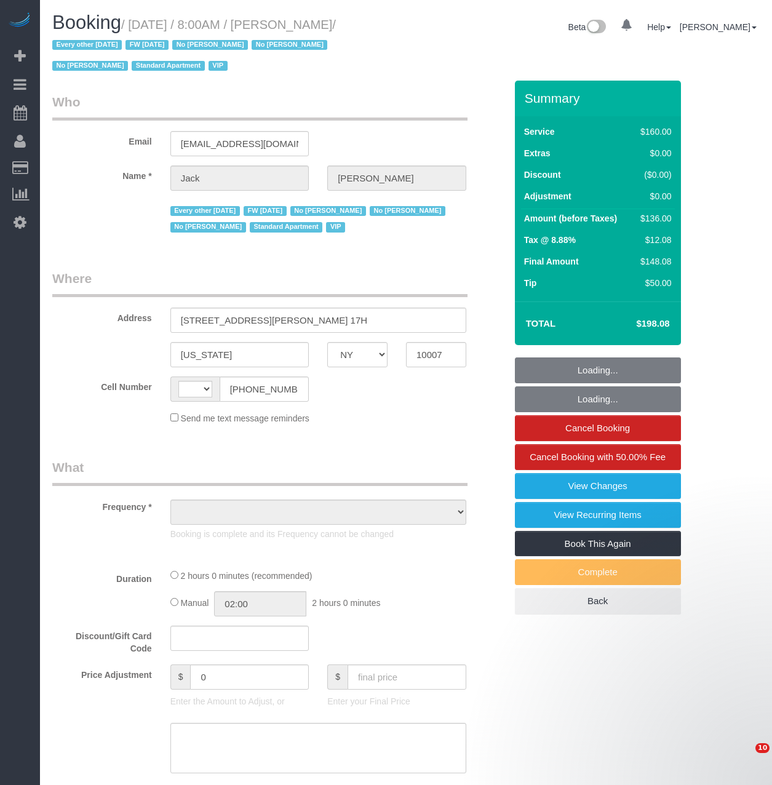
select select "NY"
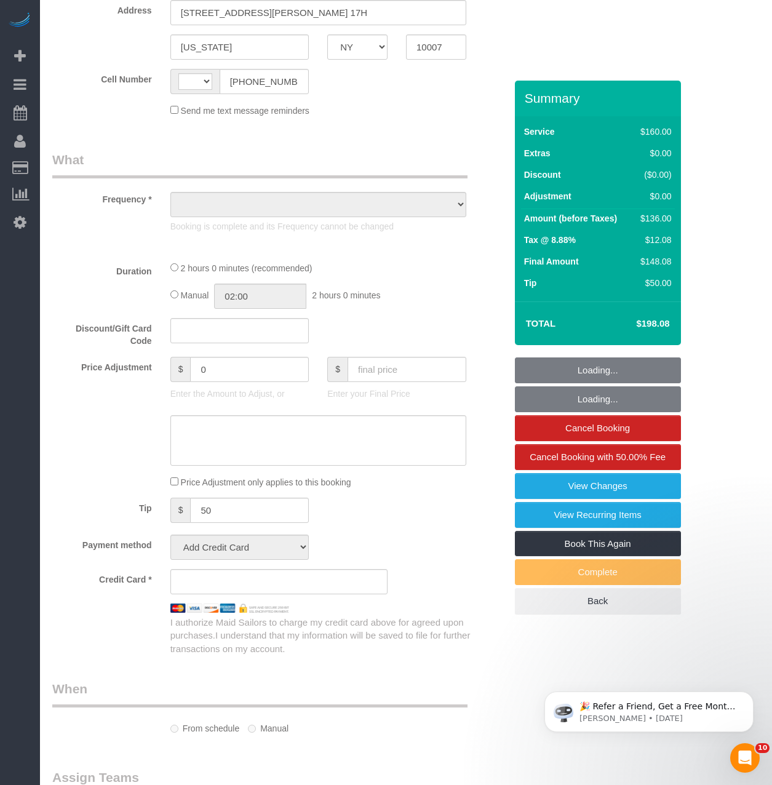
select select "string:[GEOGRAPHIC_DATA]"
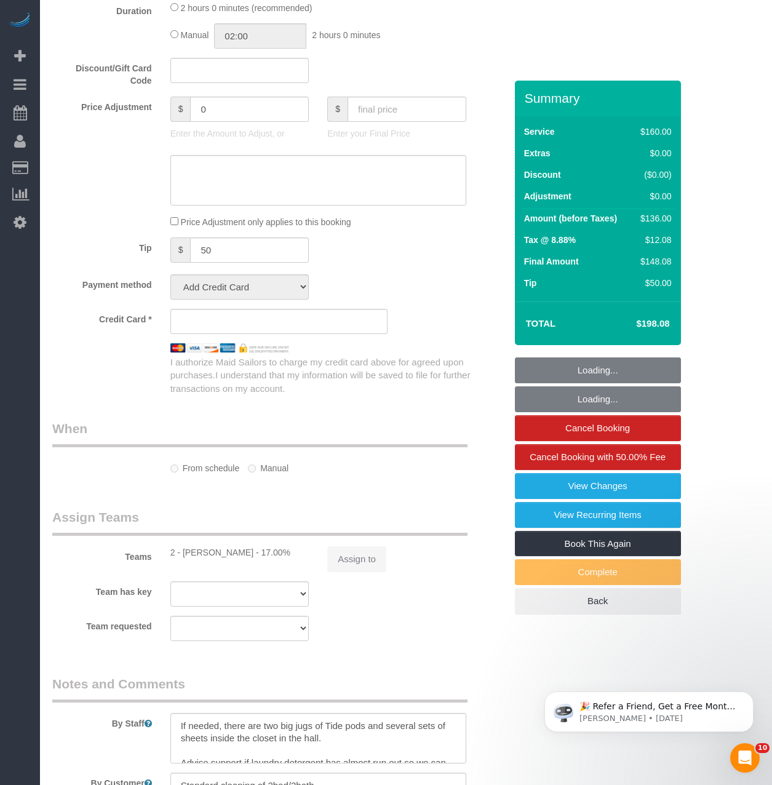
select select "object:883"
select select "string:stripe-pm_1R9Bsk4VGloSiKo7ufTdcySD"
select select "number:56"
select select "number:78"
select select "number:15"
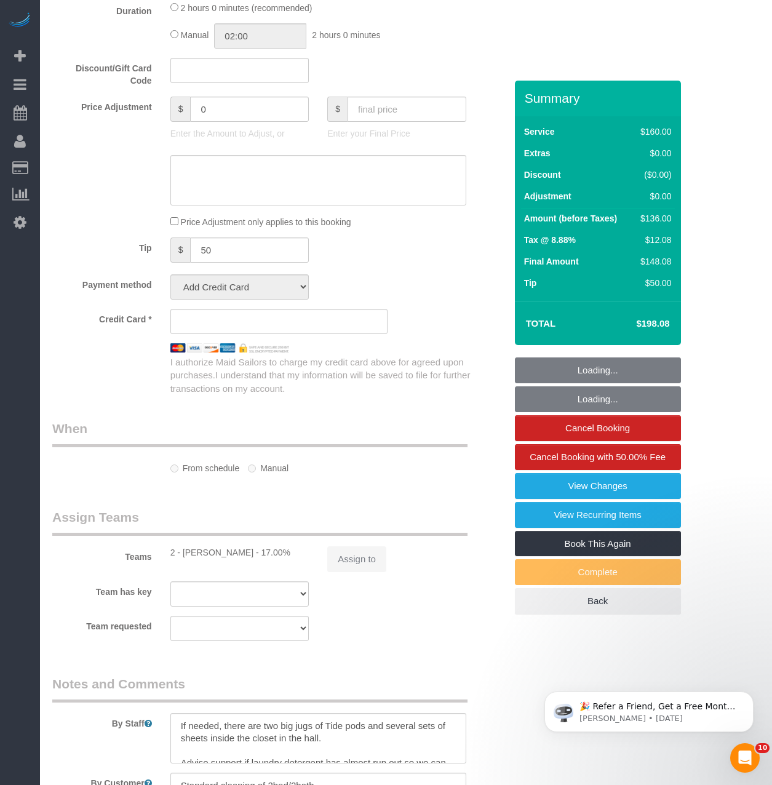
select select "number:6"
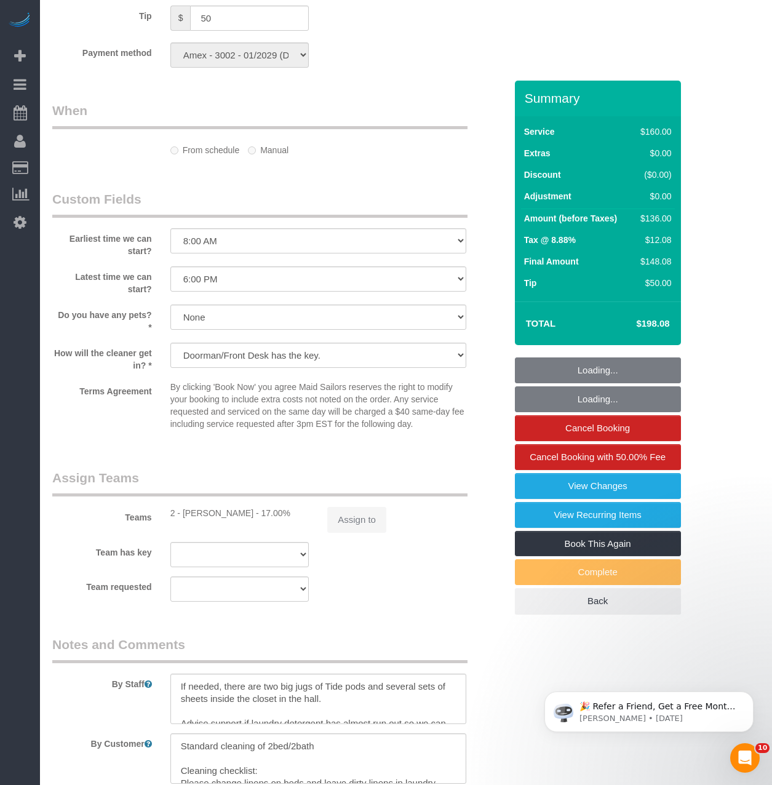
select select "spot1"
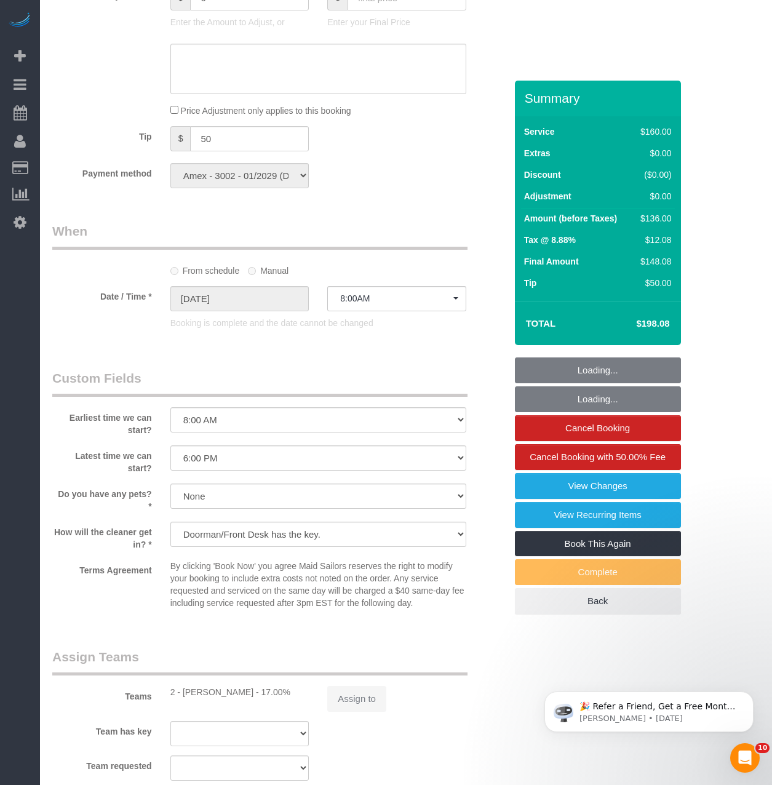
select select "object:1023"
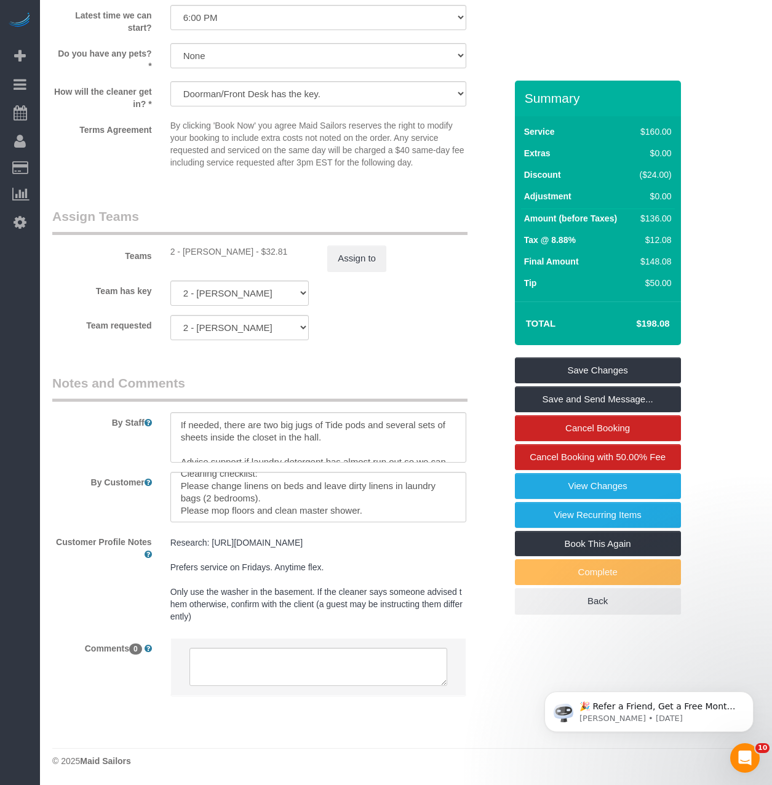
scroll to position [36, 0]
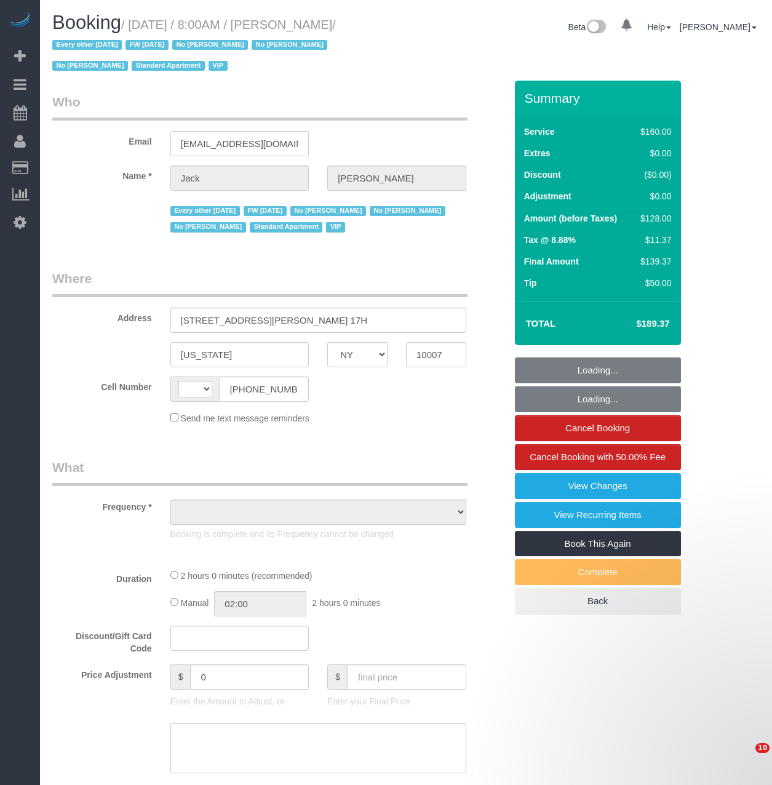
select select "NY"
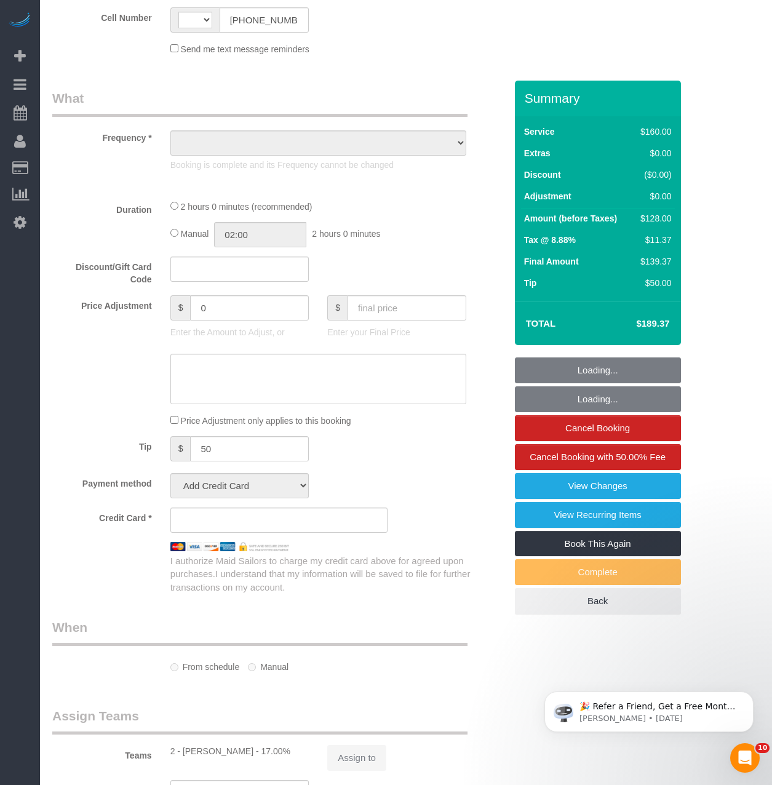
select select "string:[GEOGRAPHIC_DATA]"
select select "object:736"
select select "number:56"
select select "number:78"
select select "number:15"
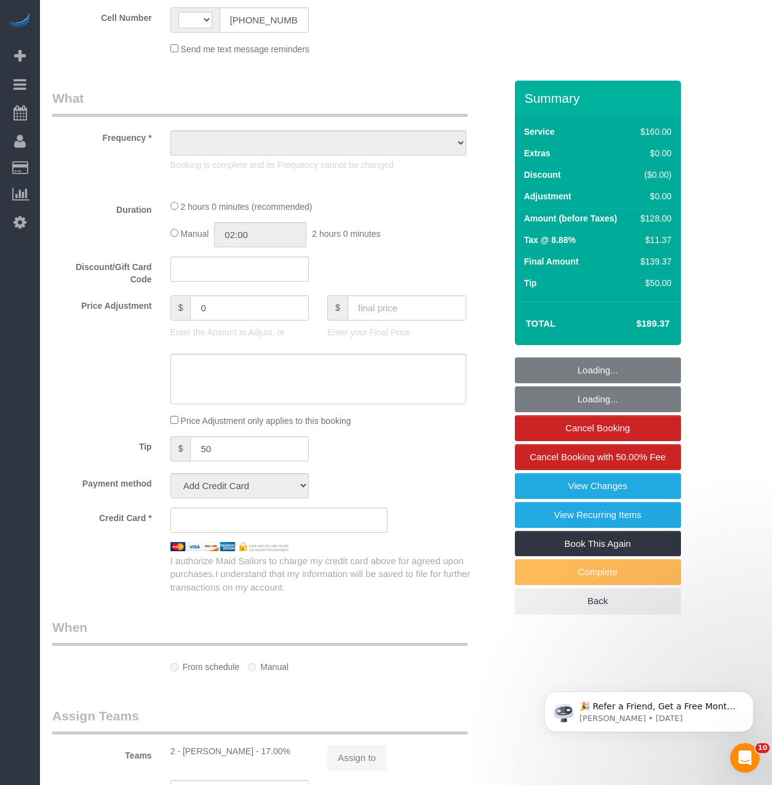
select select "number:6"
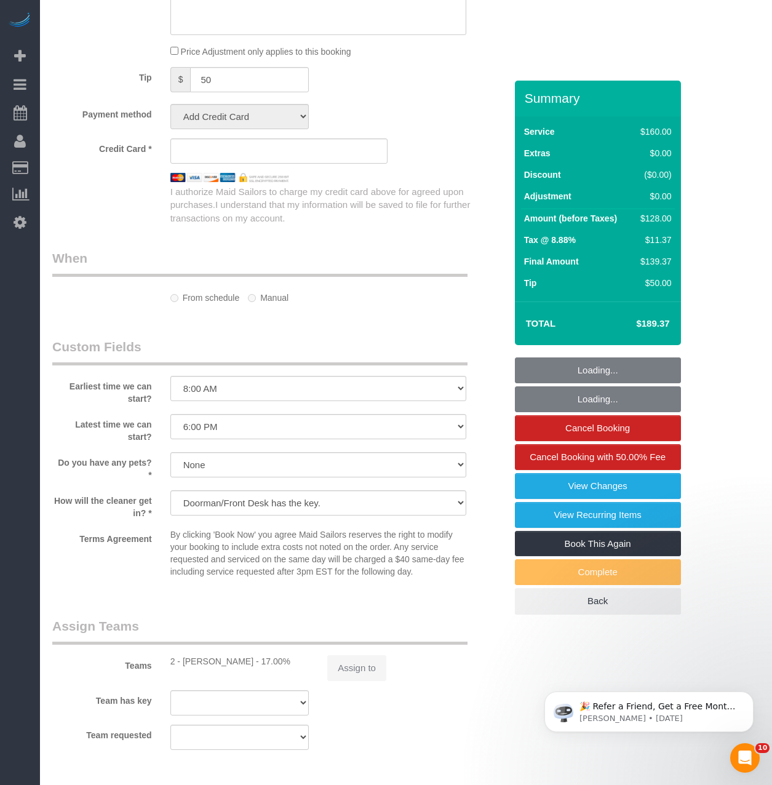
select select "spot1"
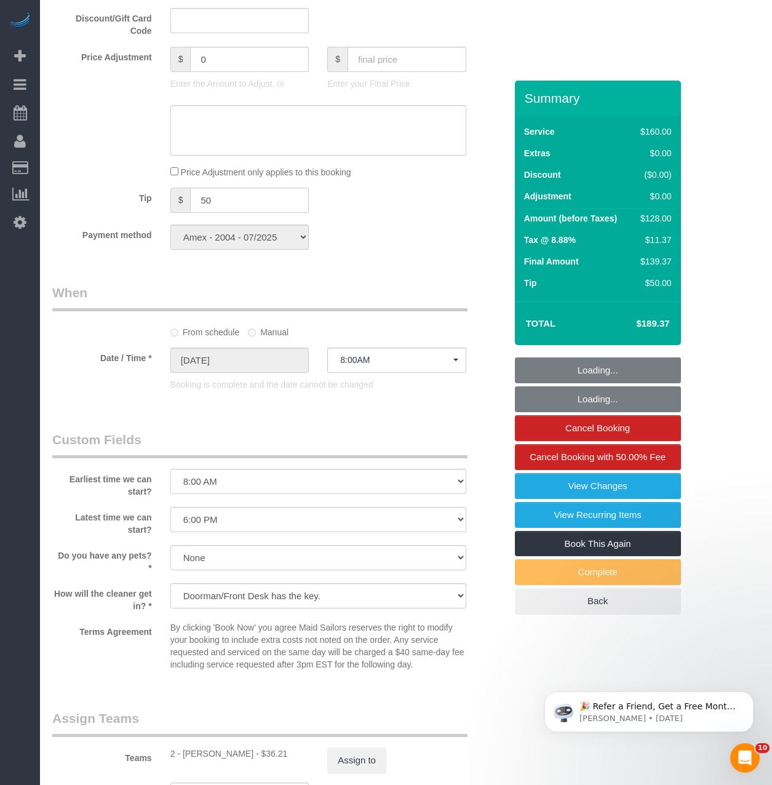
select select "string:stripe-pm_1J2nYM4VGloSiKo7UvtdORhg"
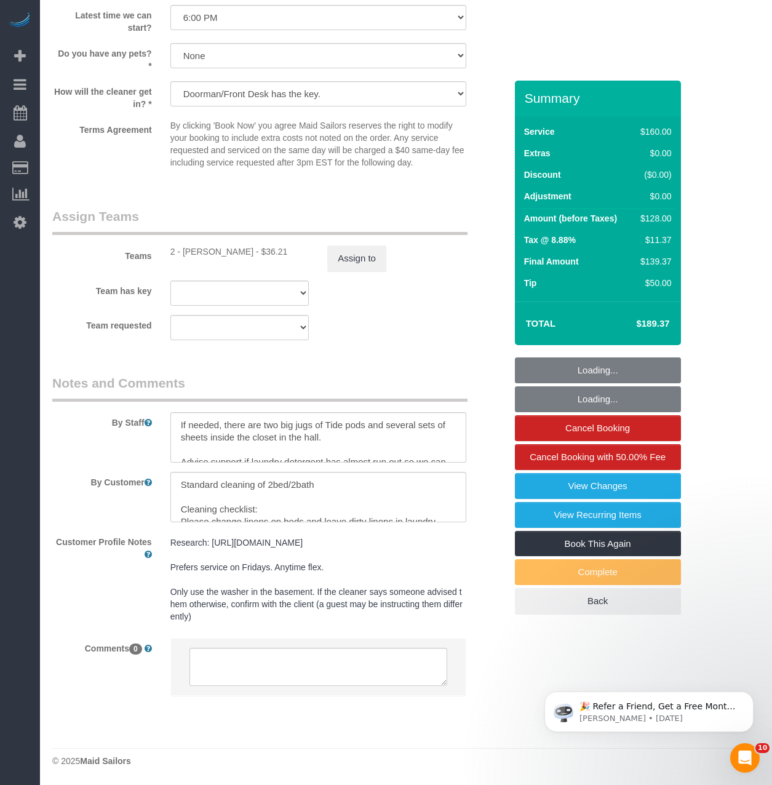
select select "object:1446"
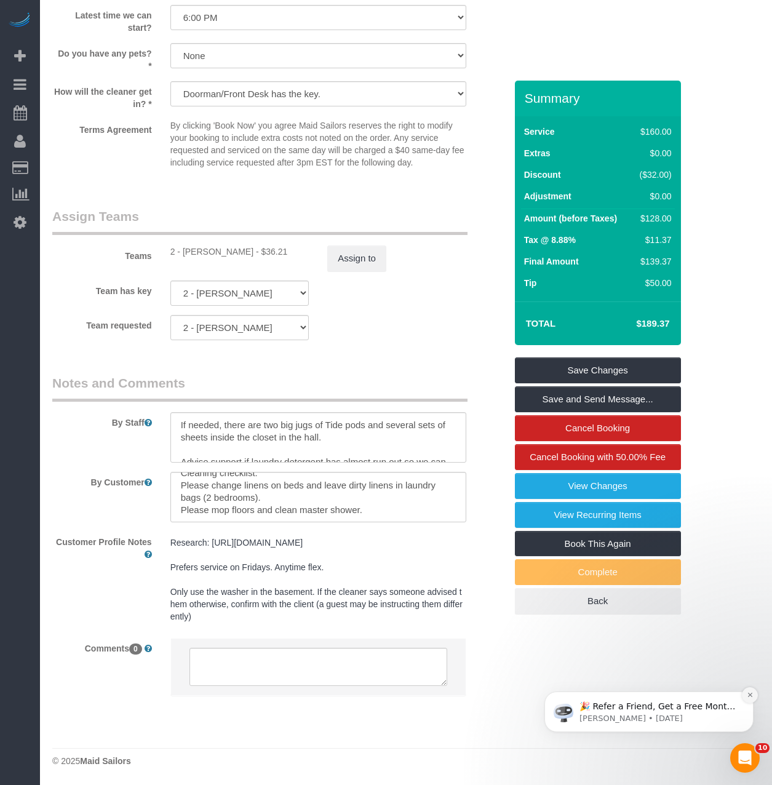
click at [748, 696] on icon "Dismiss notification" at bounding box center [750, 694] width 7 height 7
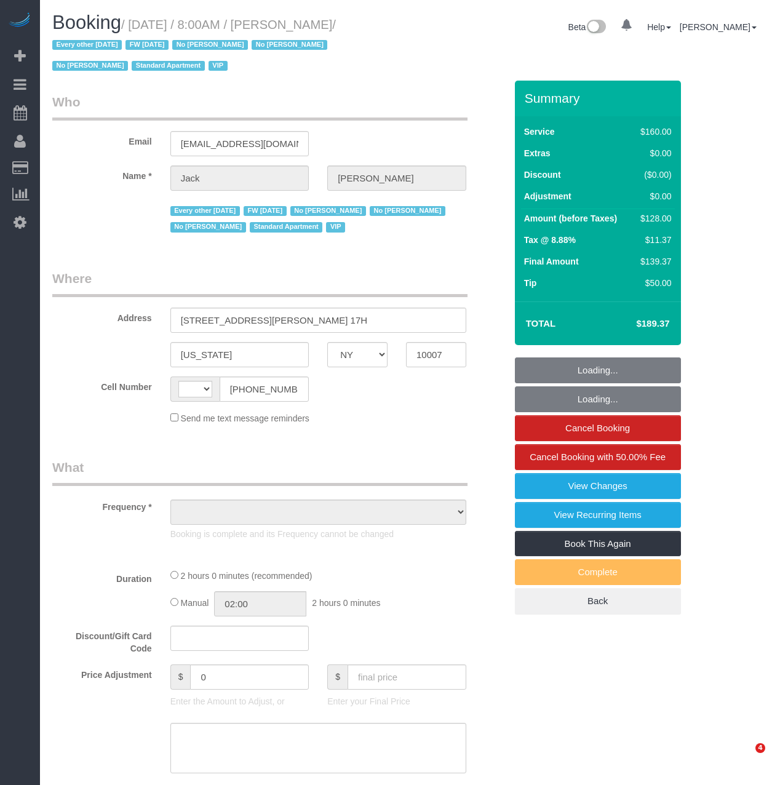
select select "NY"
select select "string:[GEOGRAPHIC_DATA]"
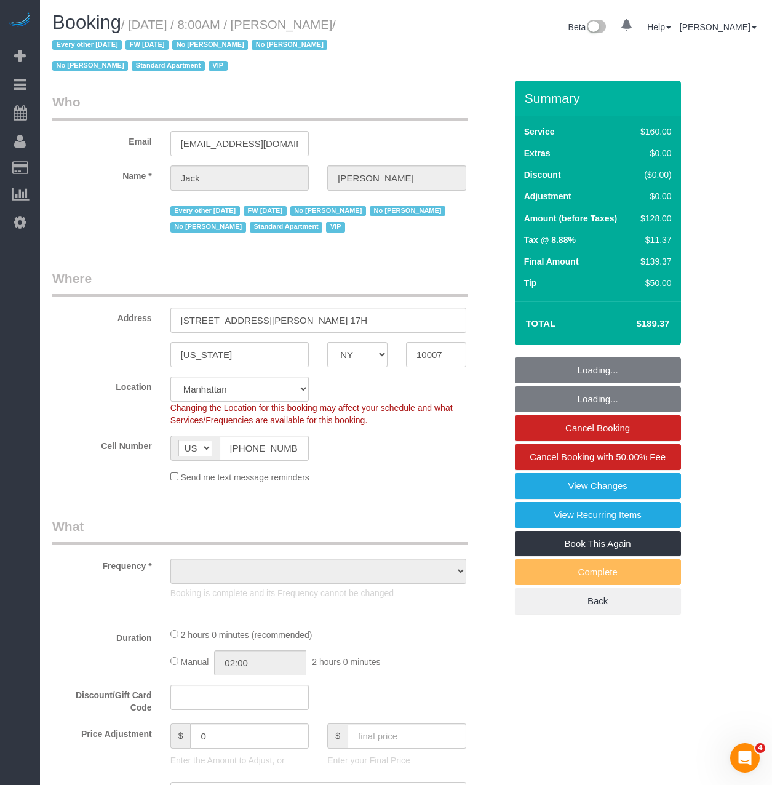
select select "object:738"
select select "string:stripe-pm_1J2nYM4VGloSiKo7UvtdORhg"
select select "spot1"
select select "number:56"
select select "number:78"
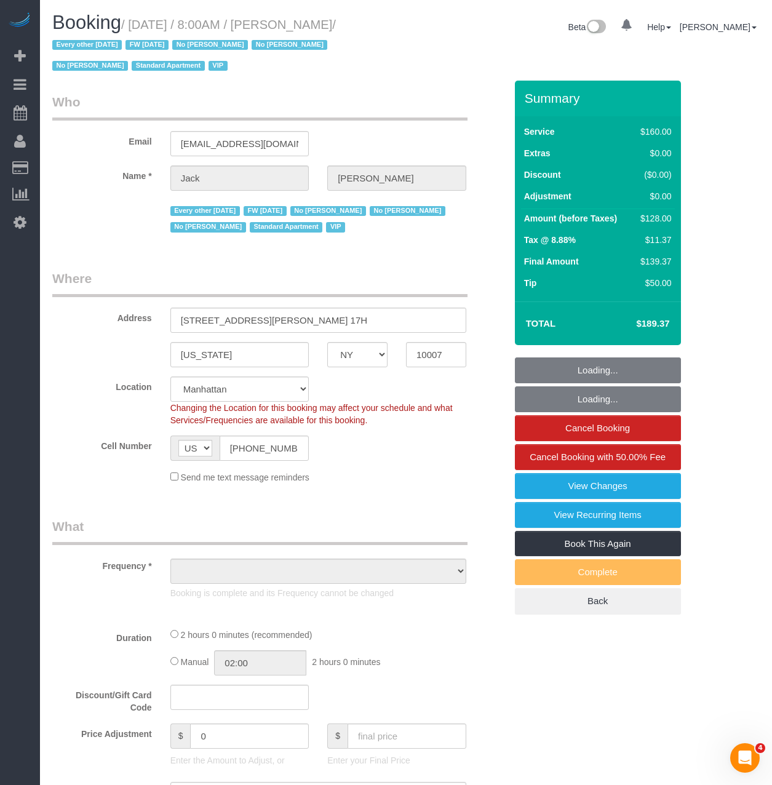
select select "number:15"
select select "number:6"
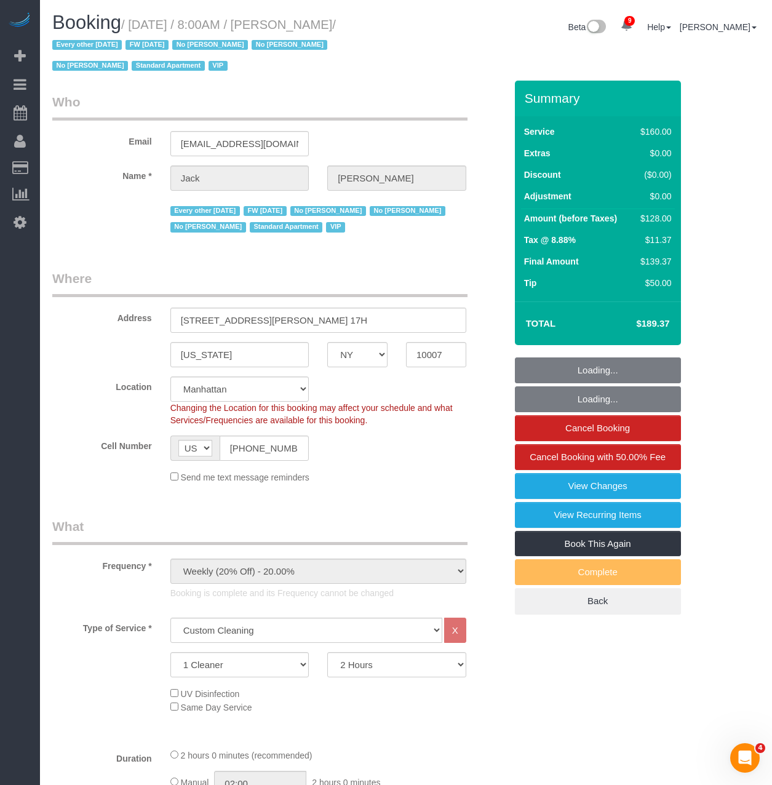
select select "object:1449"
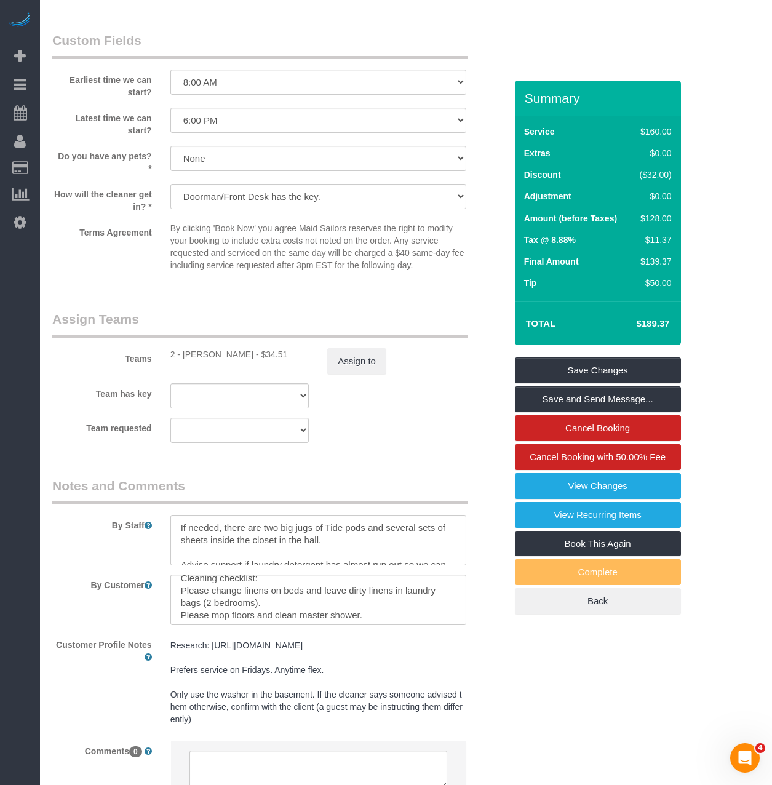
scroll to position [36, 0]
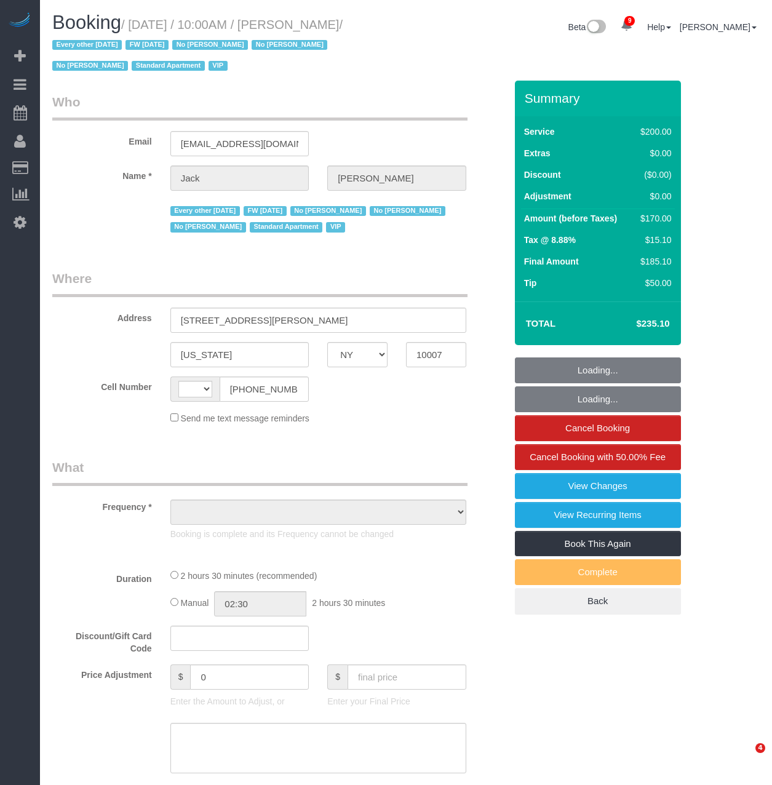
select select "NY"
select select "150"
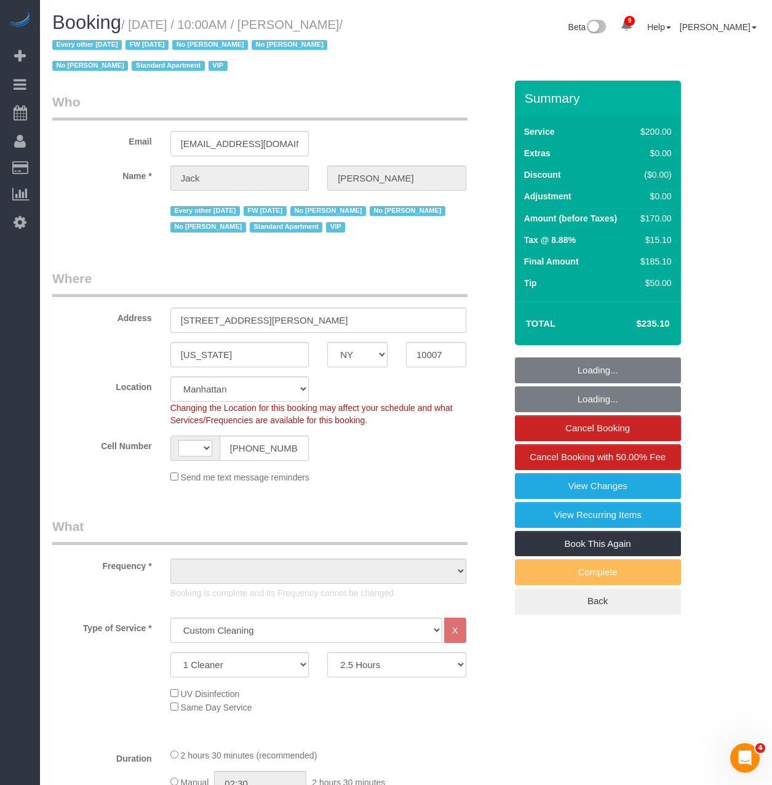
select select "string:[GEOGRAPHIC_DATA]"
select select "string:stripe-pm_1J2nYM4VGloSiKo7UvtdORhg"
select select "number:89"
select select "number:90"
select select "number:15"
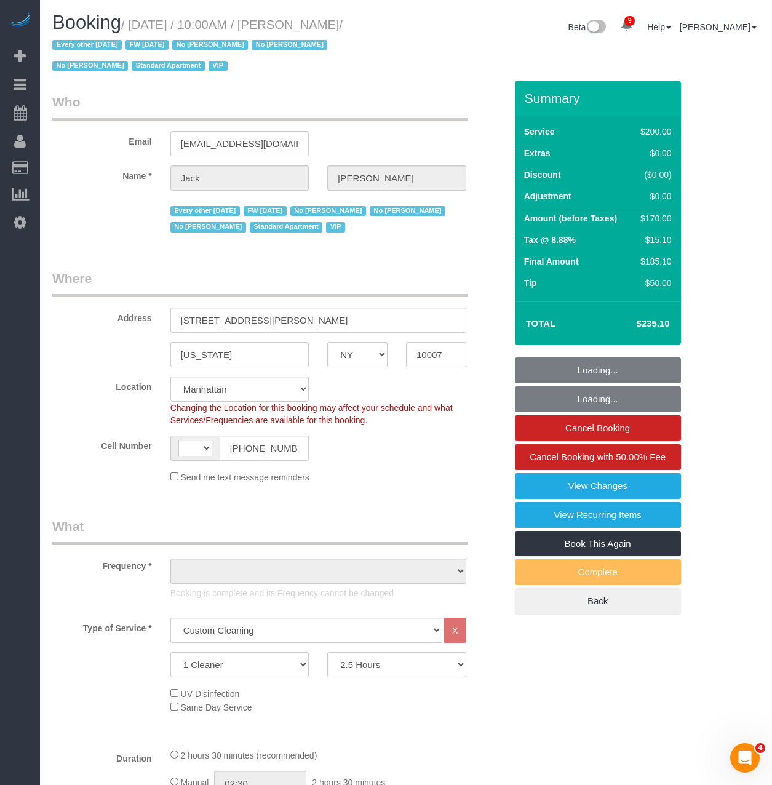
select select "number:6"
select select "object:1015"
select select "spot1"
select select "object:1026"
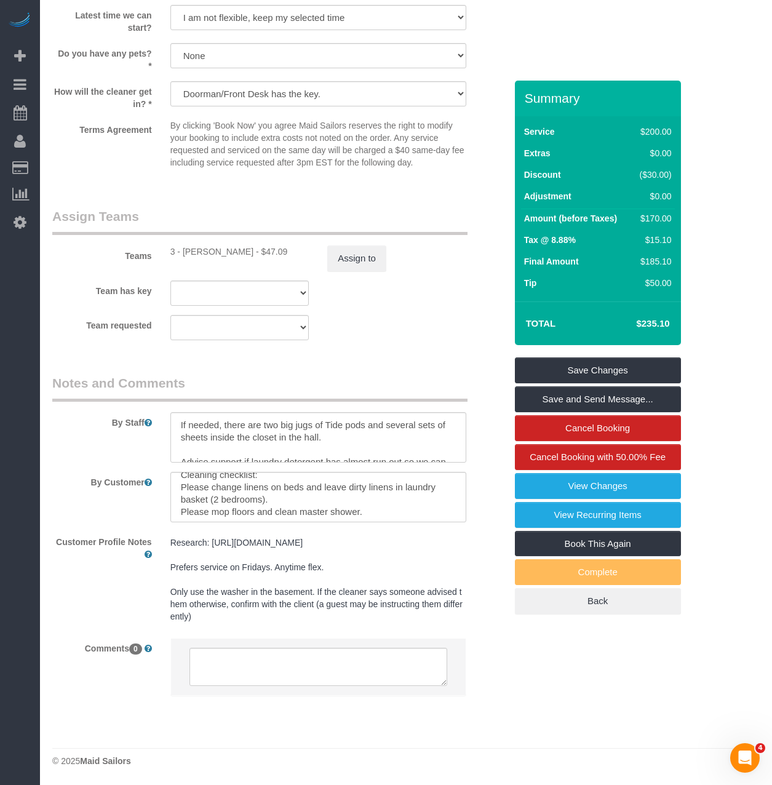
scroll to position [36, 0]
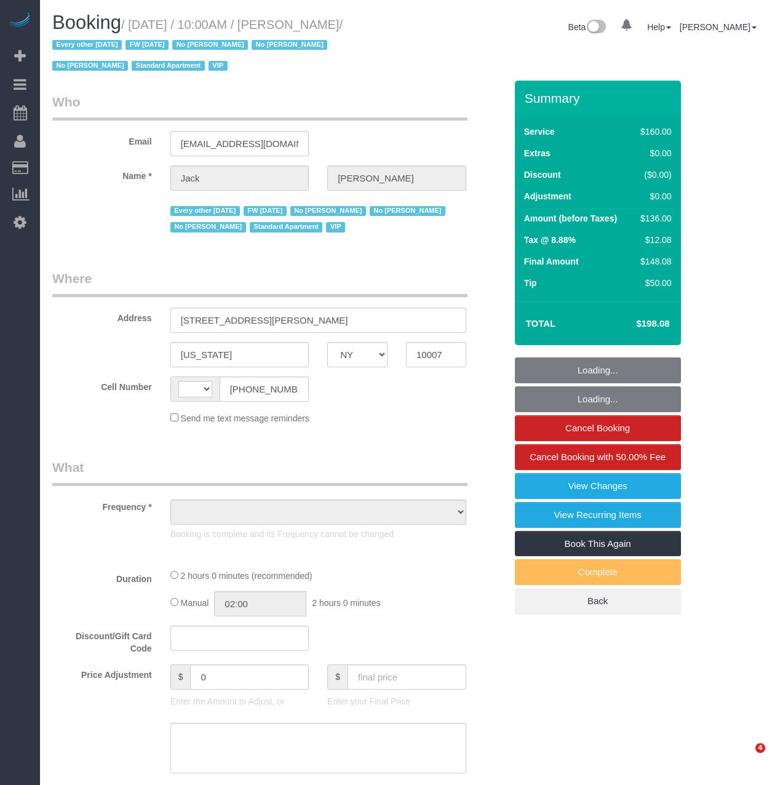
select select "NY"
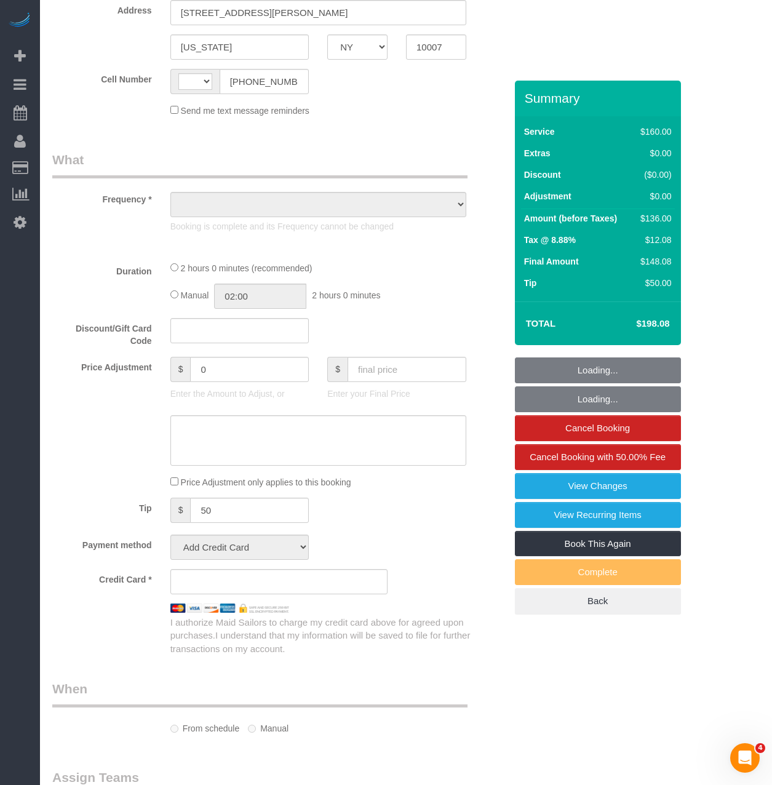
select select "string:[GEOGRAPHIC_DATA]"
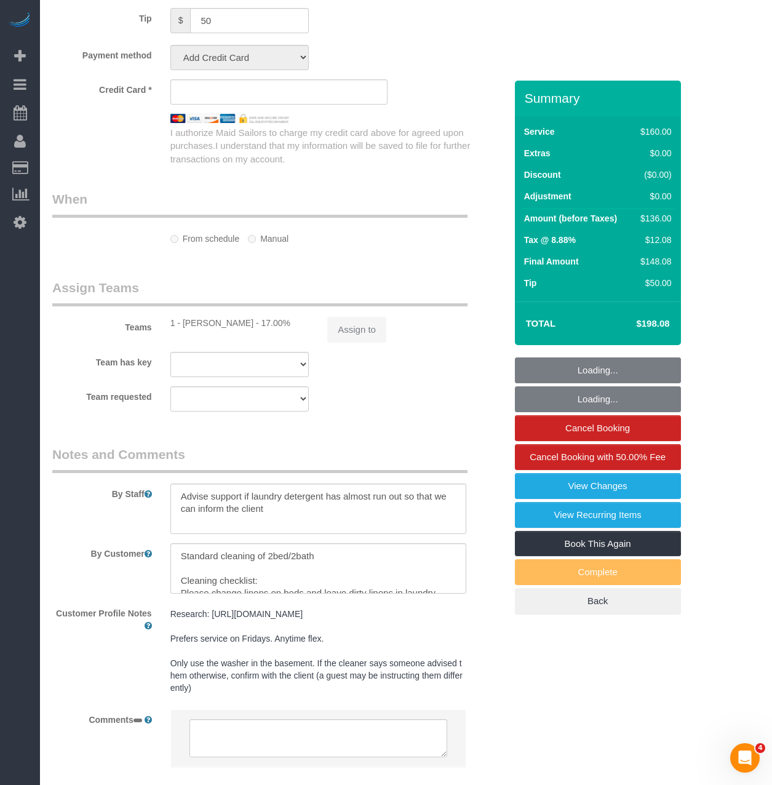
select select "object:739"
select select "string:stripe-pm_1J2nYM4VGloSiKo7UvtdORhg"
select select "number:89"
select select "number:90"
select select "number:15"
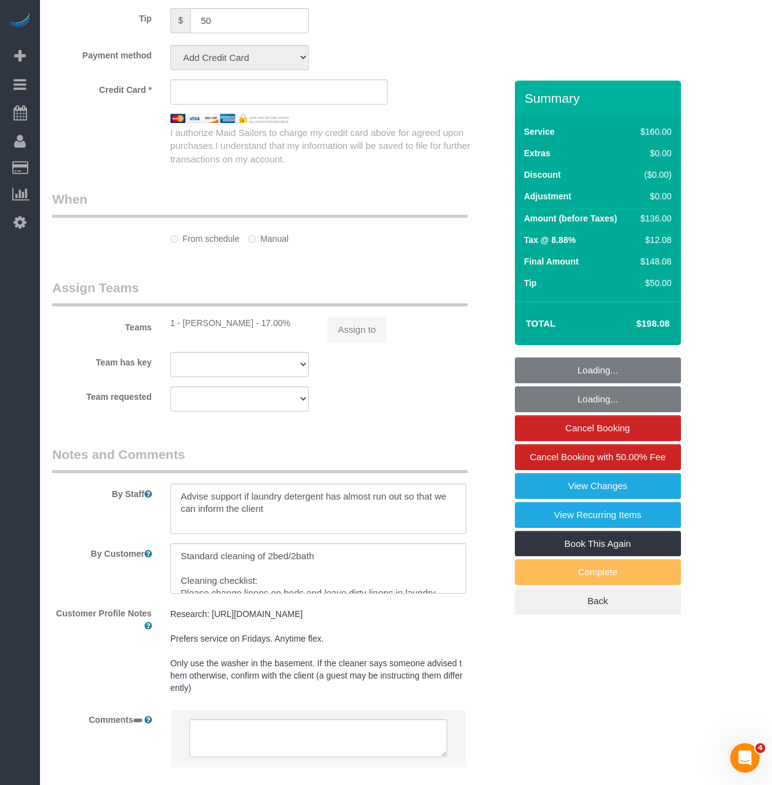
select select "number:6"
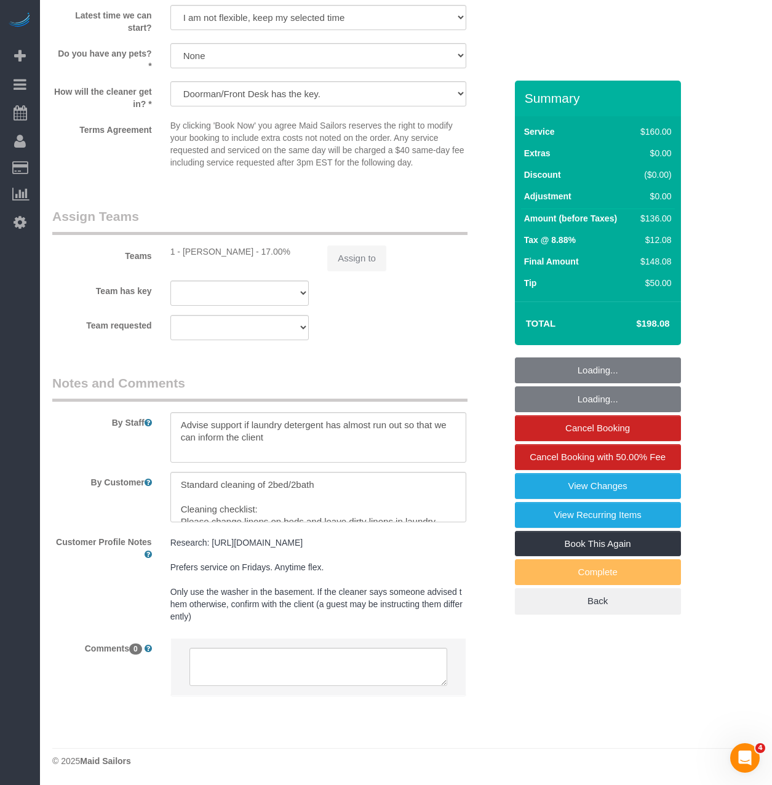
select select "spot1"
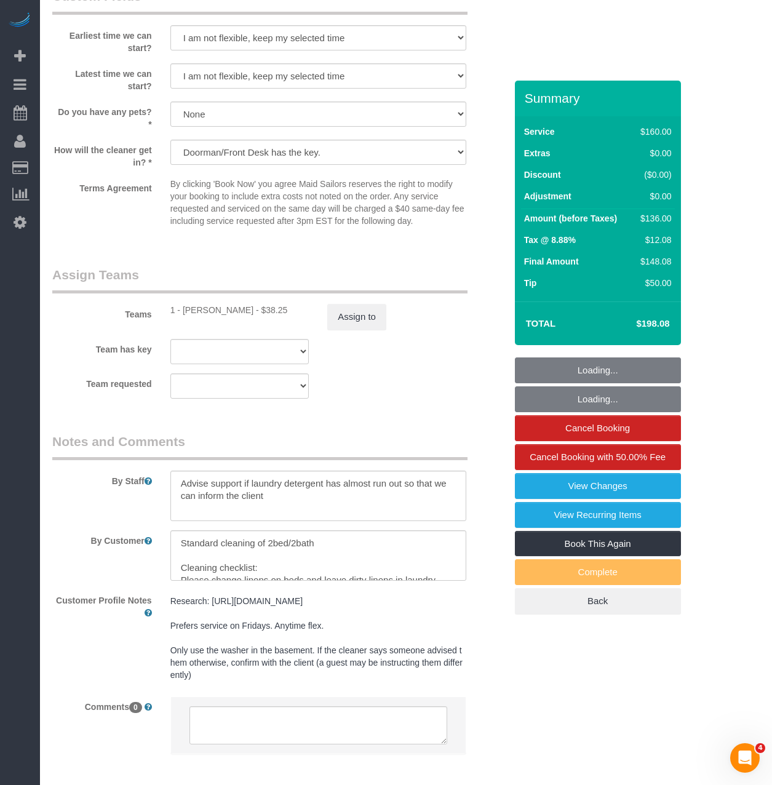
select select "object:1444"
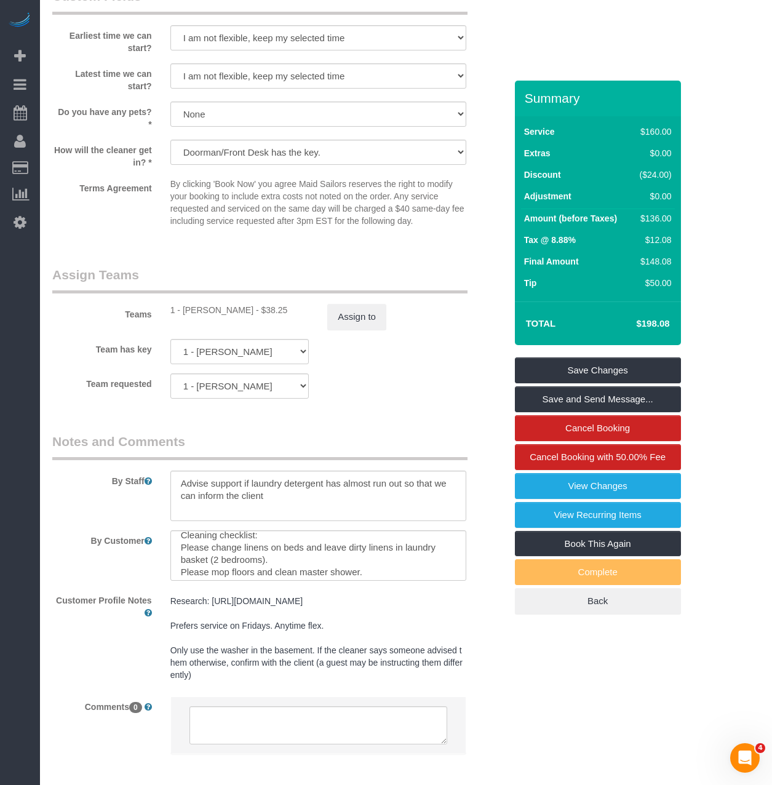
scroll to position [36, 0]
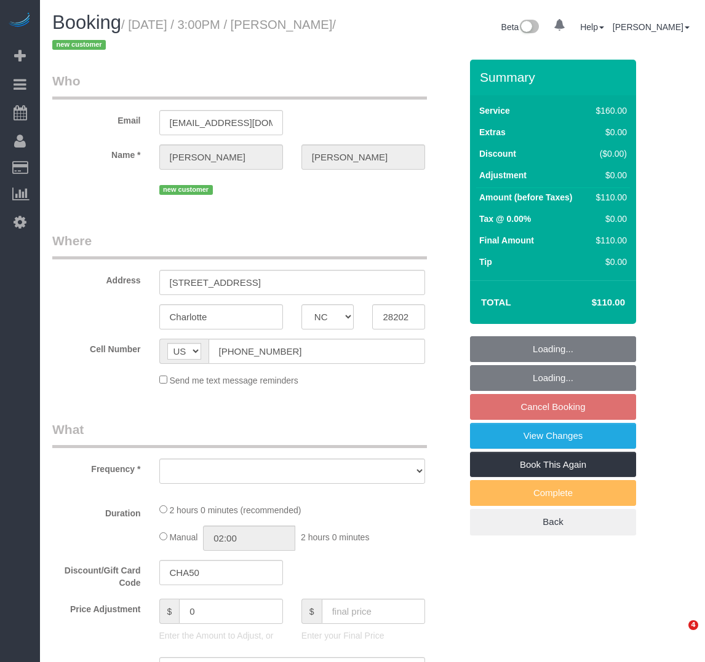
select select "NC"
select select "object:703"
select select "number:89"
select select "number:76"
select select "number:15"
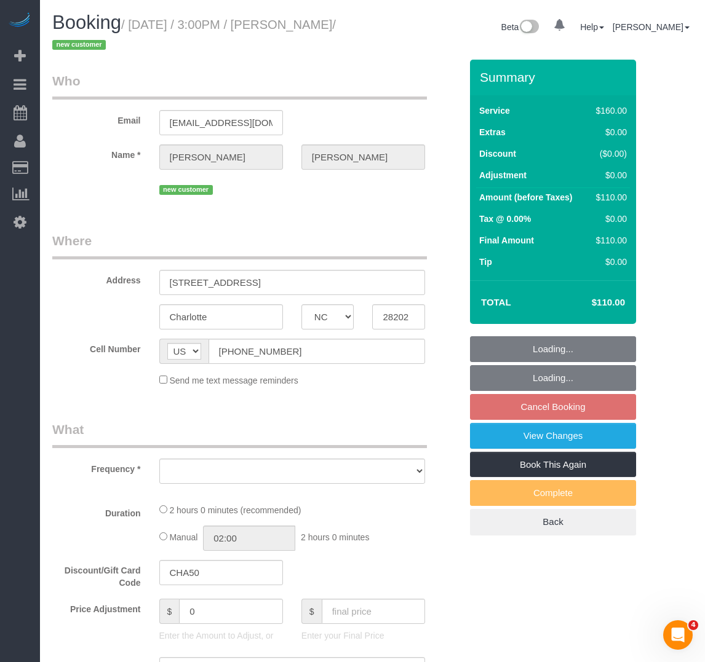
select select "number:6"
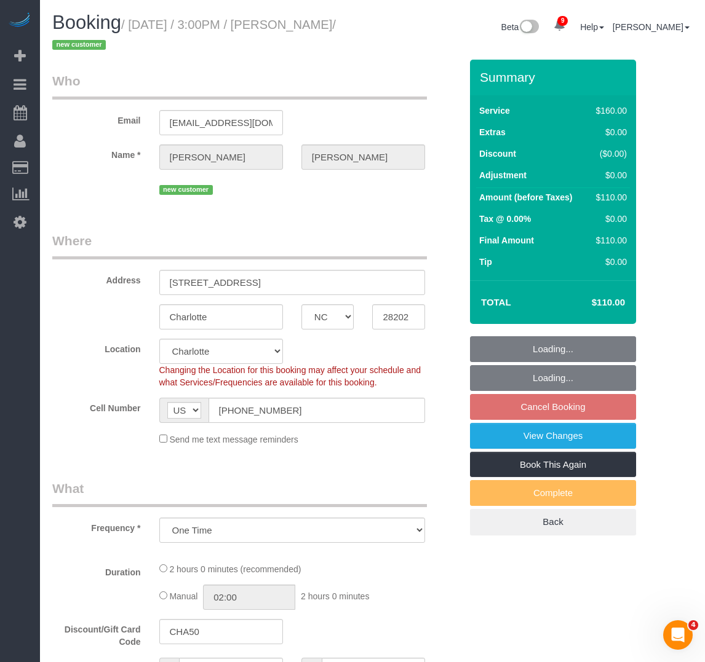
select select "object:852"
select select "string:stripe-pm_1RwDGH4VGloSiKo7PE2Ht3MN"
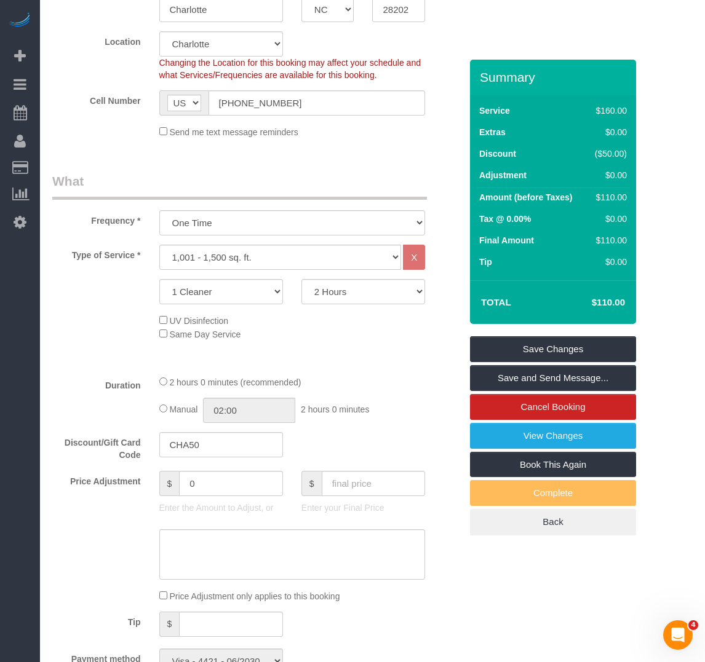
scroll to position [677, 0]
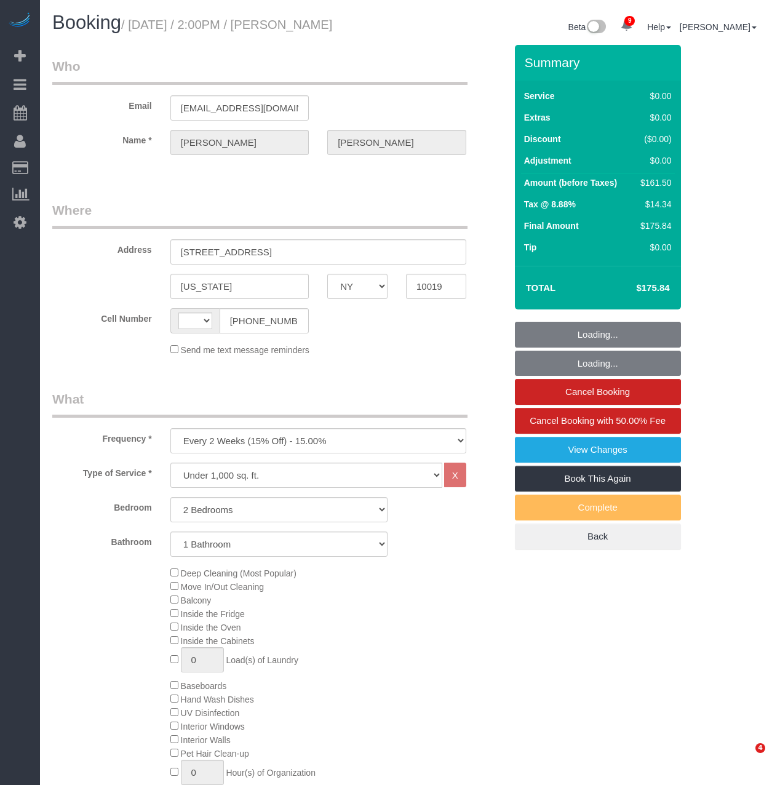
select select "NY"
select select "2"
select select "number:62"
select select "number:74"
select select "number:15"
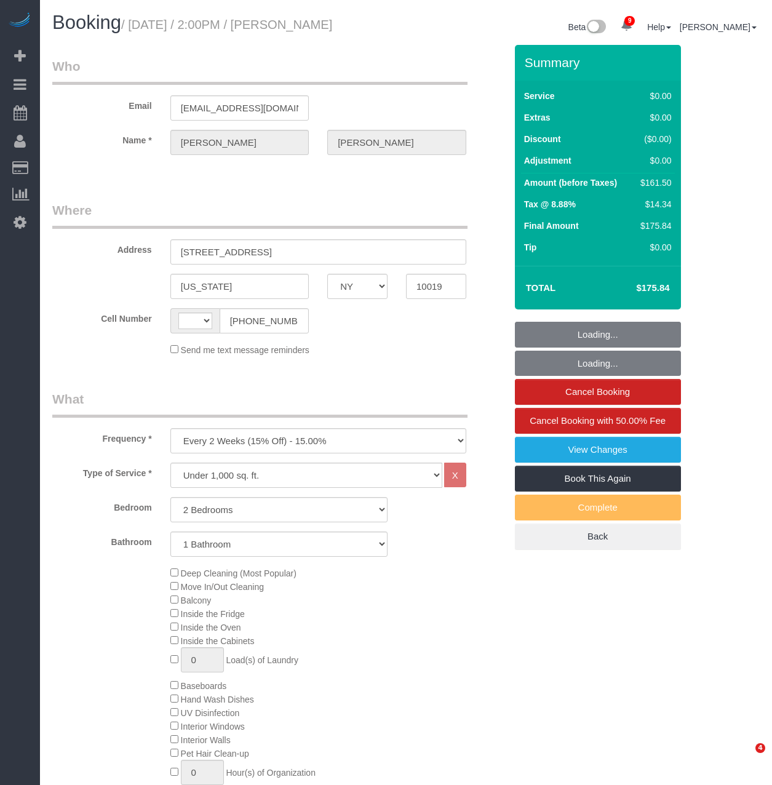
select select "number:6"
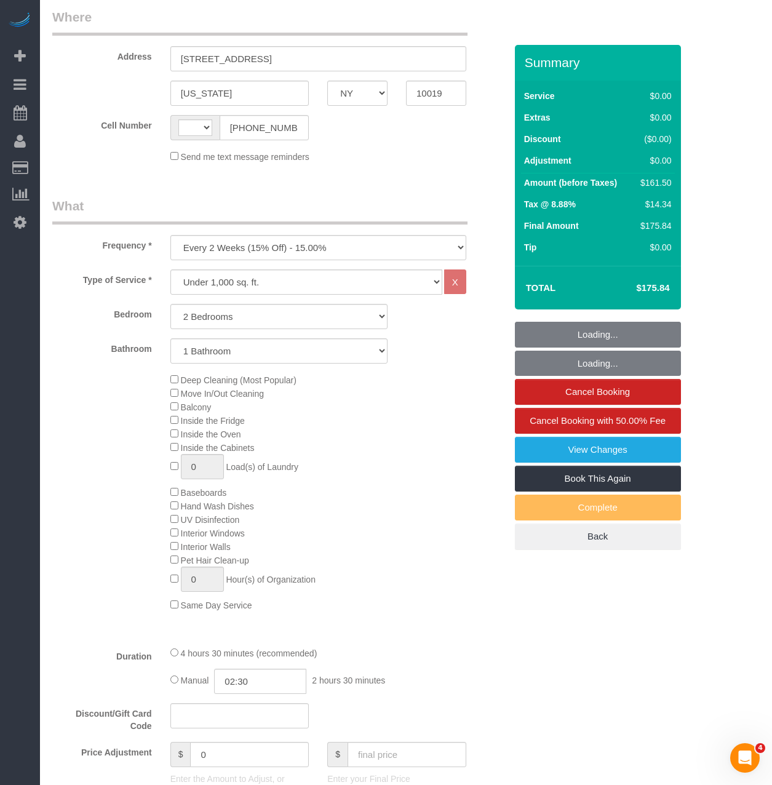
select select "string:[GEOGRAPHIC_DATA]"
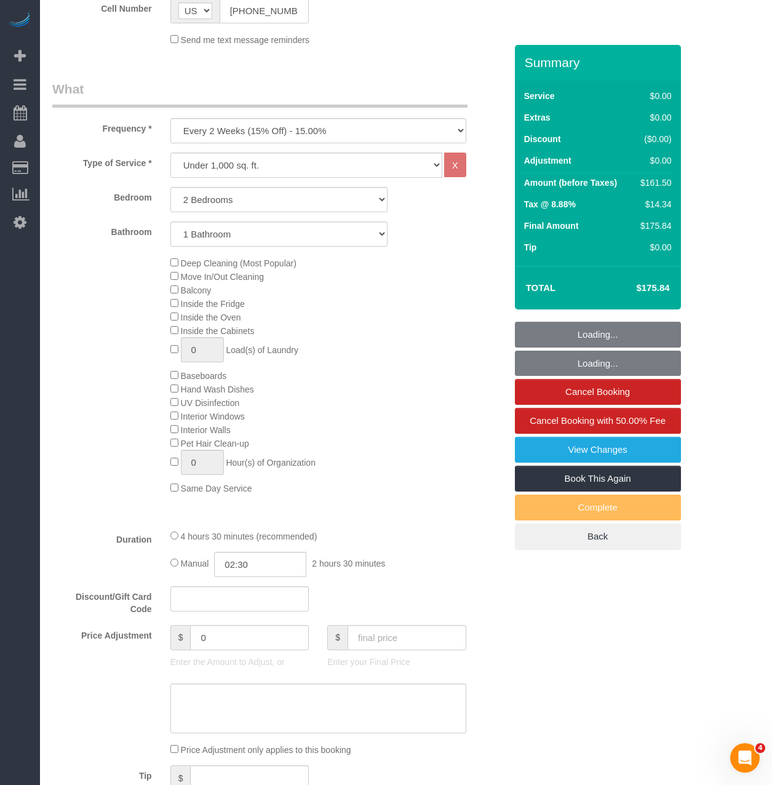
select select "string:stripe-pm_1RK0mp4VGloSiKo7cFIrzZQh"
select select "spot1"
select select "object:1376"
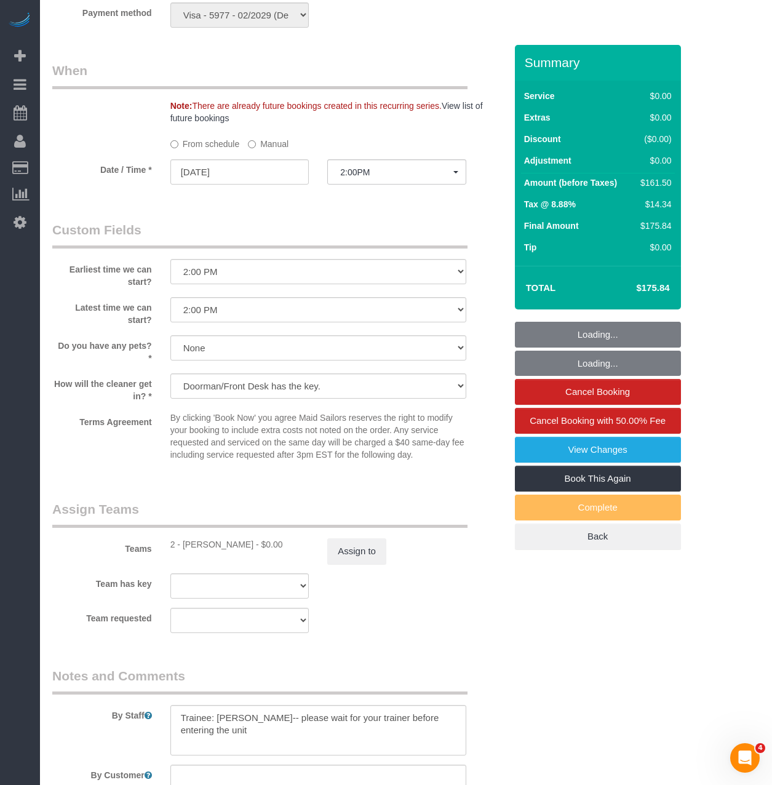
select select "2"
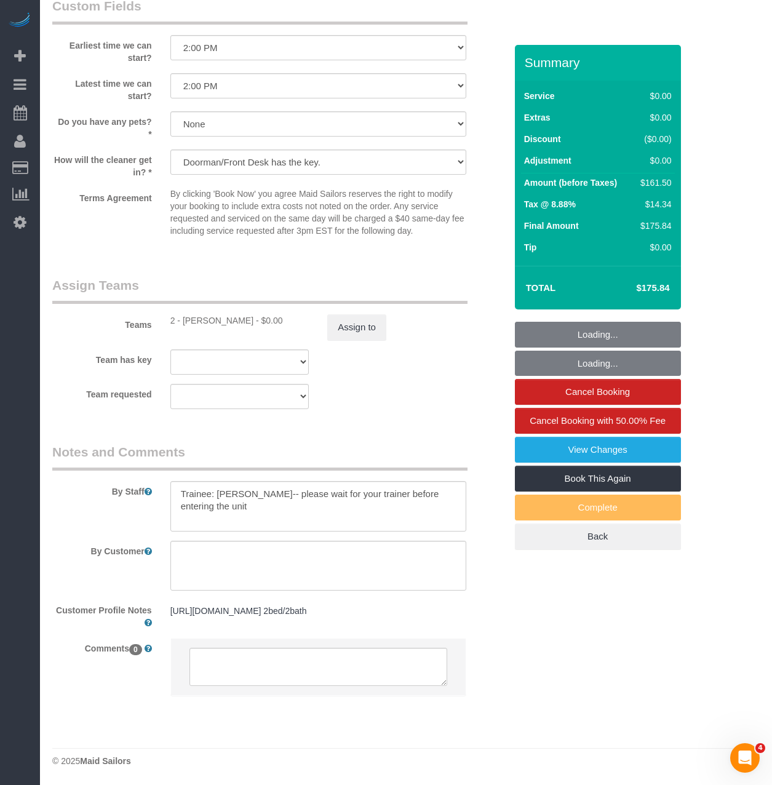
scroll to position [1399, 0]
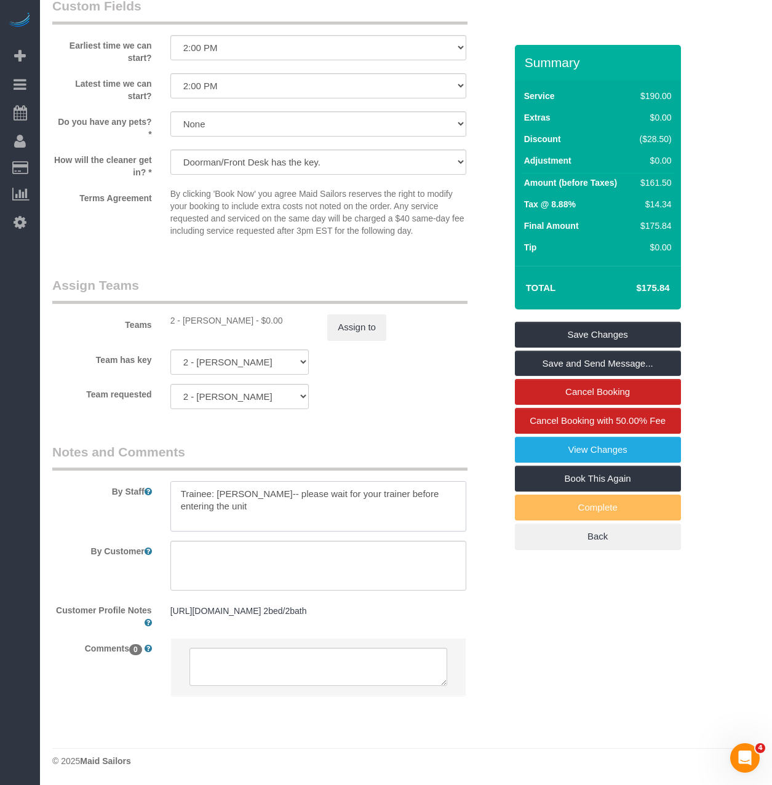
drag, startPoint x: 197, startPoint y: 490, endPoint x: 151, endPoint y: 474, distance: 48.6
click at [151, 474] on div "By Staff" at bounding box center [279, 487] width 472 height 89
click at [650, 334] on link "Save Changes" at bounding box center [598, 335] width 166 height 26
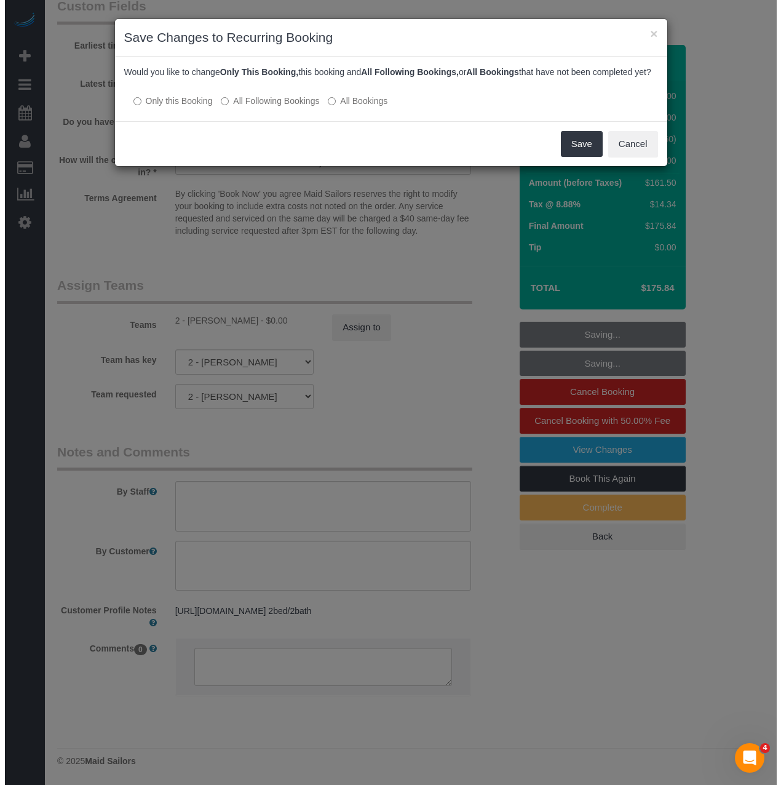
scroll to position [1394, 0]
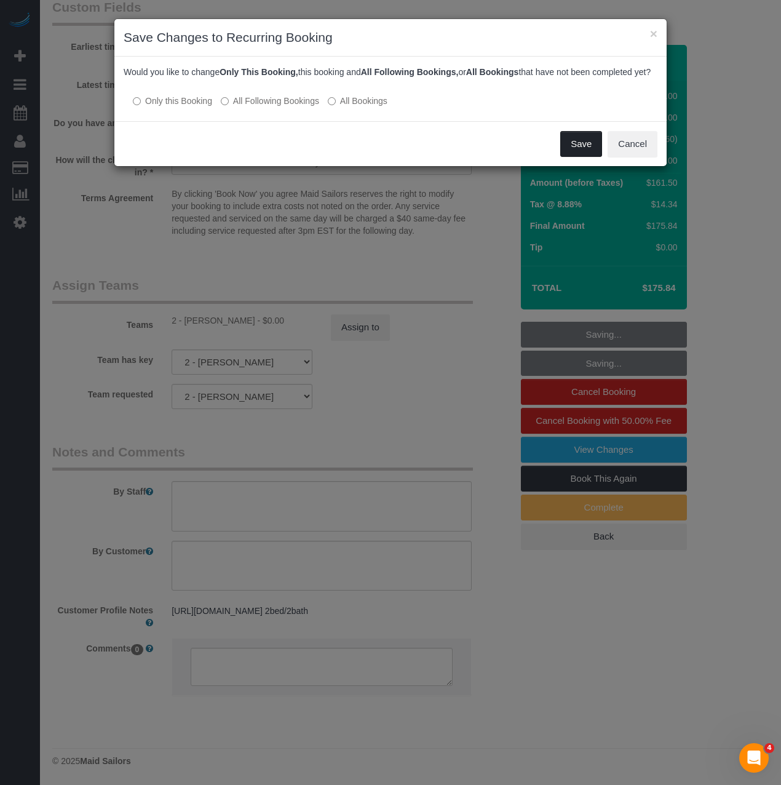
click at [579, 157] on button "Save" at bounding box center [581, 144] width 42 height 26
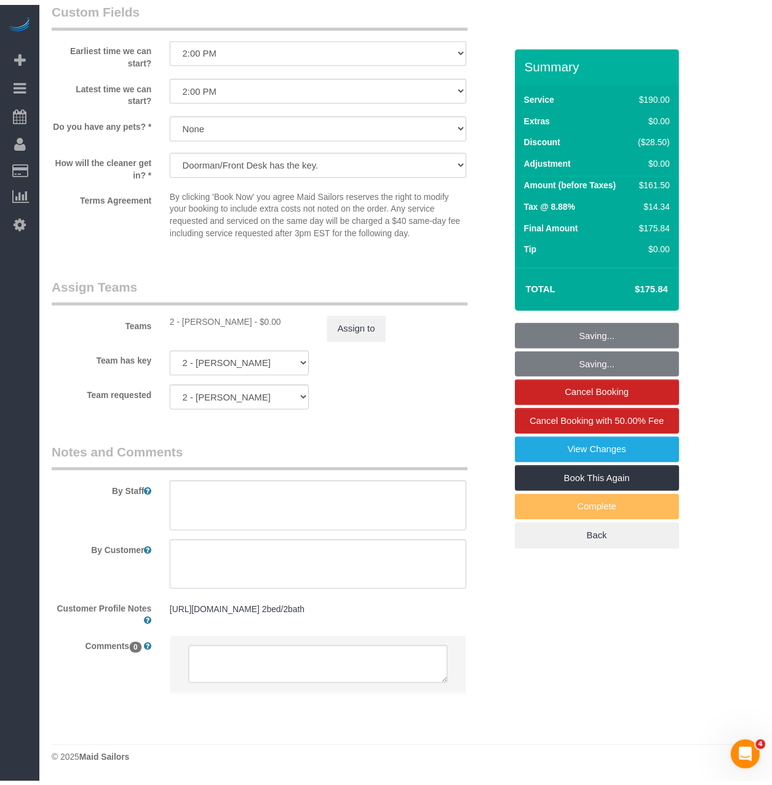
scroll to position [1398, 0]
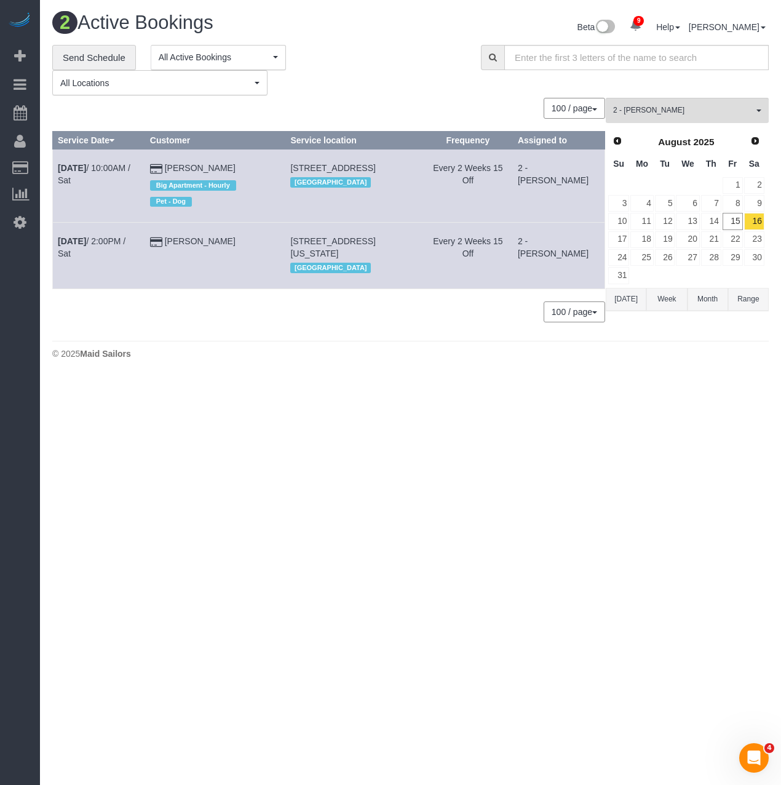
click at [316, 421] on body "9 Beta Your Notifications You have 0 alerts × You have 6 to charge for [DATE] ×…" at bounding box center [390, 392] width 781 height 785
